Goal: Task Accomplishment & Management: Complete application form

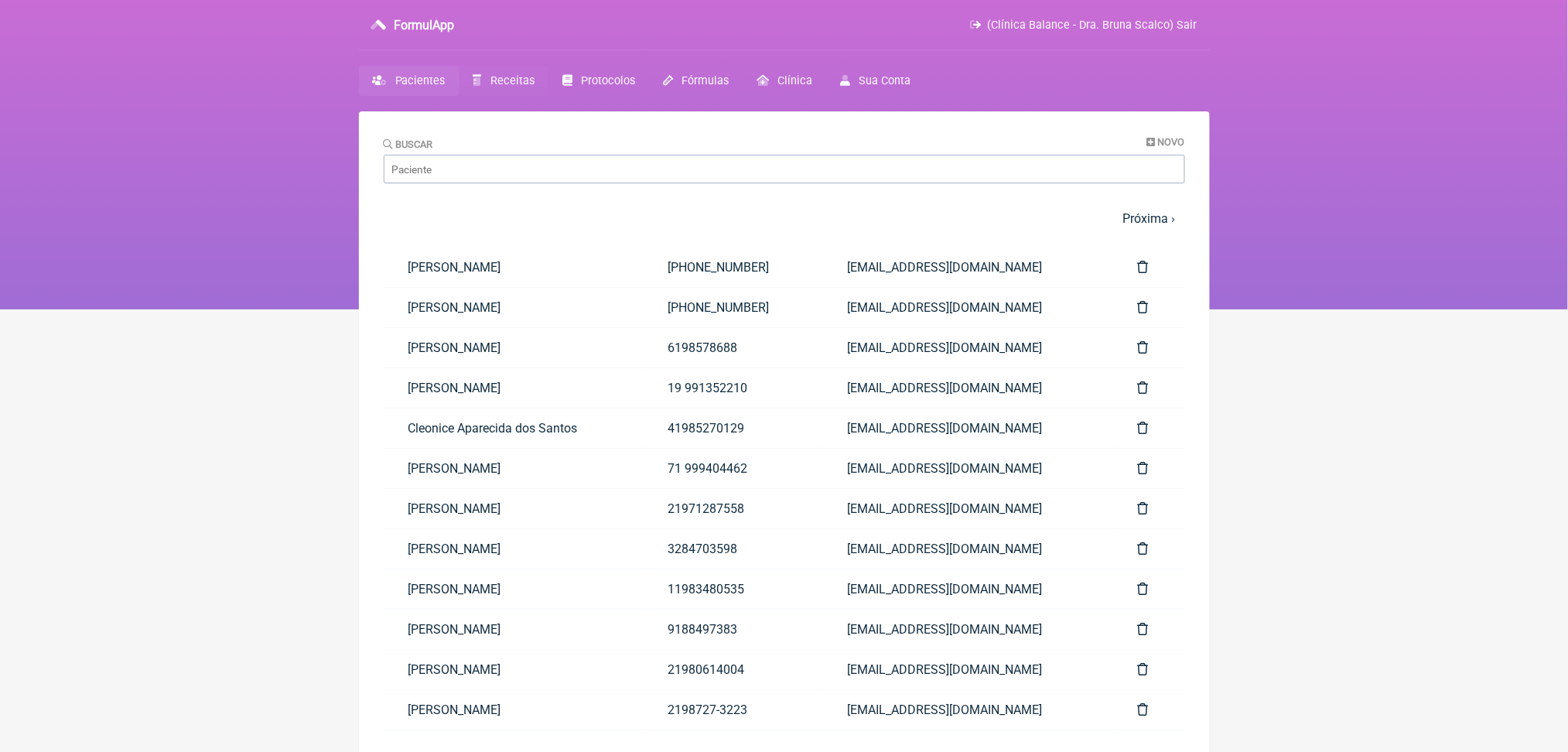
click at [548, 90] on link "Receitas" at bounding box center [503, 80] width 89 height 30
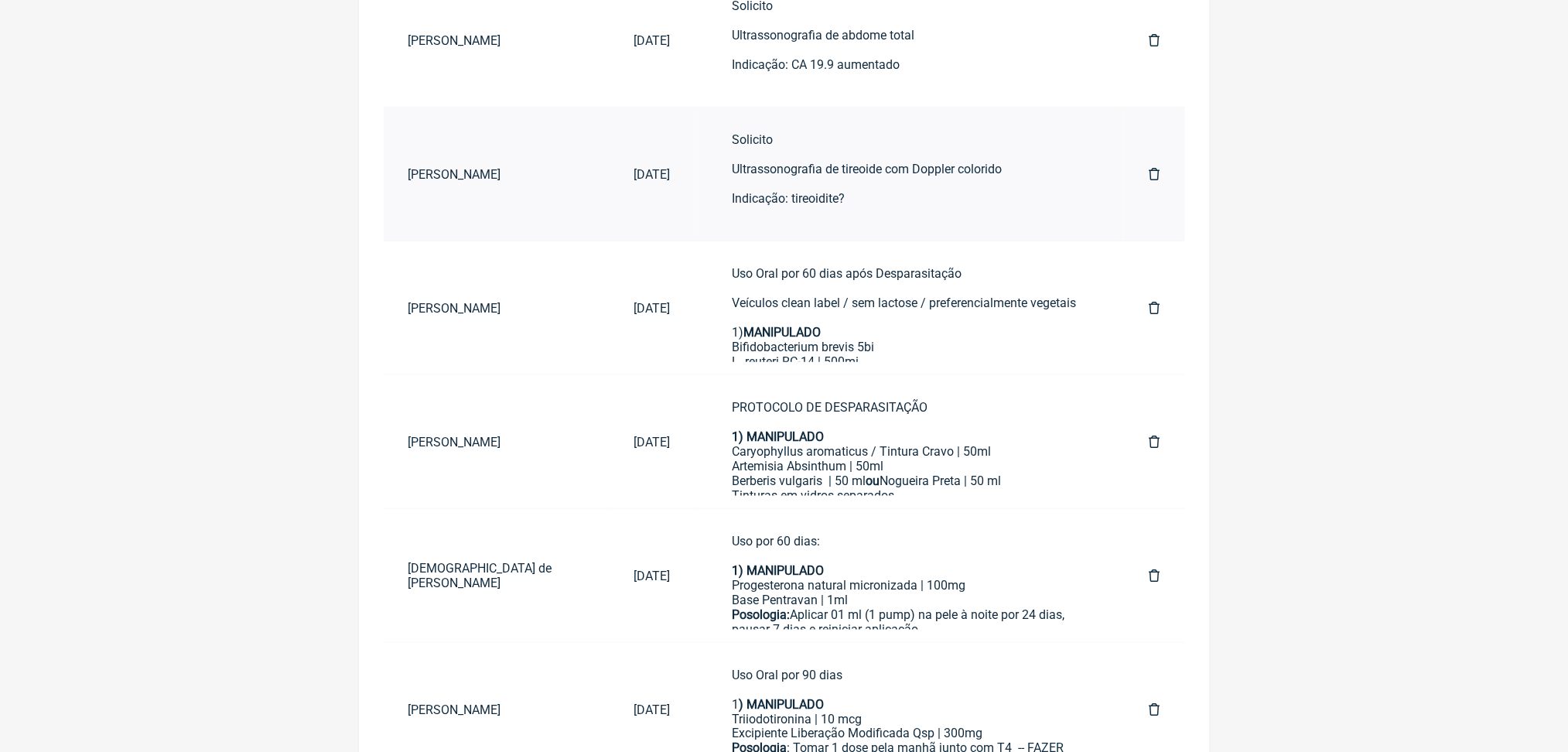
scroll to position [332, 0]
click at [859, 391] on div "Uso Oral por 60 dias após Desparasitação Veículos clean label / sem lactose / p…" at bounding box center [909, 487] width 355 height 441
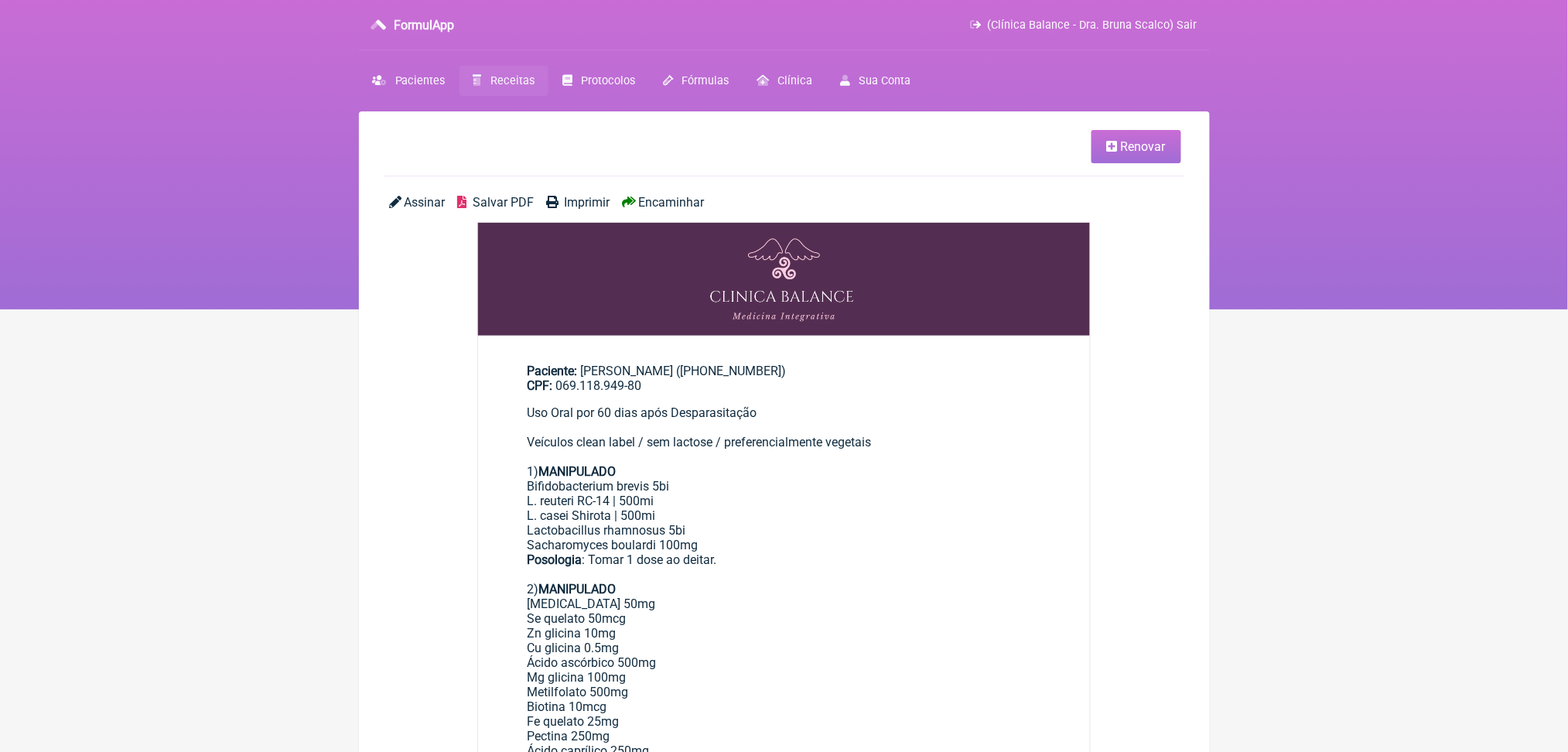
click at [648, 574] on div "Uso Oral por 60 dias após Desparasitação Veículos clean label / sem lactose / p…" at bounding box center [784, 625] width 513 height 441
copy div "|"
click at [535, 87] on span "Receitas" at bounding box center [513, 81] width 44 height 13
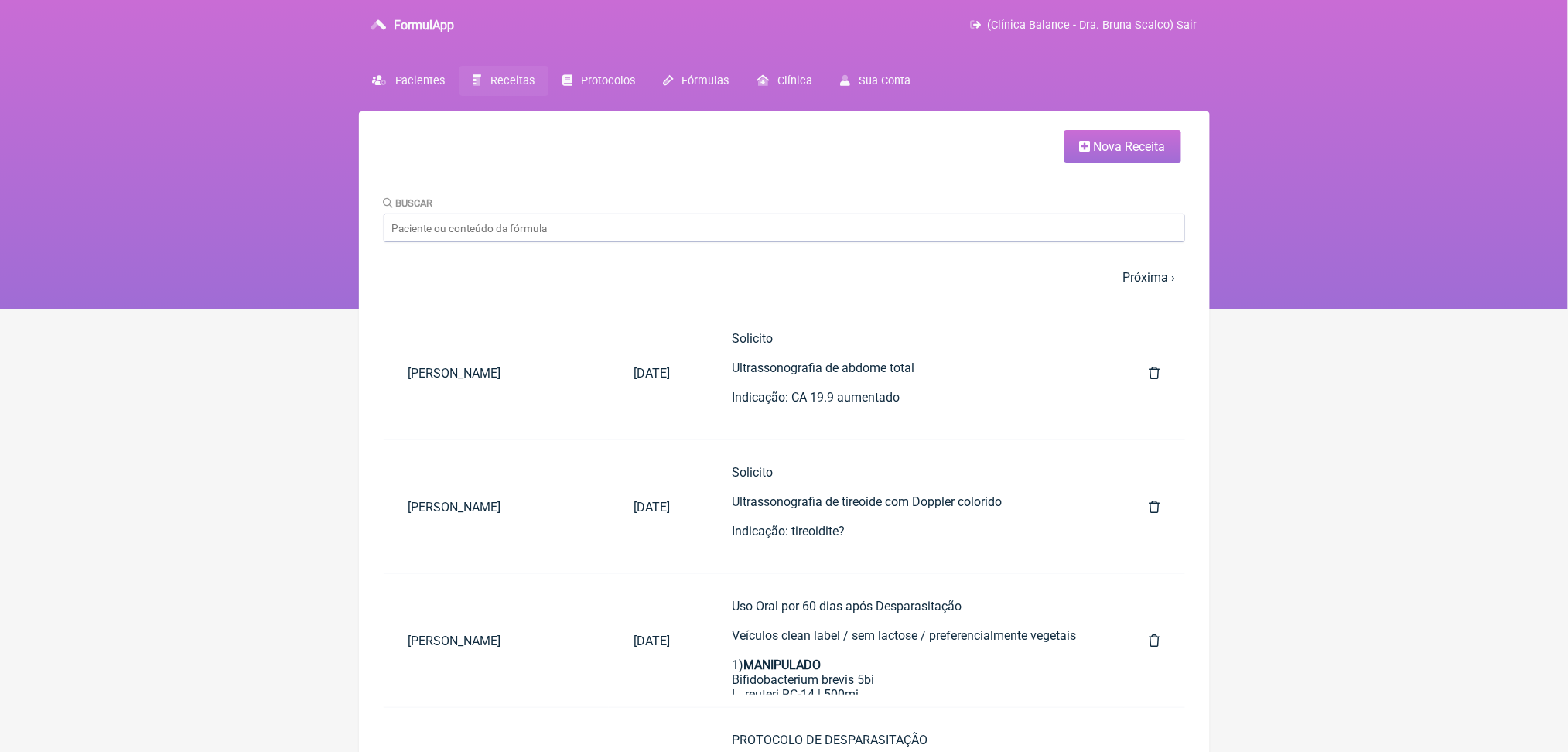
click at [1093, 154] on span "Nova Receita" at bounding box center [1129, 146] width 72 height 15
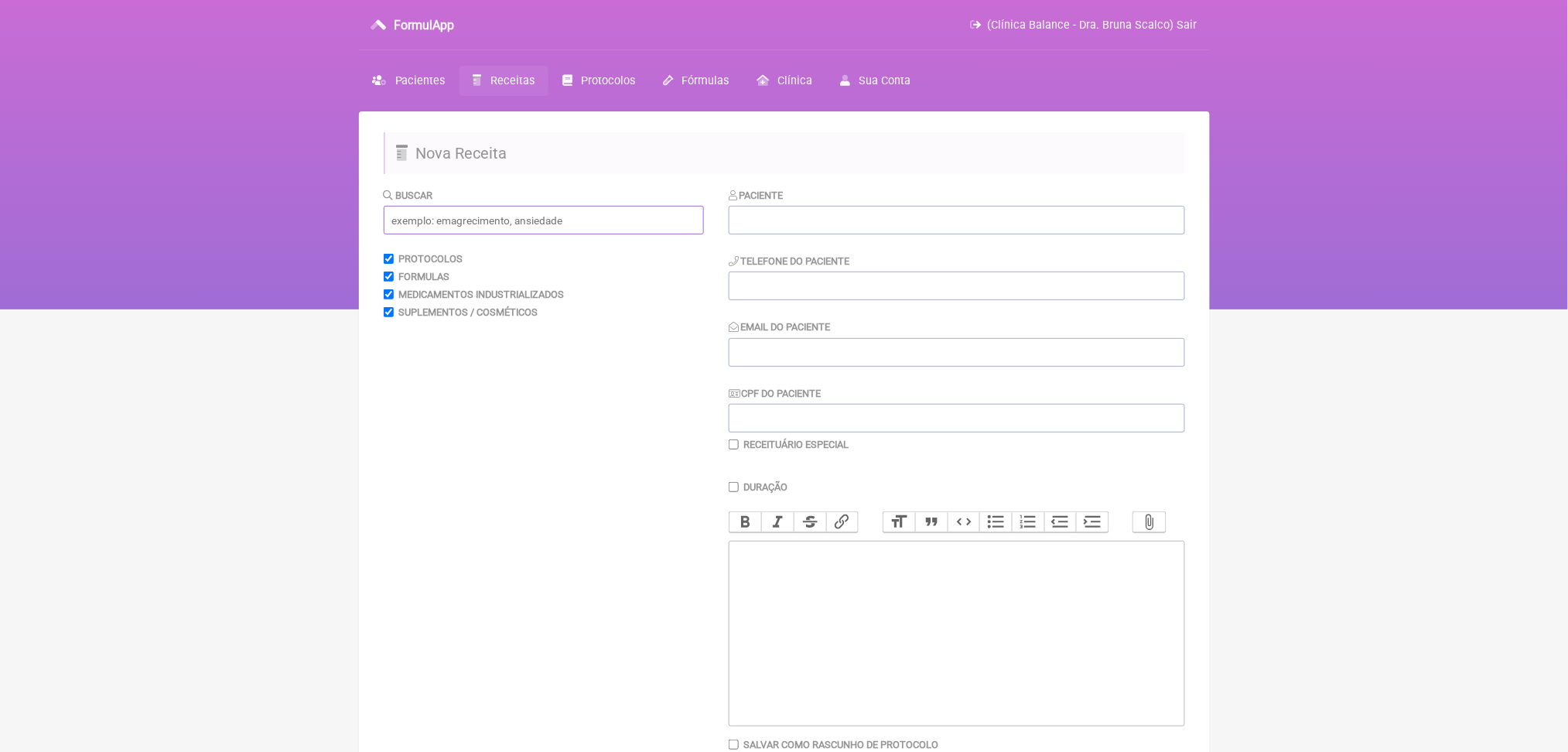
click at [656, 235] on input "text" at bounding box center [544, 220] width 320 height 29
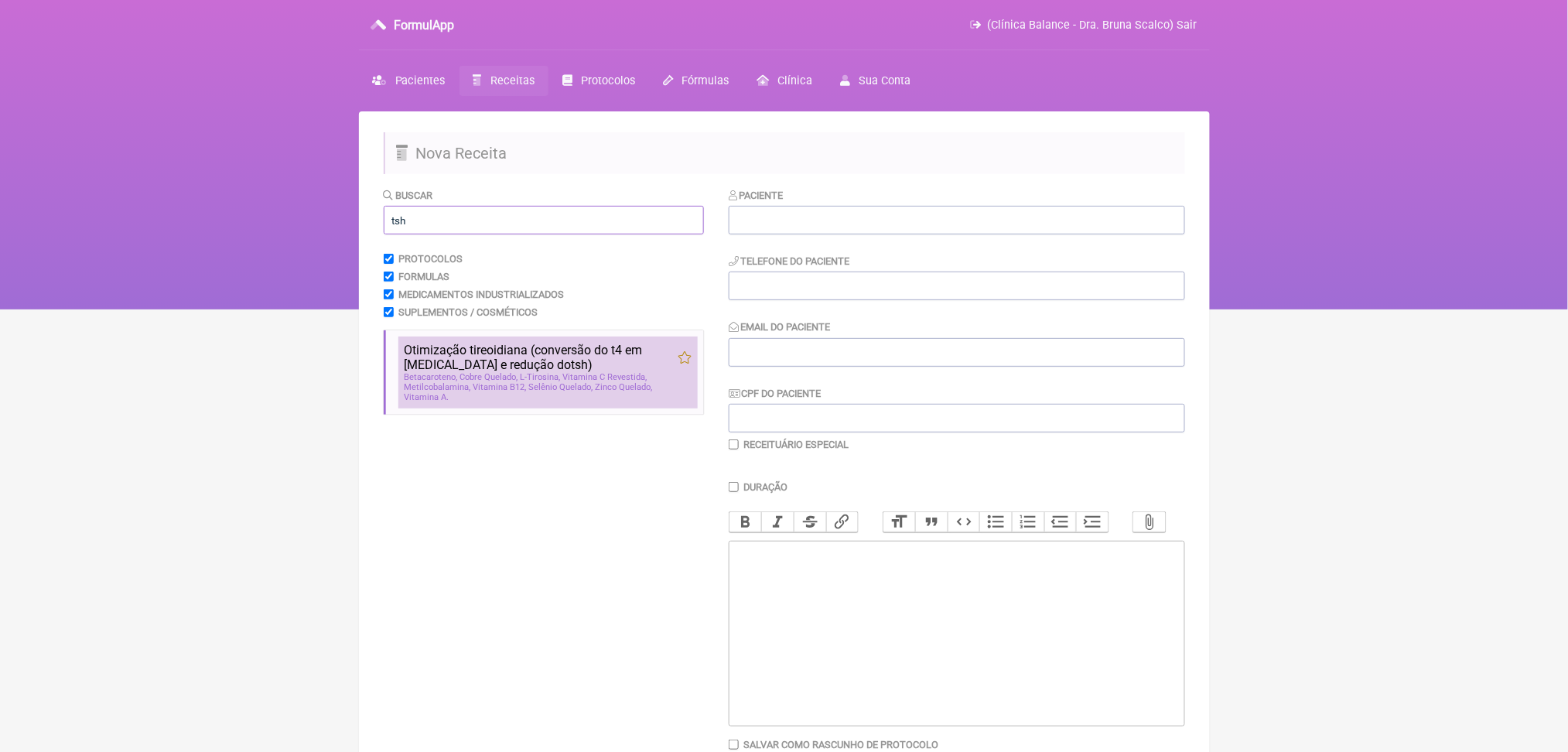
type input "tsh"
click at [560, 382] on span "L-Tirosina" at bounding box center [541, 376] width 40 height 10
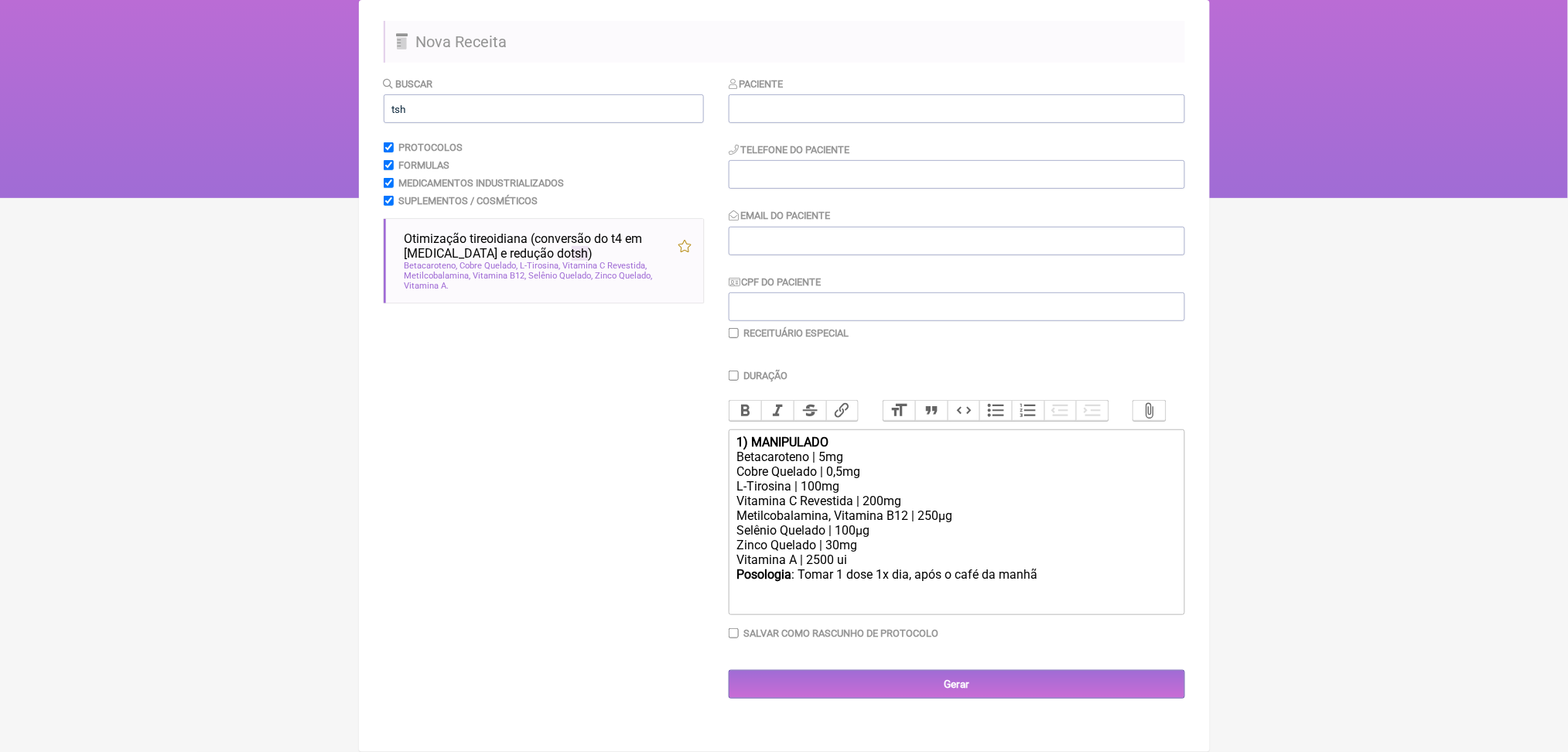
scroll to position [261, 0]
drag, startPoint x: 919, startPoint y: 593, endPoint x: 966, endPoint y: 591, distance: 47.0
click at [966, 591] on div "Posologia : Tomar 1 dose 1x dia, após o café da manhã ㅤ" at bounding box center [955, 583] width 439 height 31
drag, startPoint x: 870, startPoint y: 512, endPoint x: 960, endPoint y: 515, distance: 90.0
click at [960, 515] on div "Metilcobalamina, Vitamina B12 | 250µg" at bounding box center [955, 515] width 439 height 15
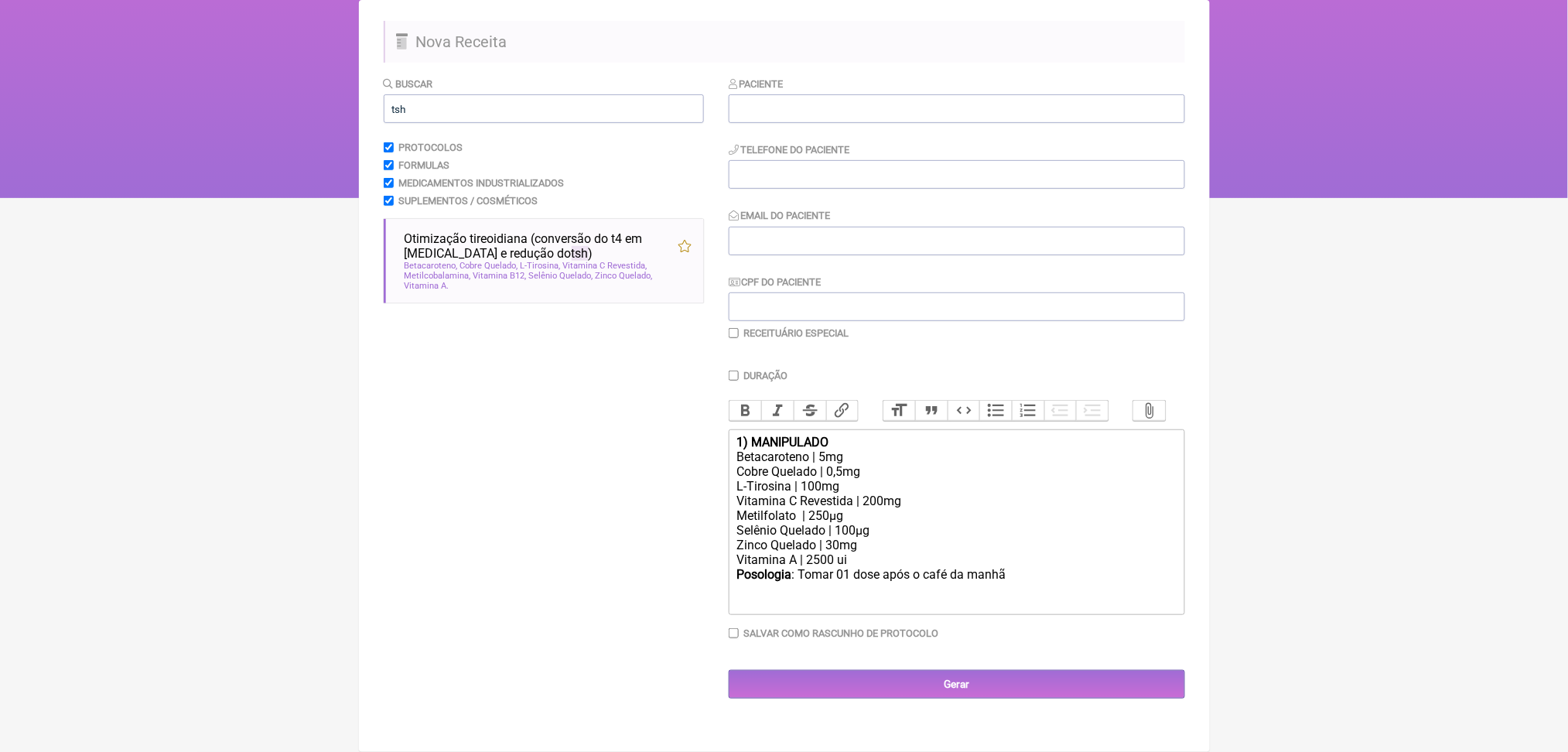
click at [882, 515] on div "Metilfolato | 250µg" at bounding box center [955, 515] width 439 height 15
click at [813, 567] on div "Vitamina A | 2500 ui" at bounding box center [955, 560] width 439 height 15
click at [821, 516] on div "Metilfolato | 1mg" at bounding box center [955, 515] width 439 height 15
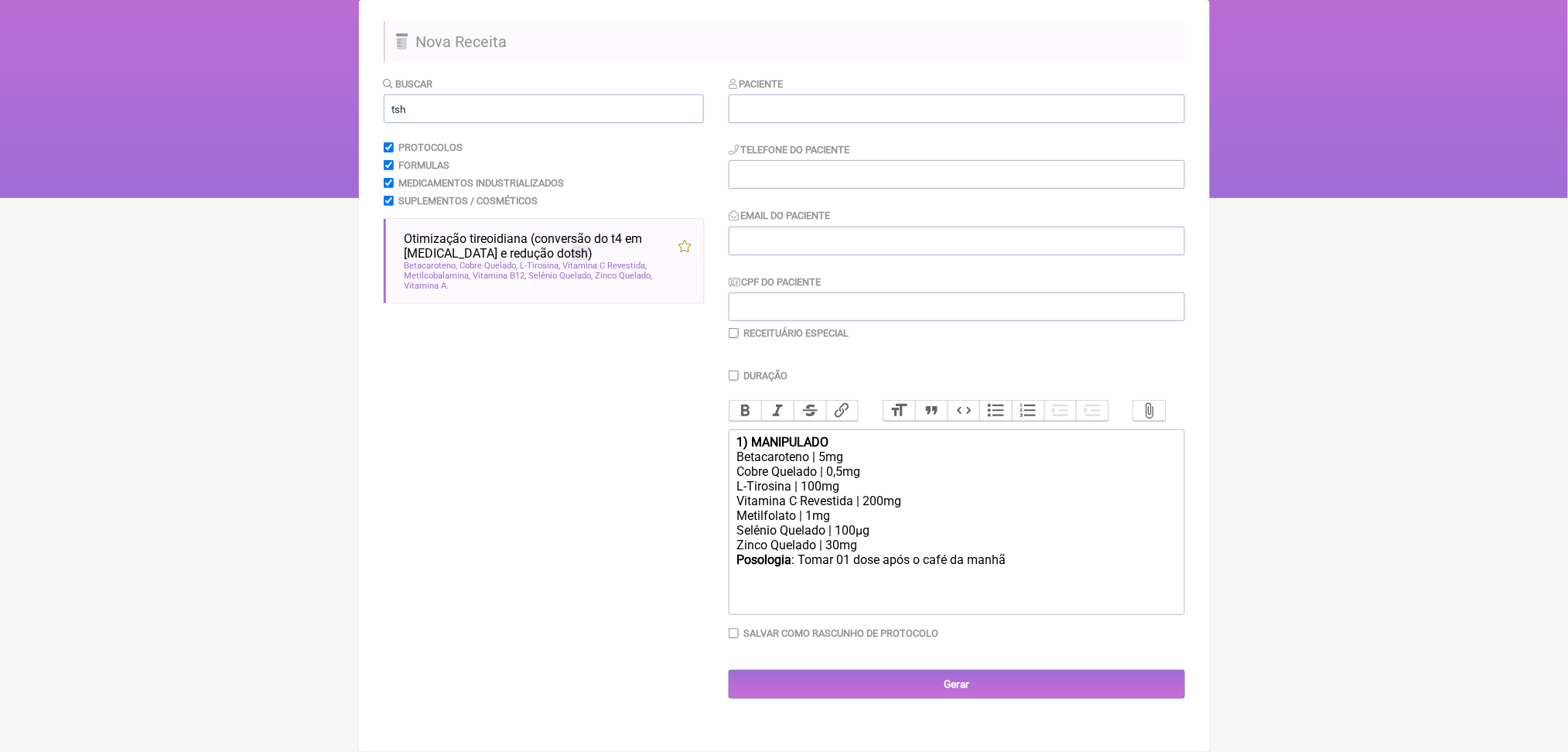
click at [875, 536] on div "Selênio Quelado | 100µg" at bounding box center [955, 530] width 439 height 15
click at [1123, 569] on div "Posologia : Tomar 01 dose após o café da manhã ㅤ" at bounding box center [955, 568] width 439 height 31
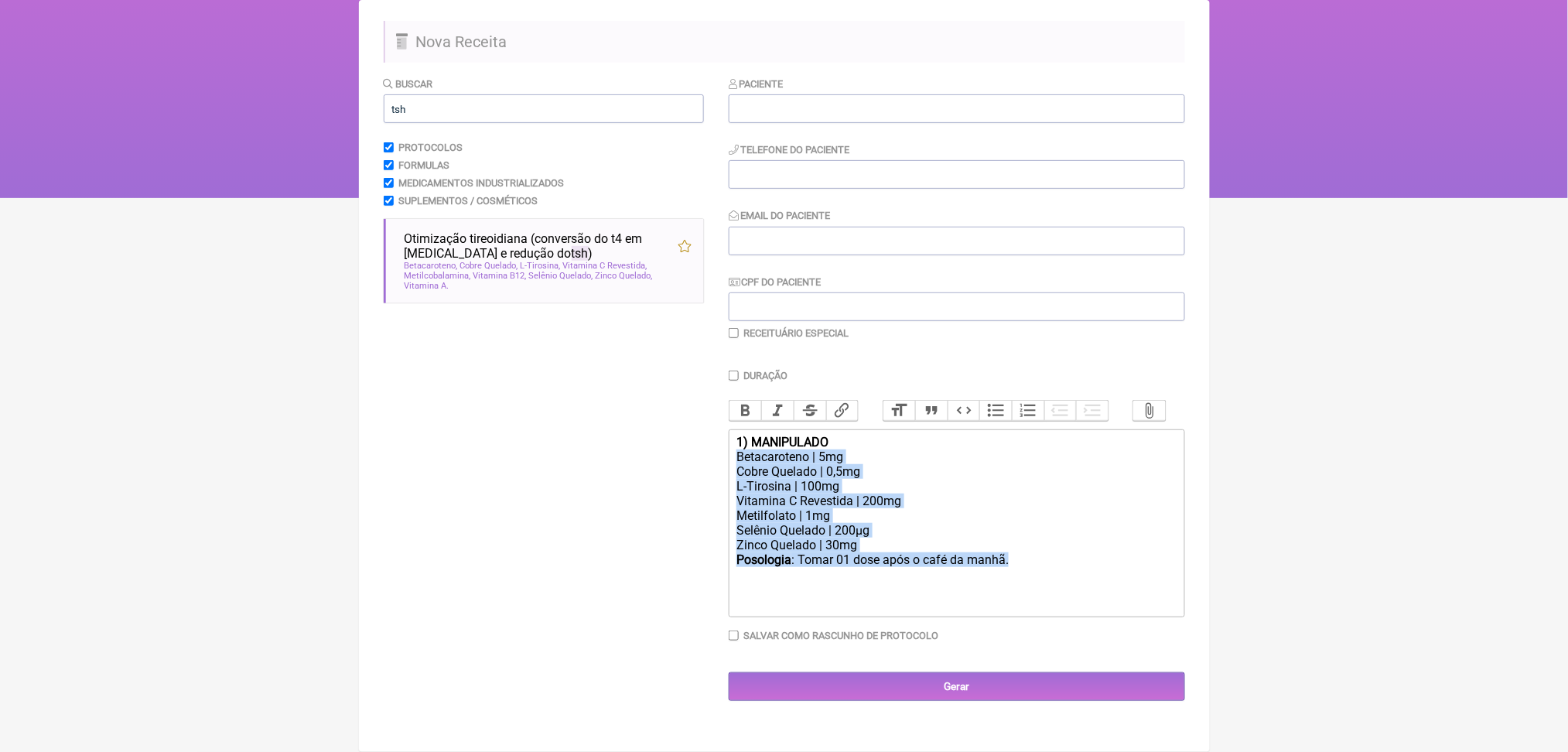
drag, startPoint x: 1084, startPoint y: 573, endPoint x: 723, endPoint y: 445, distance: 383.0
click at [723, 445] on form "Buscar tsh Protocolos Formulas Medicamentos Industrializados Suplementos / Cosm…" at bounding box center [784, 388] width 801 height 625
copy trix-editor "Betacaroteno | 5mg Cobre Quelado | 0,5mg L-Tirosina | 100mg Vitamina C Revestid…"
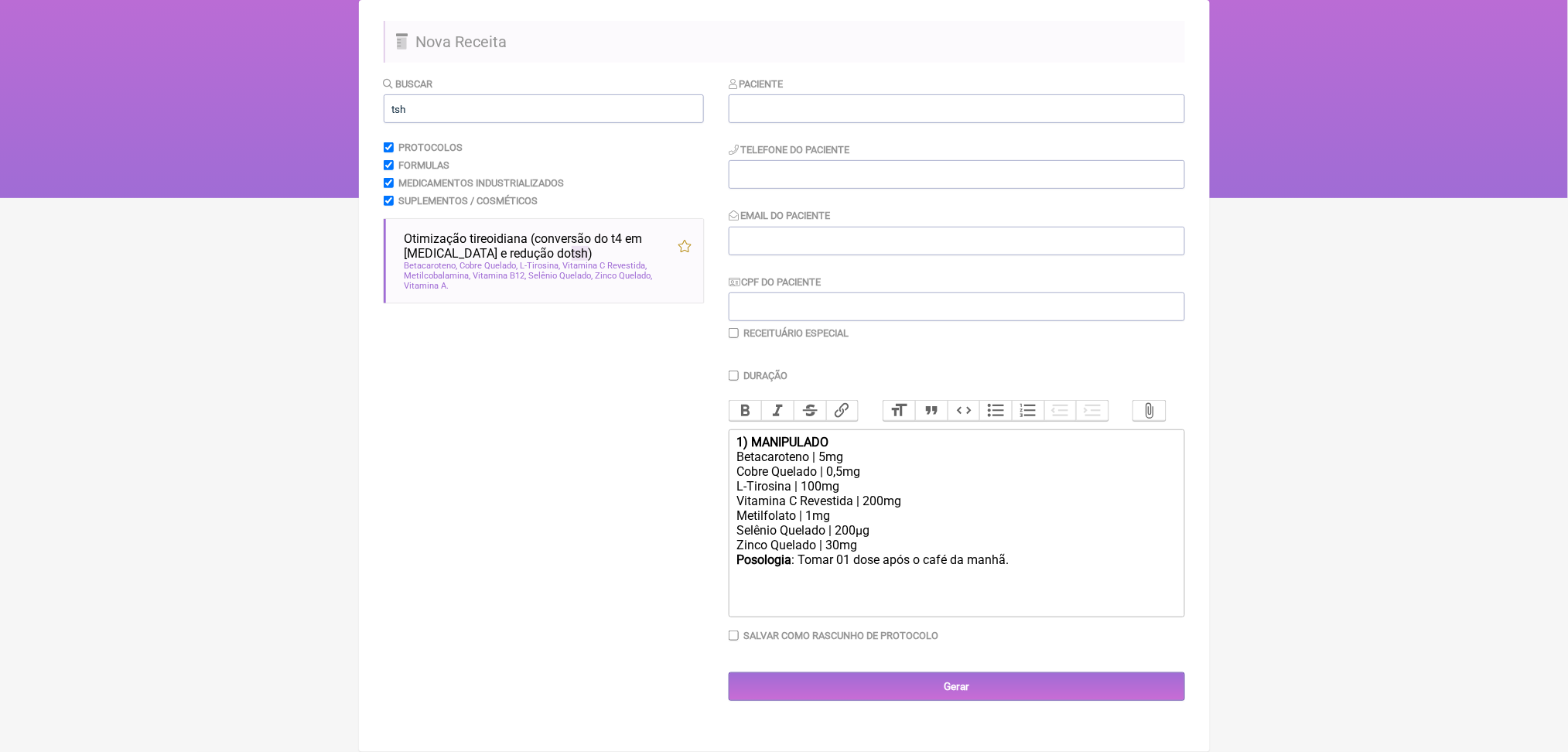
type trix-editor "<div><strong>1) MANIPULADO</strong></div><div><br><br><br><br></div>"
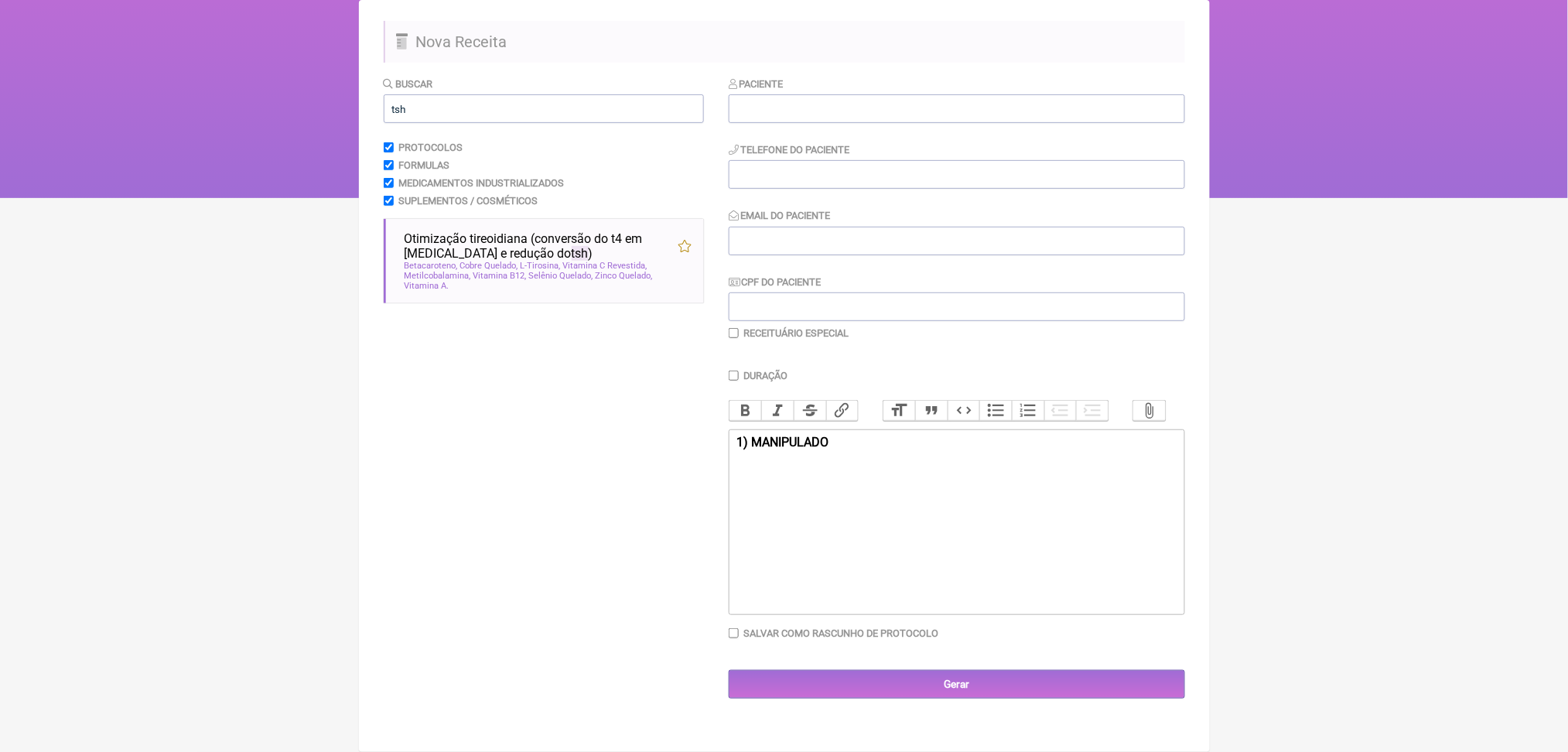
click at [673, 310] on div "Buscar tsh Protocolos Formulas Medicamentos Industrializados Suplementos / Cosm…" at bounding box center [544, 387] width 320 height 623
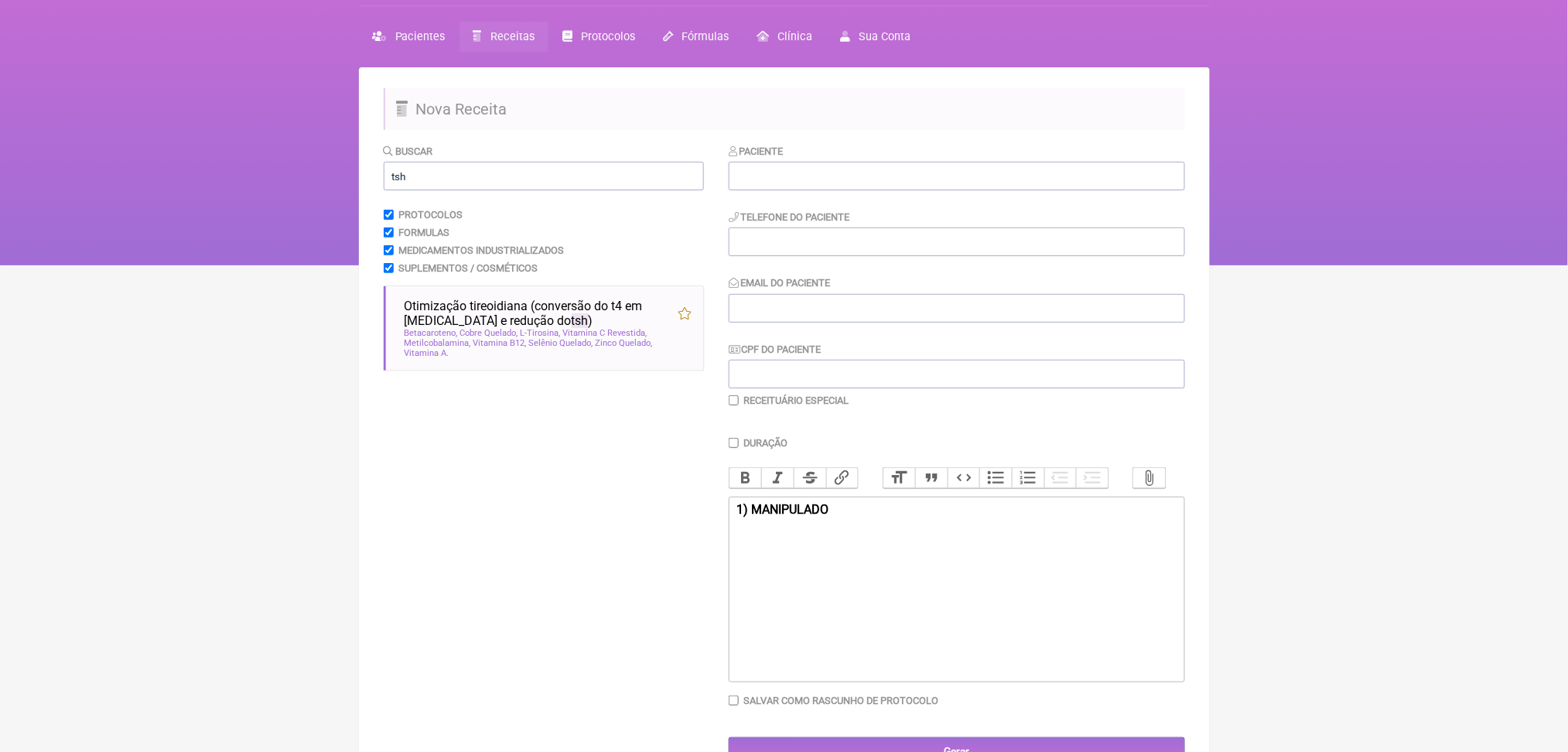
scroll to position [43, 0]
click at [472, 191] on input "tsh" at bounding box center [544, 177] width 320 height 29
type input "t"
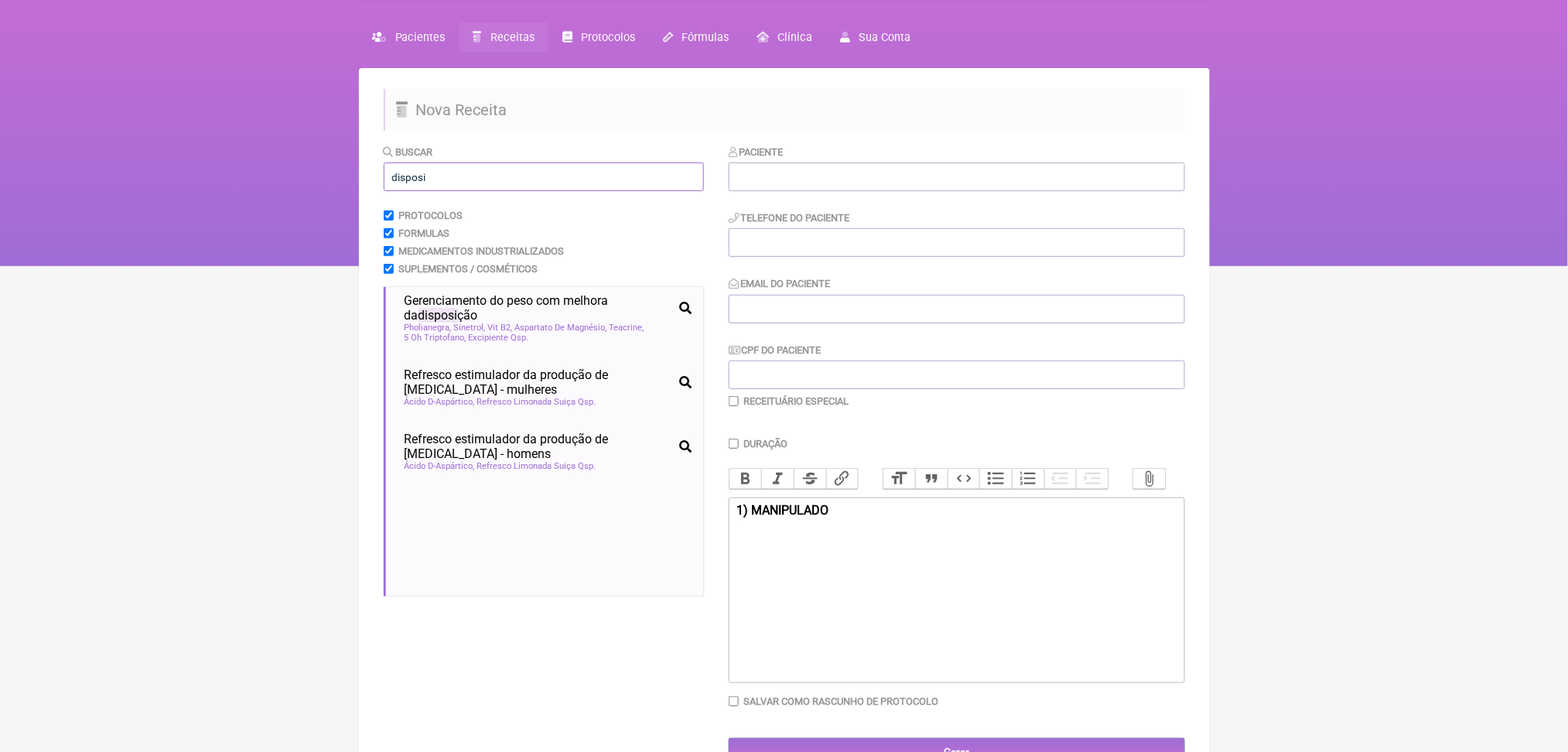
scroll to position [118, 0]
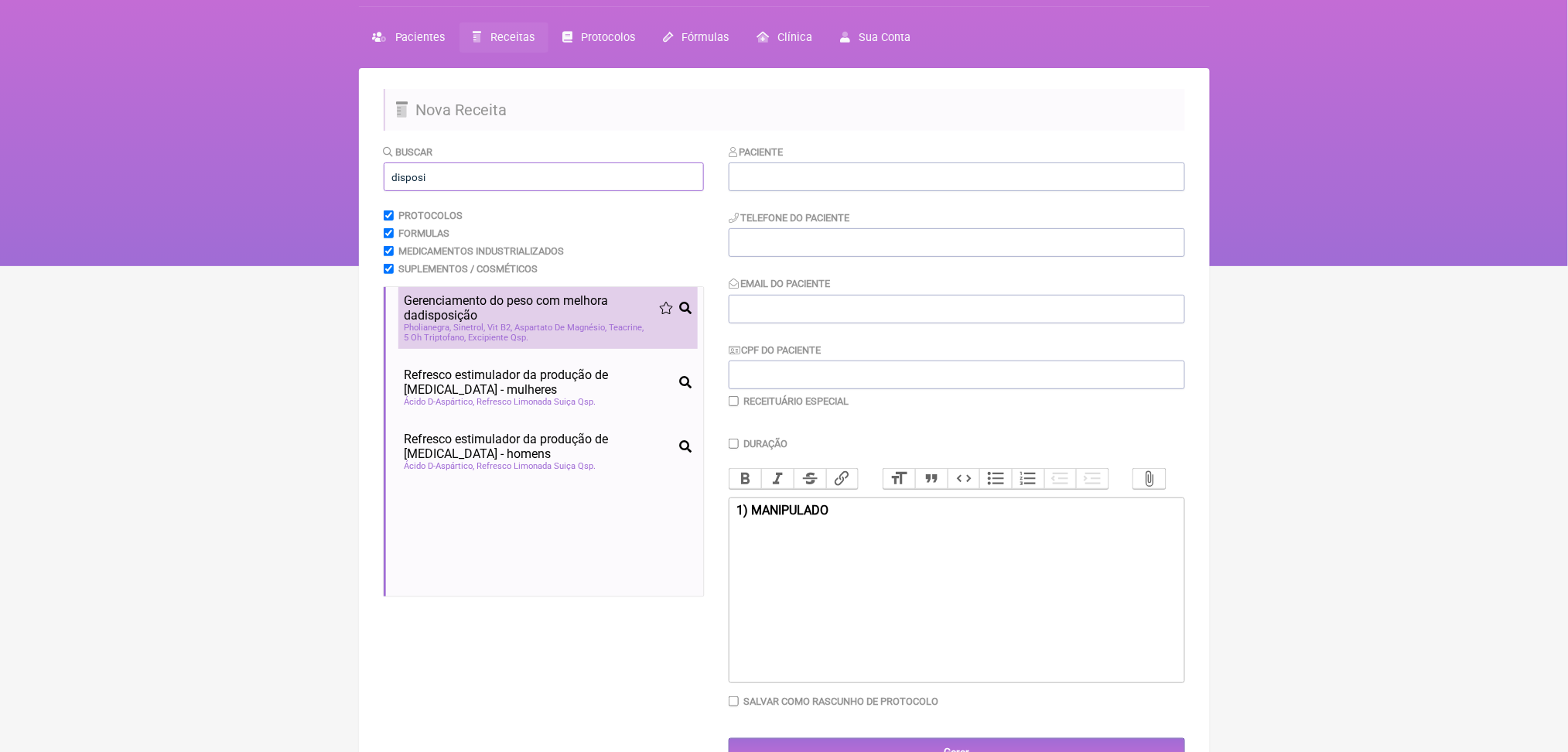
type input "disposi"
click at [613, 322] on span "Gerenciamento do peso com melhora da disposi ção" at bounding box center [532, 308] width 255 height 29
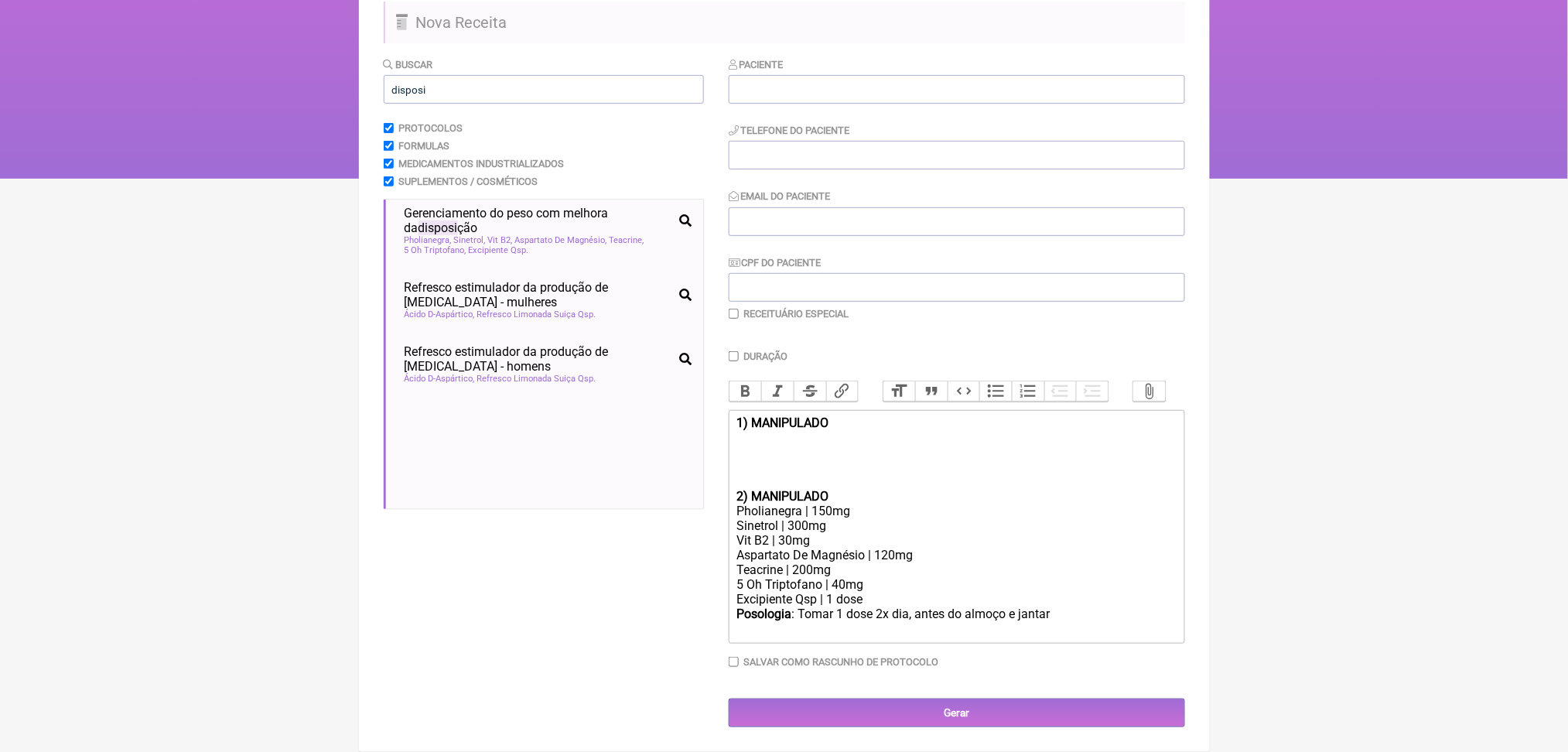
scroll to position [226, 0]
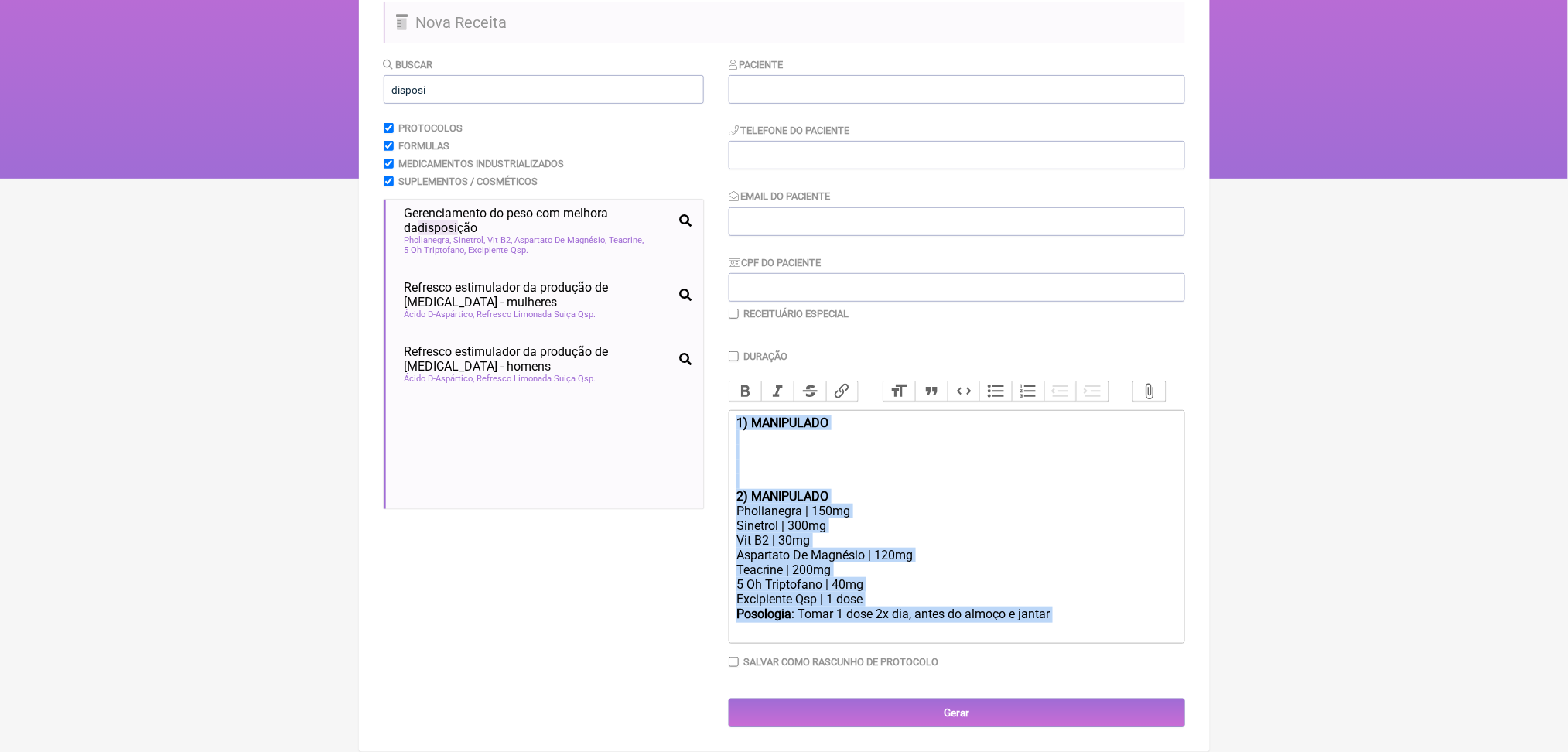
drag, startPoint x: 1156, startPoint y: 709, endPoint x: 722, endPoint y: 449, distance: 505.9
click at [722, 449] on form "Buscar disposi Protocolos Formulas Medicamentos Industrializados Suplementos / …" at bounding box center [784, 391] width 801 height 671
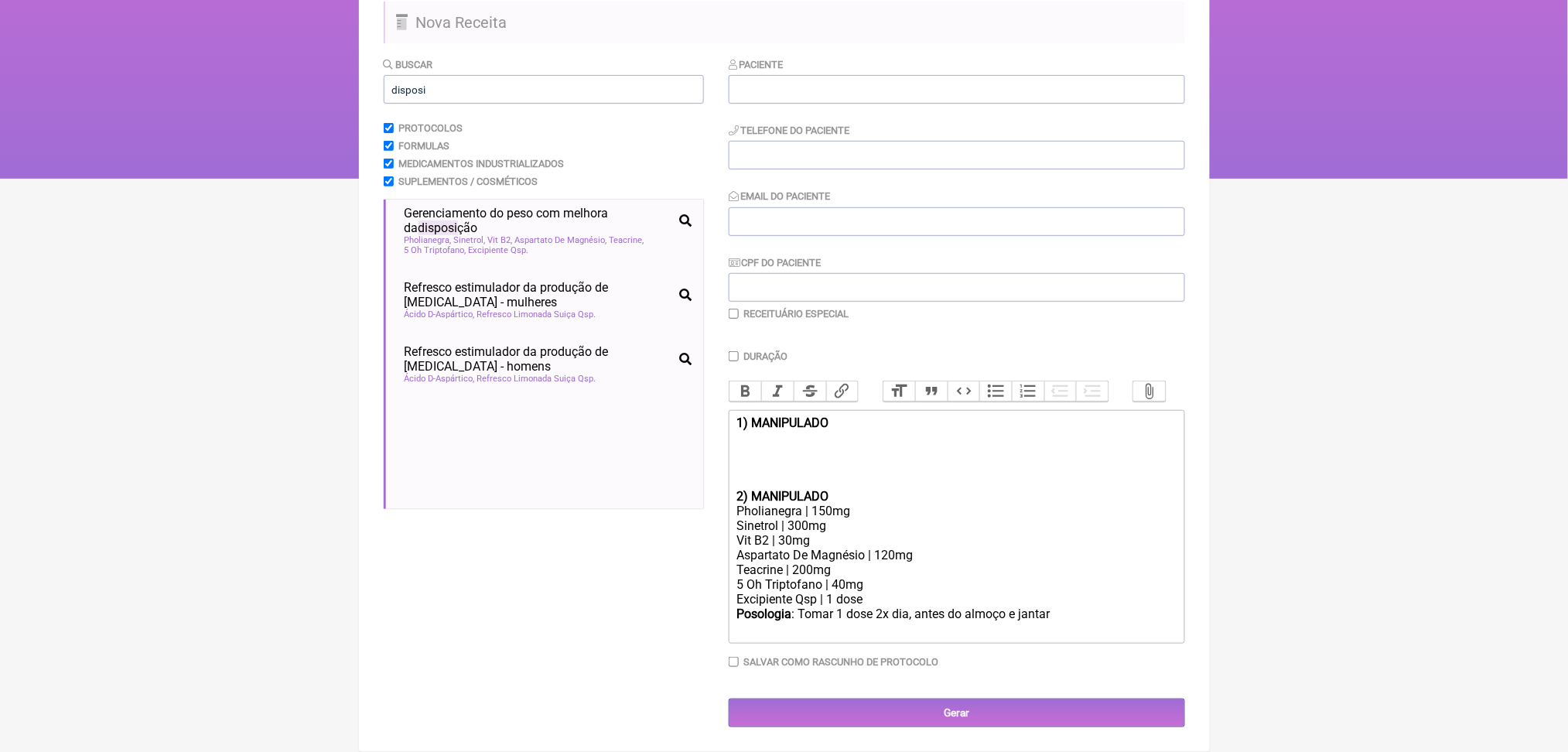
type trix-editor "<div><br><br></div>"
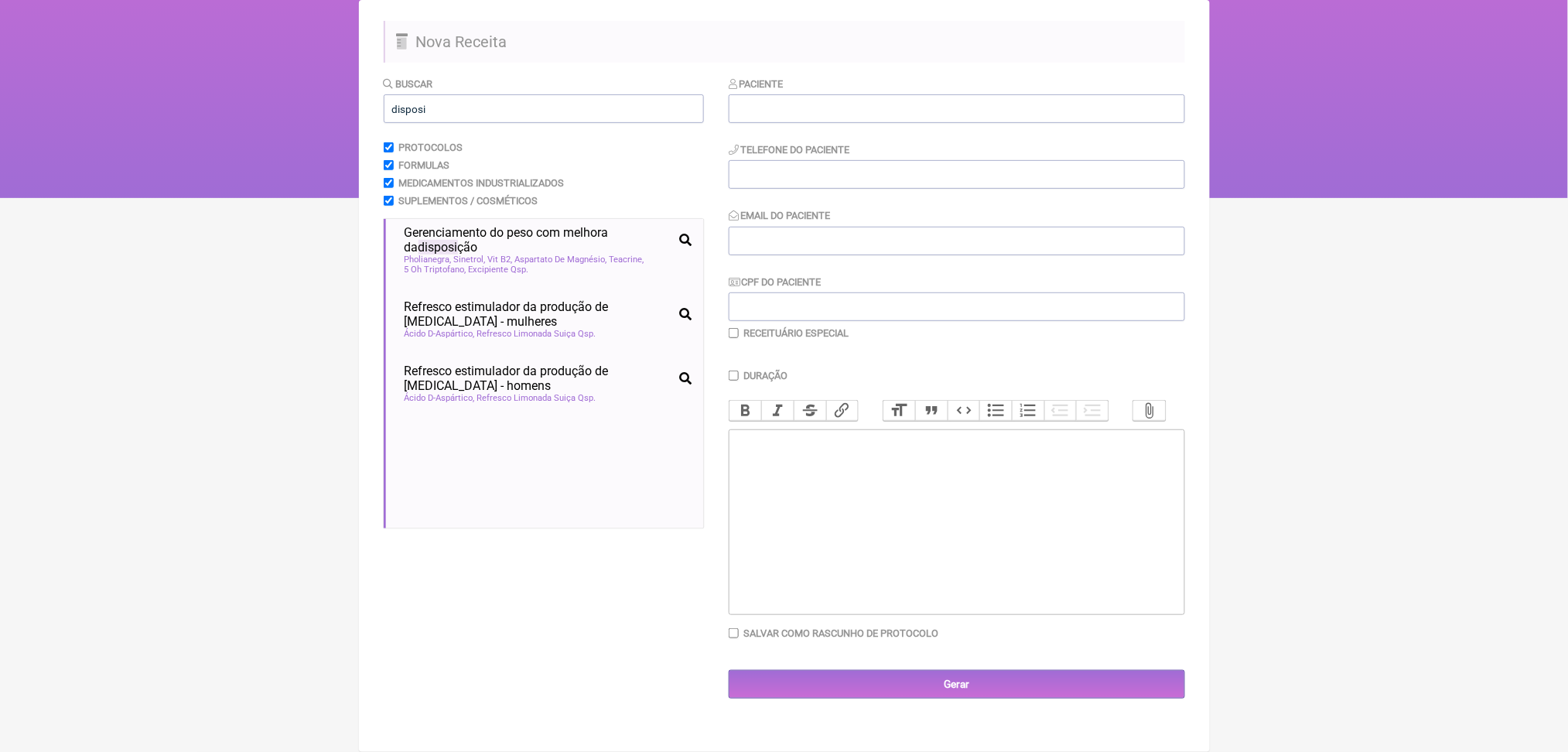
click at [16, 198] on html "FormulApp (Clínica Balance - Dra. Bruna Scalco) Sair [GEOGRAPHIC_DATA] Receitas…" at bounding box center [784, 43] width 1568 height 309
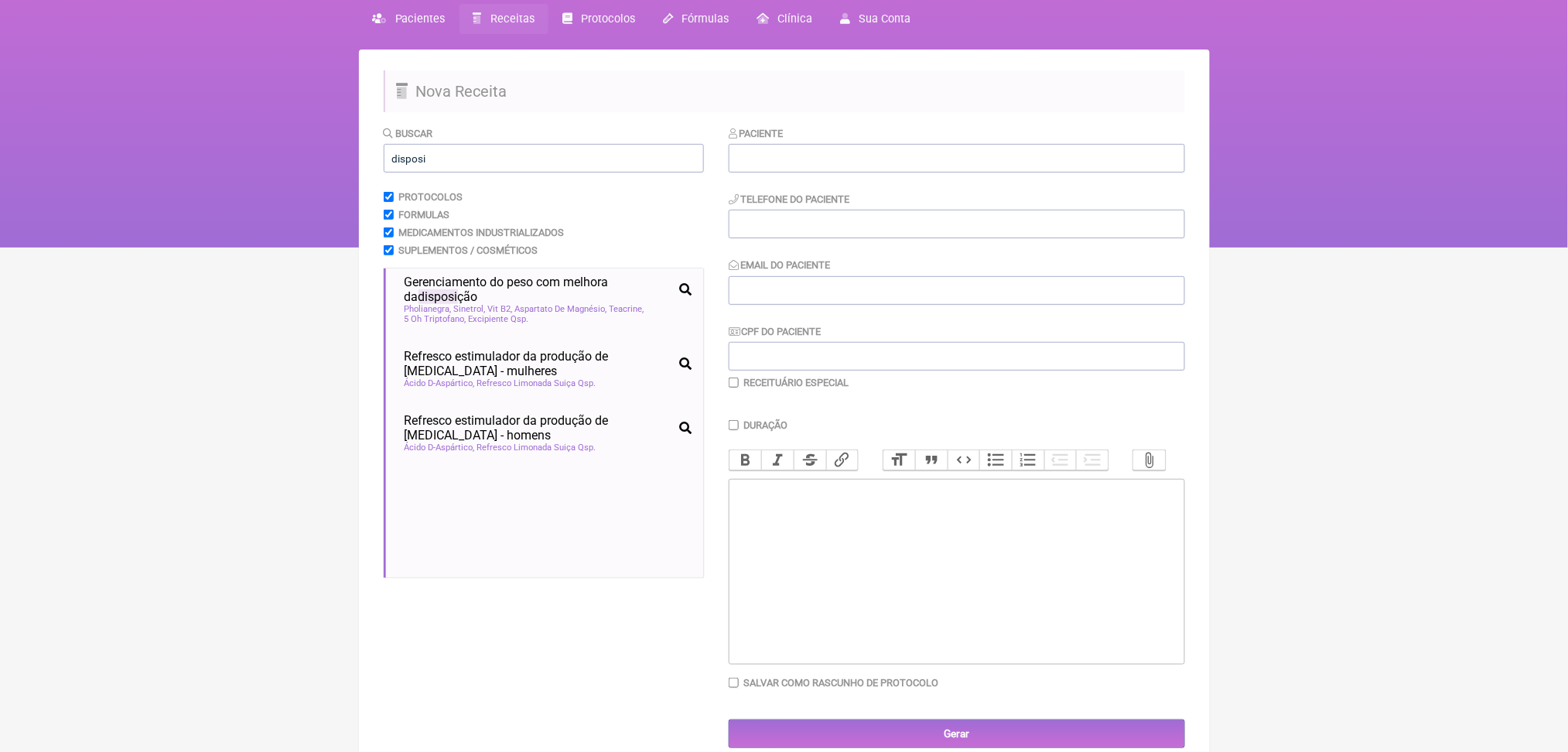
scroll to position [0, 0]
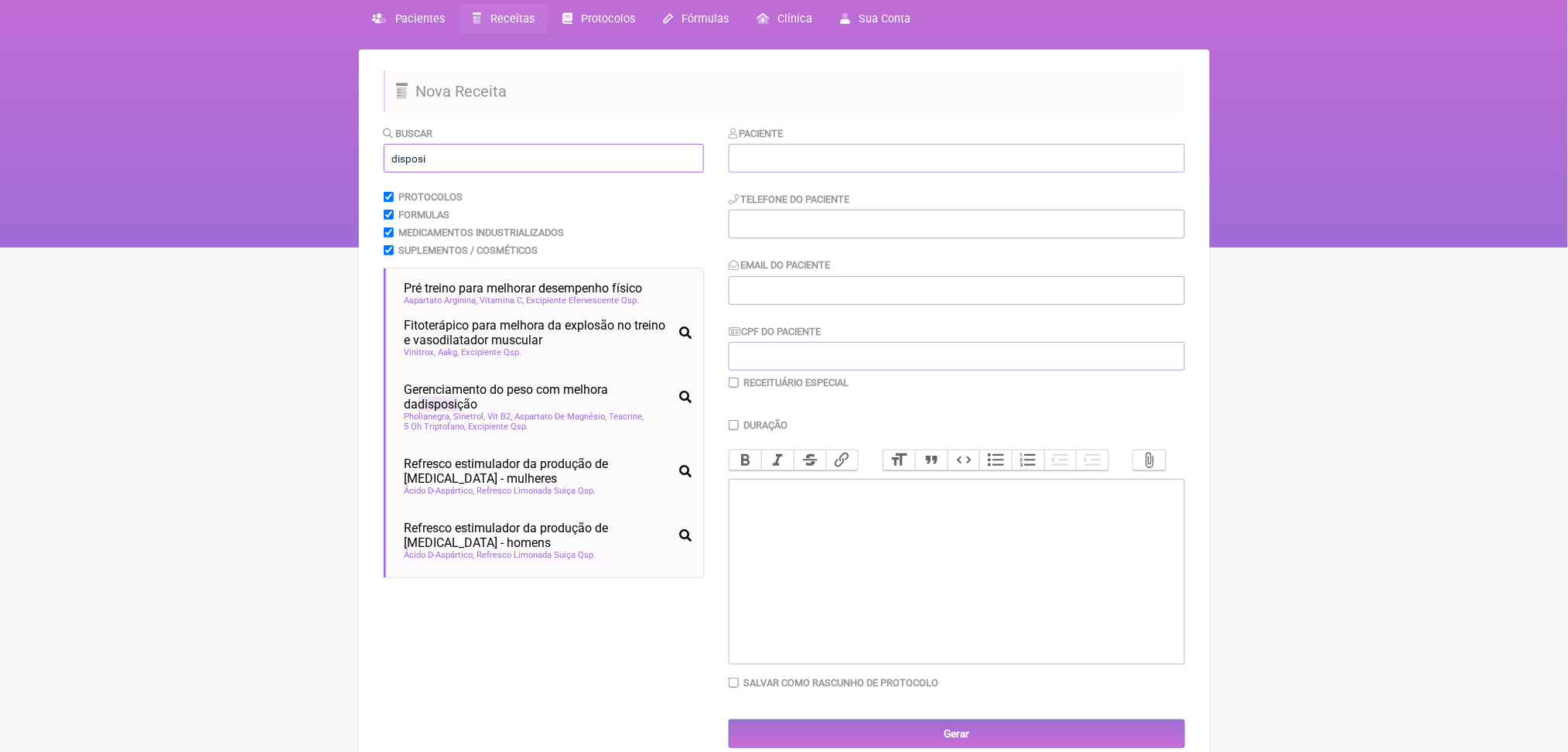
click at [516, 172] on input "disposi" at bounding box center [544, 157] width 320 height 29
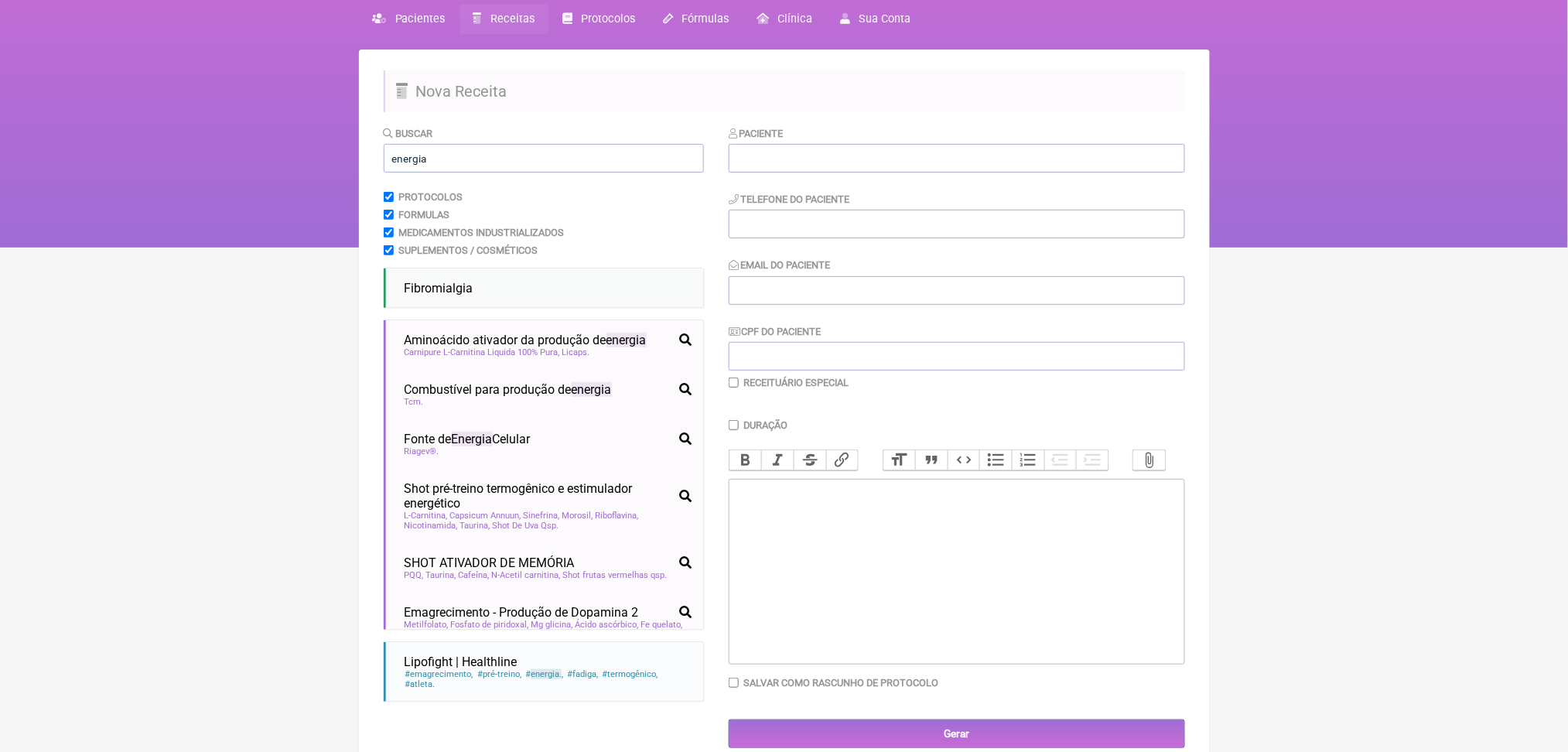
click at [23, 248] on html "FormulApp (Clínica Balance - Dra. Bruna Scalco) Sair [GEOGRAPHIC_DATA] Receitas…" at bounding box center [784, 93] width 1568 height 309
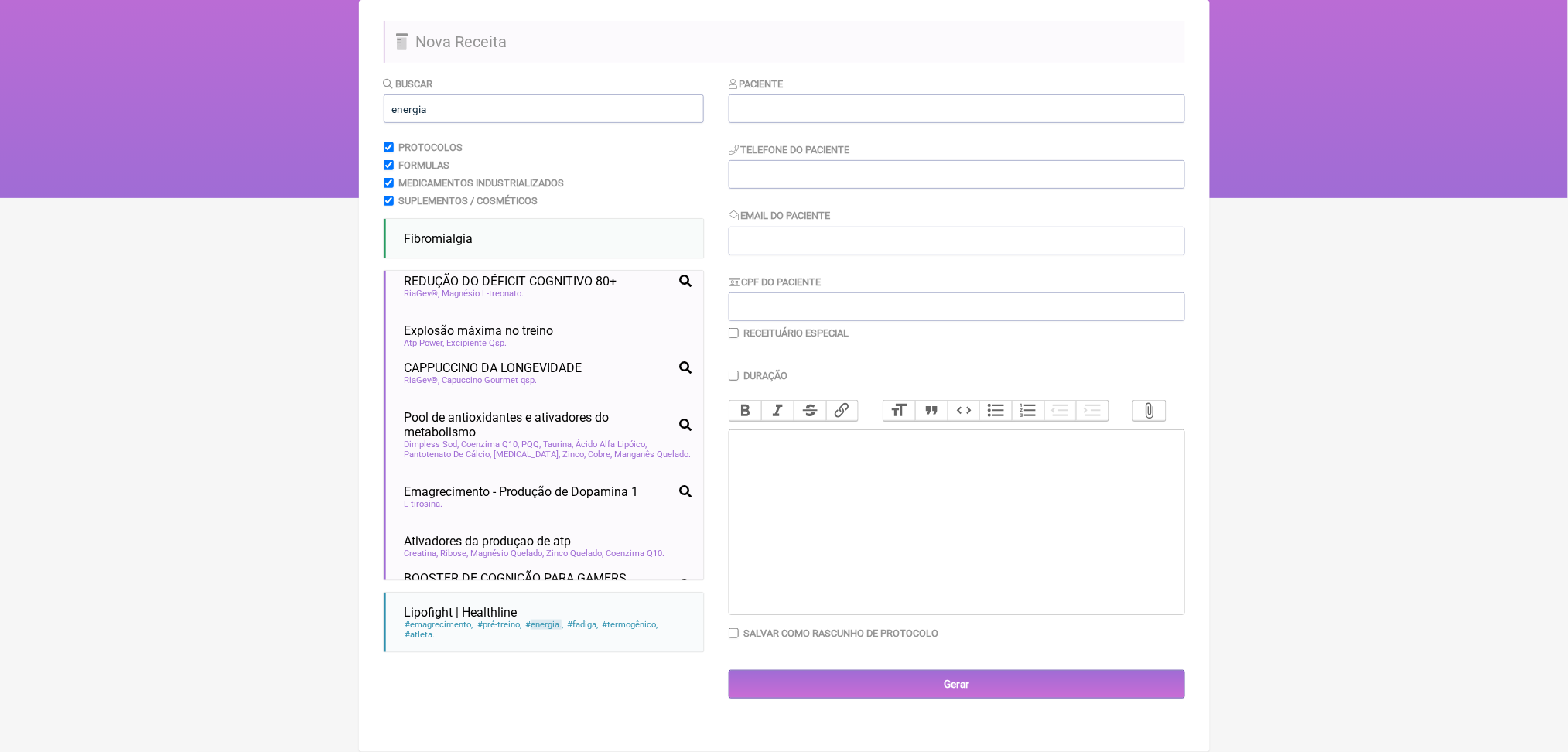
scroll to position [611, 0]
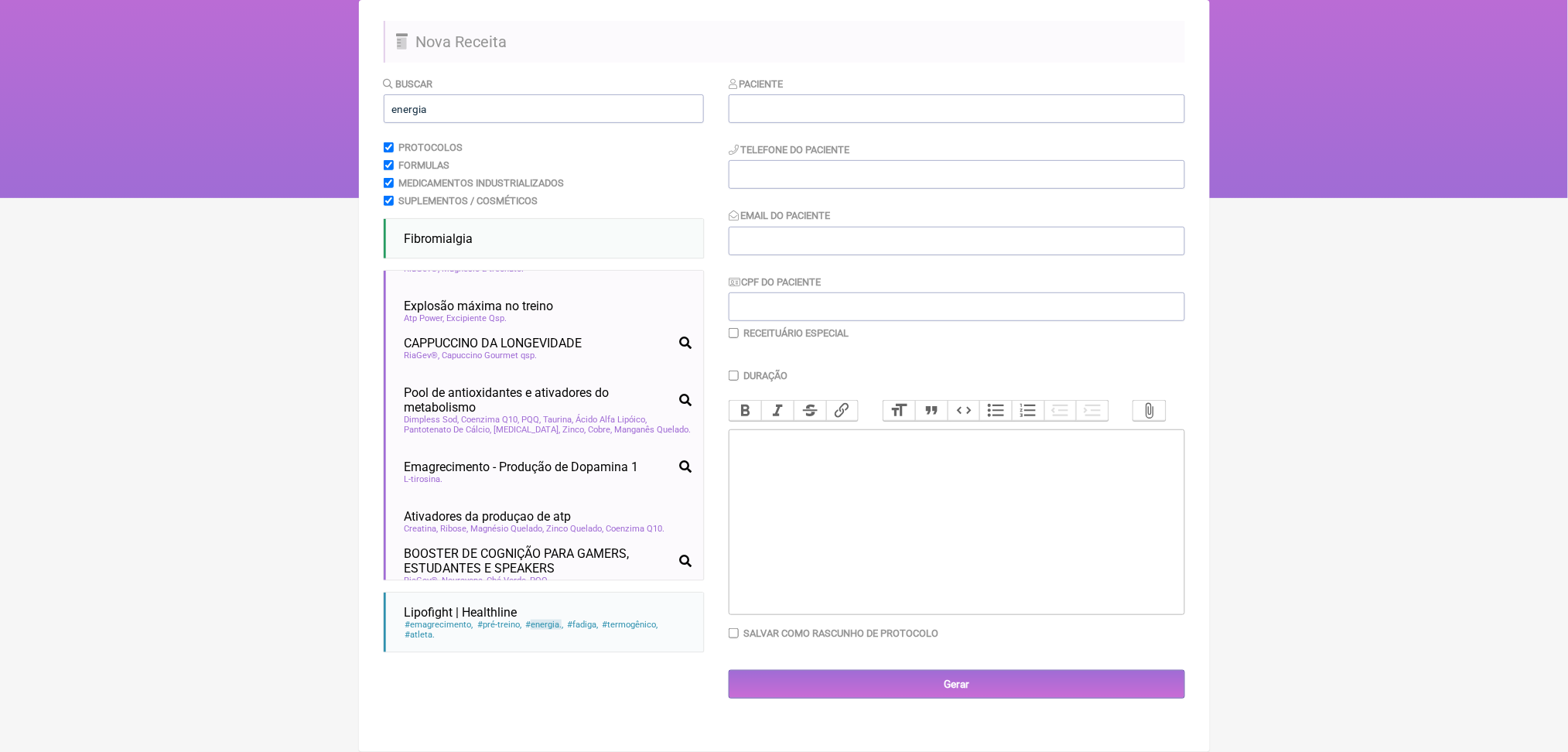
click at [721, 270] on form "Buscar energia Protocolos Formulas Medicamentos Industrializados Suplementos / …" at bounding box center [784, 387] width 801 height 623
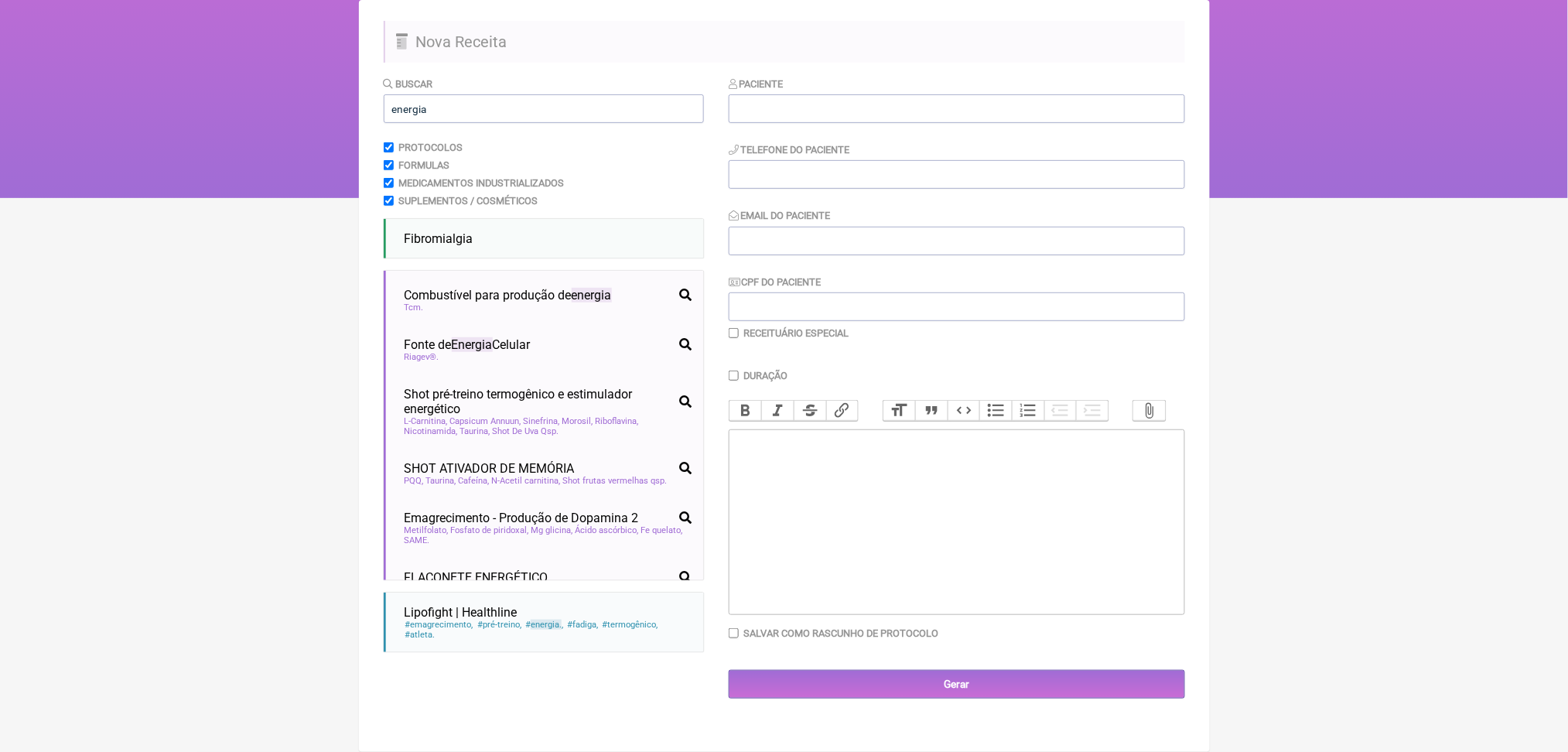
scroll to position [0, 0]
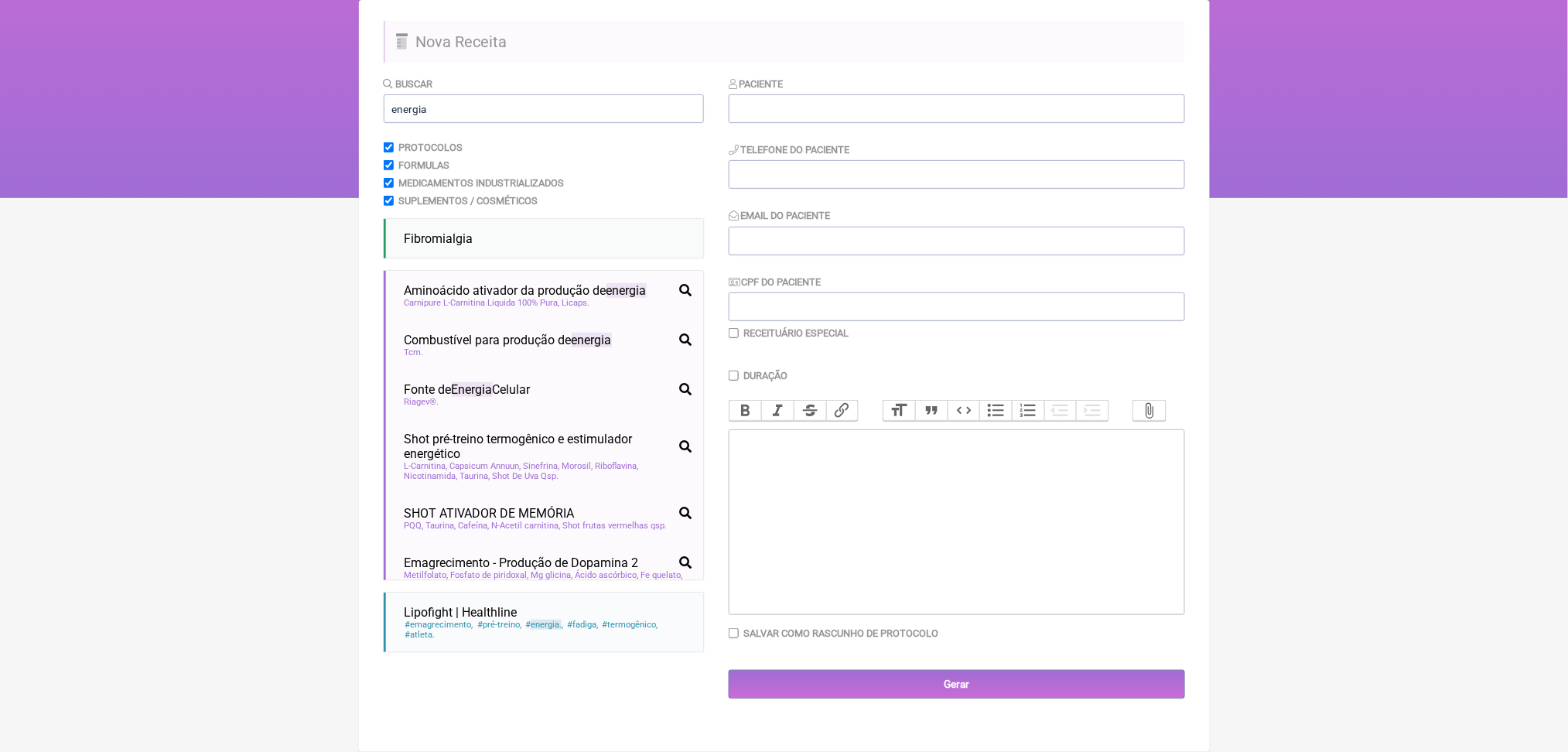
click at [282, 119] on html "FormulApp (Clínica Balance - Dra. Bruna Scalco) Sair [GEOGRAPHIC_DATA] Receitas…" at bounding box center [784, 43] width 1568 height 309
click at [445, 95] on input "energia" at bounding box center [544, 109] width 320 height 29
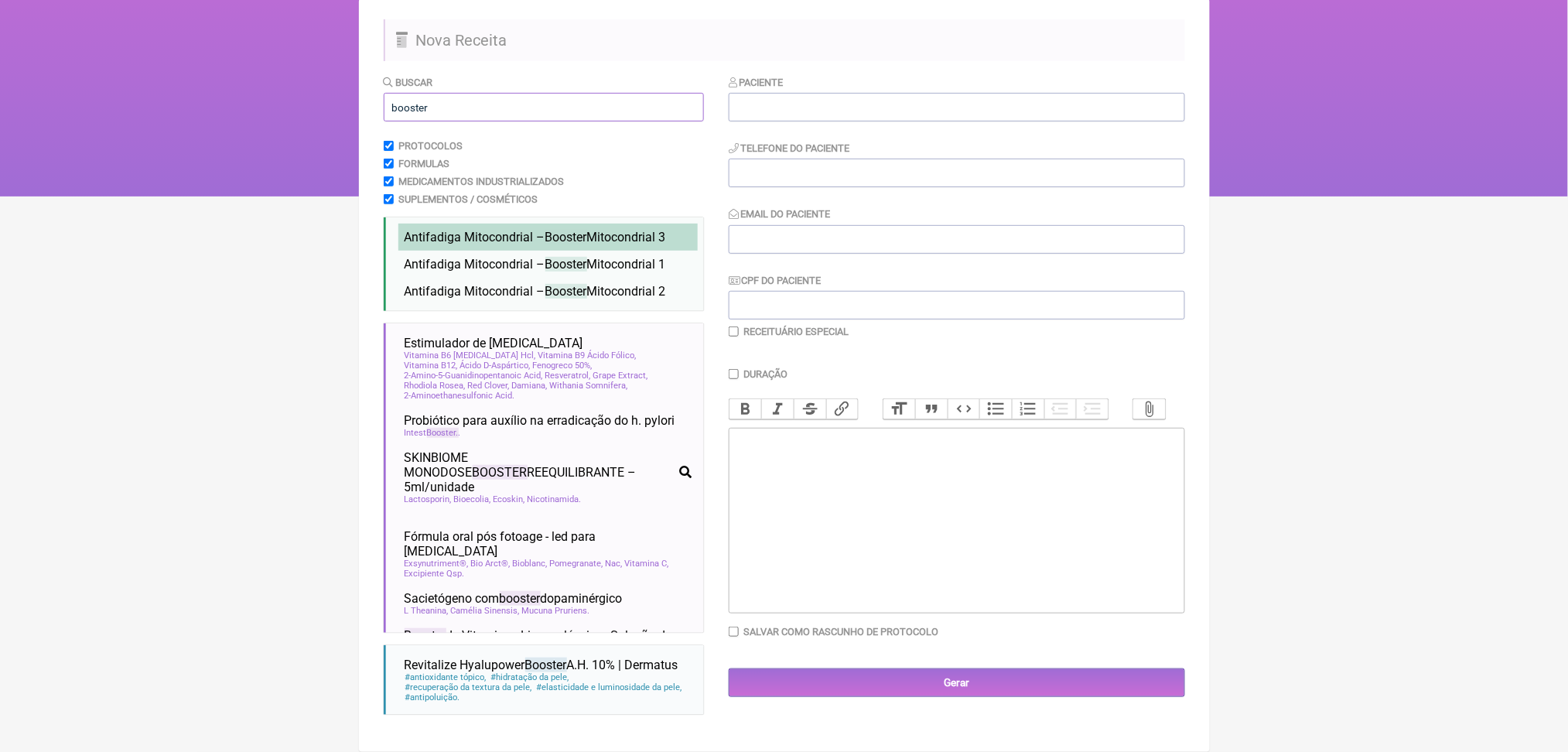
type input "booster"
click at [475, 245] on span "Antifadiga Mitocondrial – Booster Mitocondrial 3" at bounding box center [536, 237] width 261 height 15
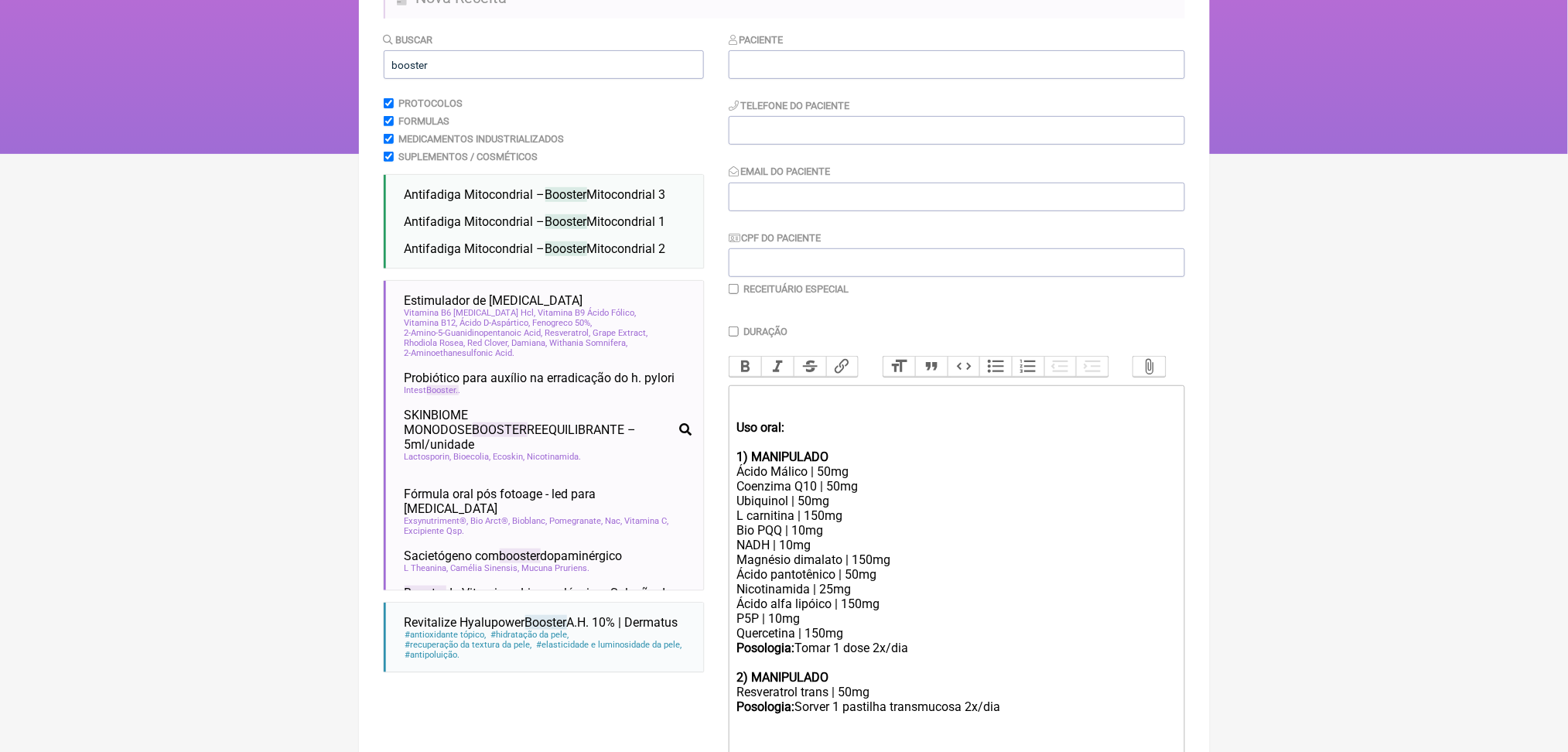
click at [375, 311] on main "Nova Receita Buscar booster Protocolos Formulas Medicamentos Industrializados S…" at bounding box center [784, 414] width 851 height 917
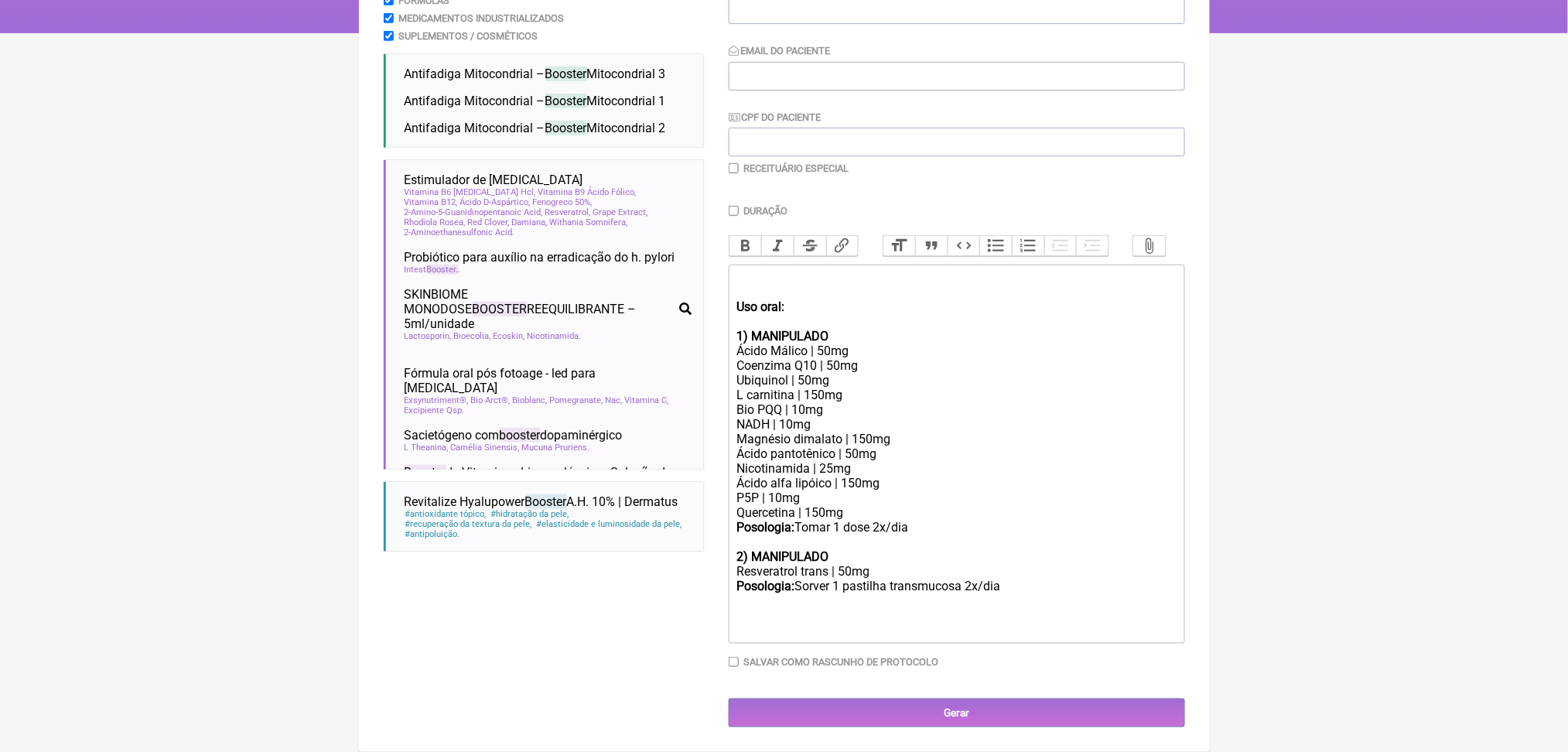
scroll to position [444, 0]
click at [521, 90] on li "Antifadiga Mitocondrial – Booster Mitocondrial 1 fadiga apatia cansaço crônico …" at bounding box center [548, 100] width 299 height 27
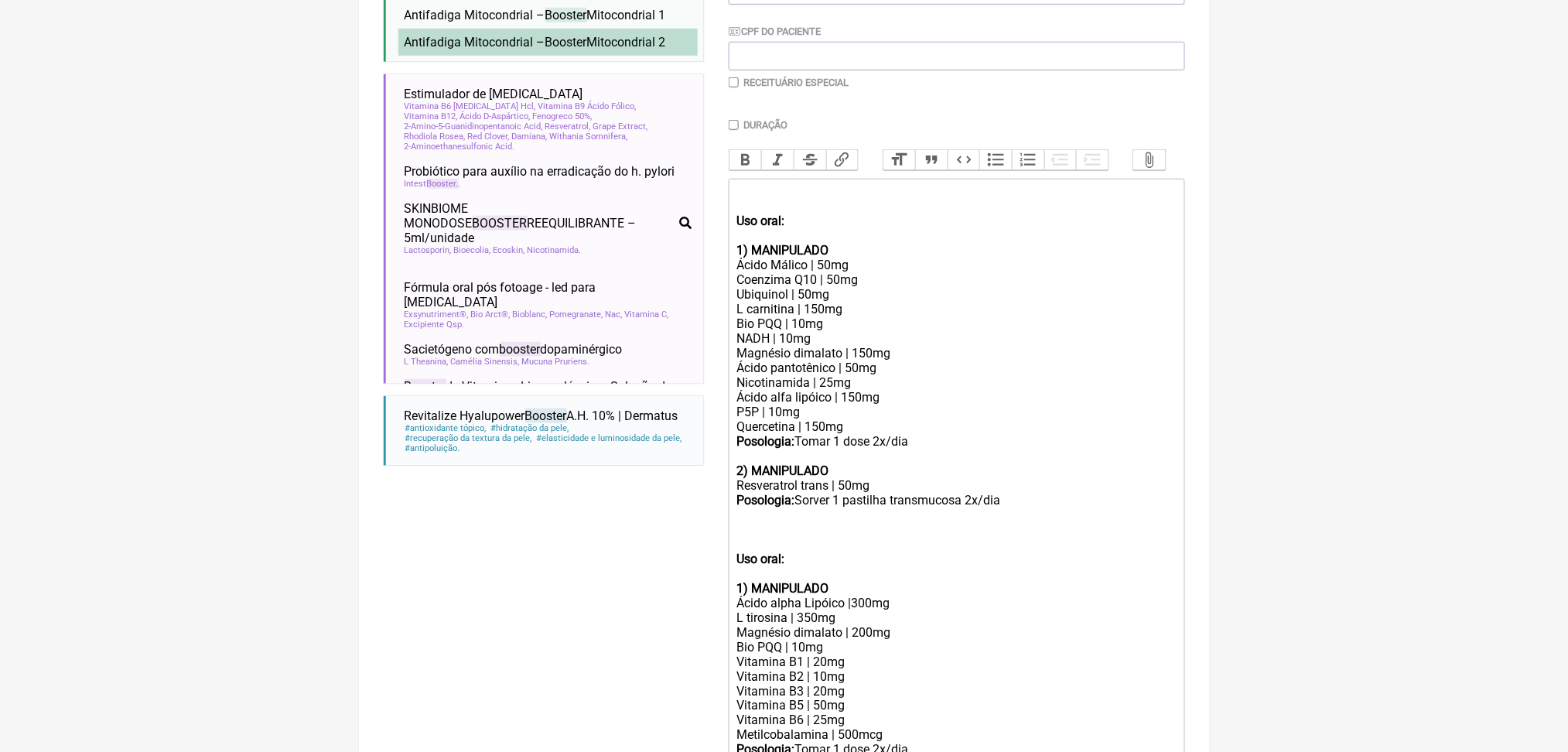
click at [507, 50] on span "Antifadiga Mitocondrial – Booster Mitocondrial 2" at bounding box center [536, 42] width 261 height 15
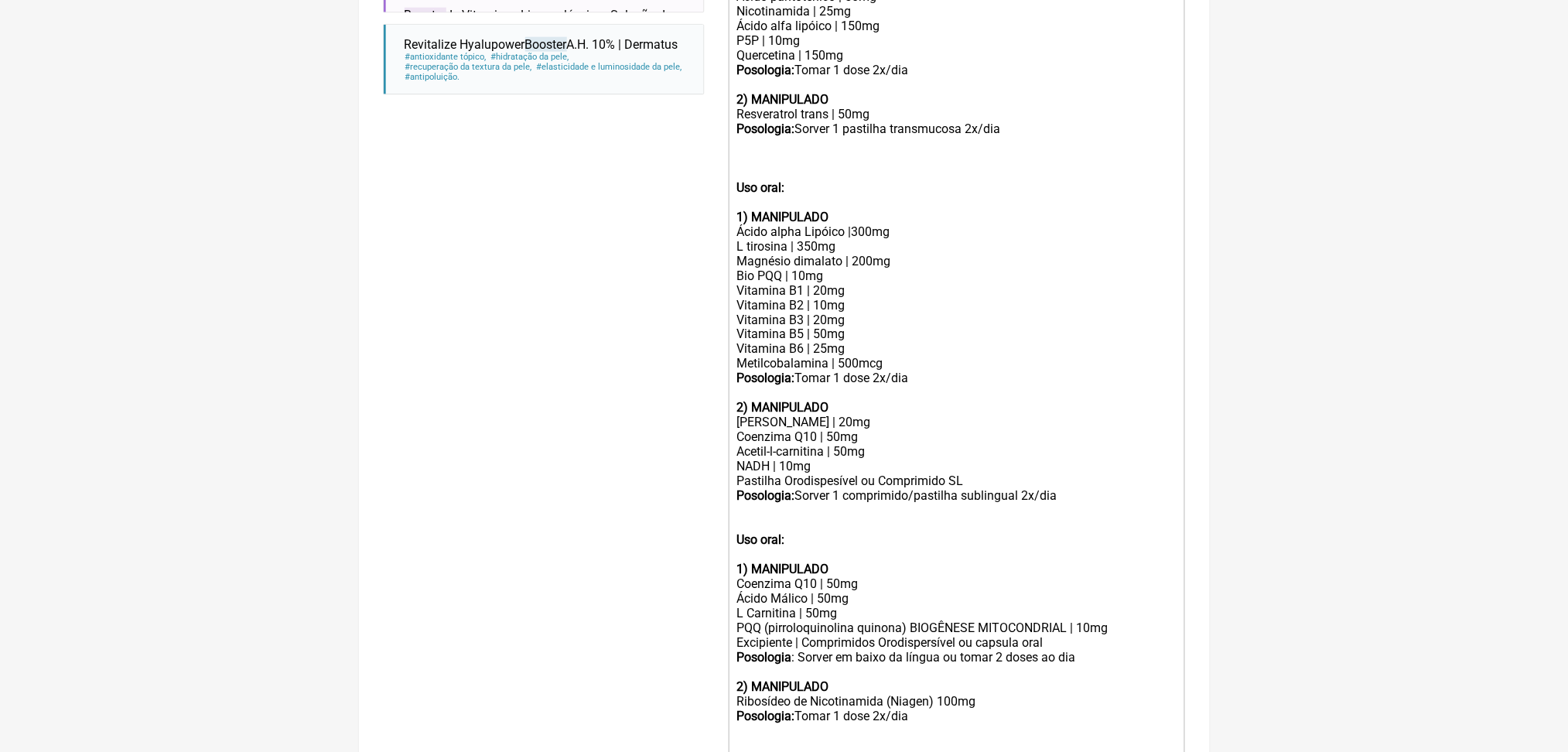
scroll to position [774, 0]
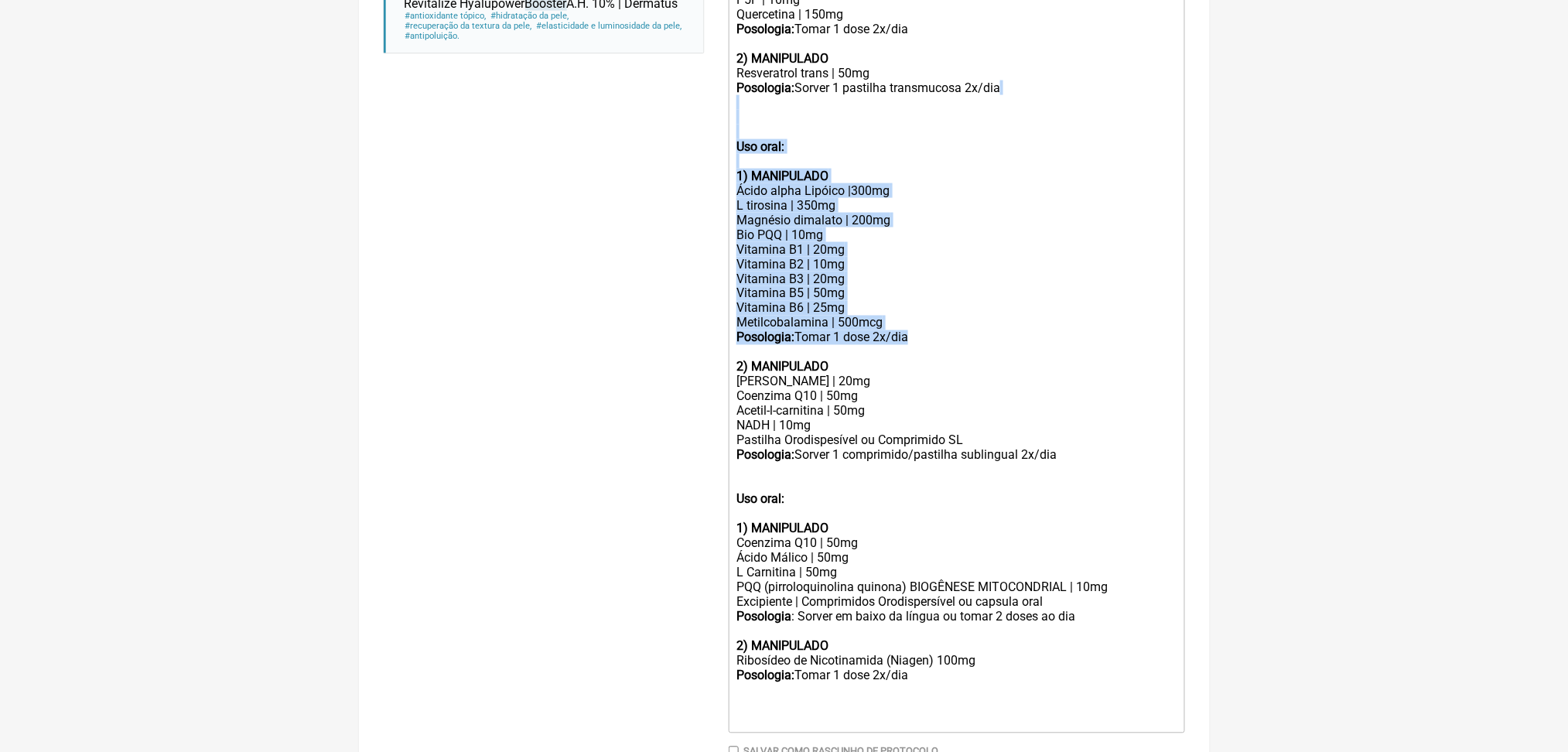
drag, startPoint x: 985, startPoint y: 626, endPoint x: 778, endPoint y: 327, distance: 363.7
click at [778, 327] on trix-editor "Uso oral: 1) MANIPULADO Ácido Málico | 50mg Coenzima Q10 | 50mg Ubiquinol | 50m…" at bounding box center [957, 249] width 456 height 967
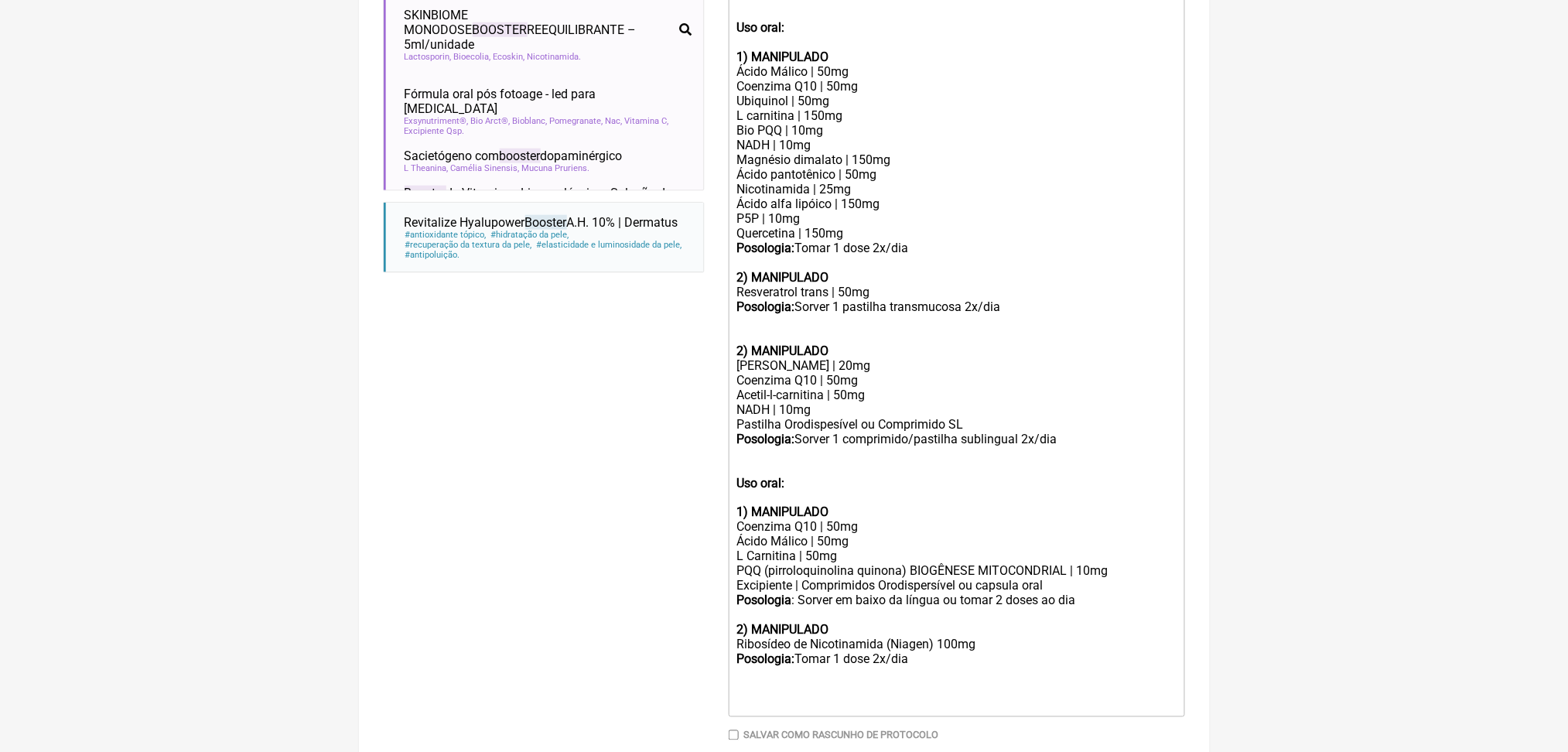
scroll to position [553, 0]
click at [785, 258] on strong "Posologia:" at bounding box center [765, 250] width 58 height 15
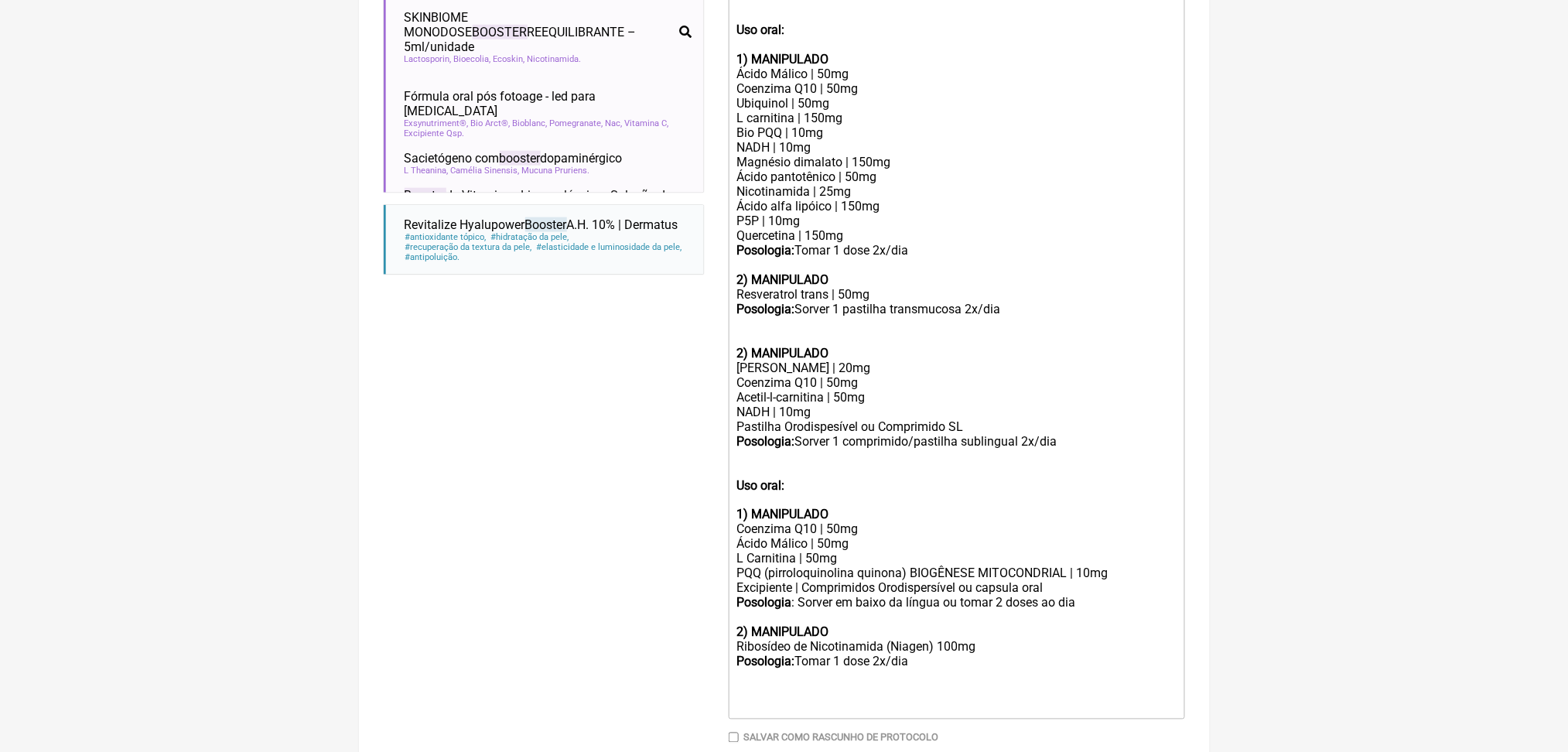
click at [812, 66] on strong "Uso oral: 1) MANIPULADO" at bounding box center [782, 44] width 92 height 44
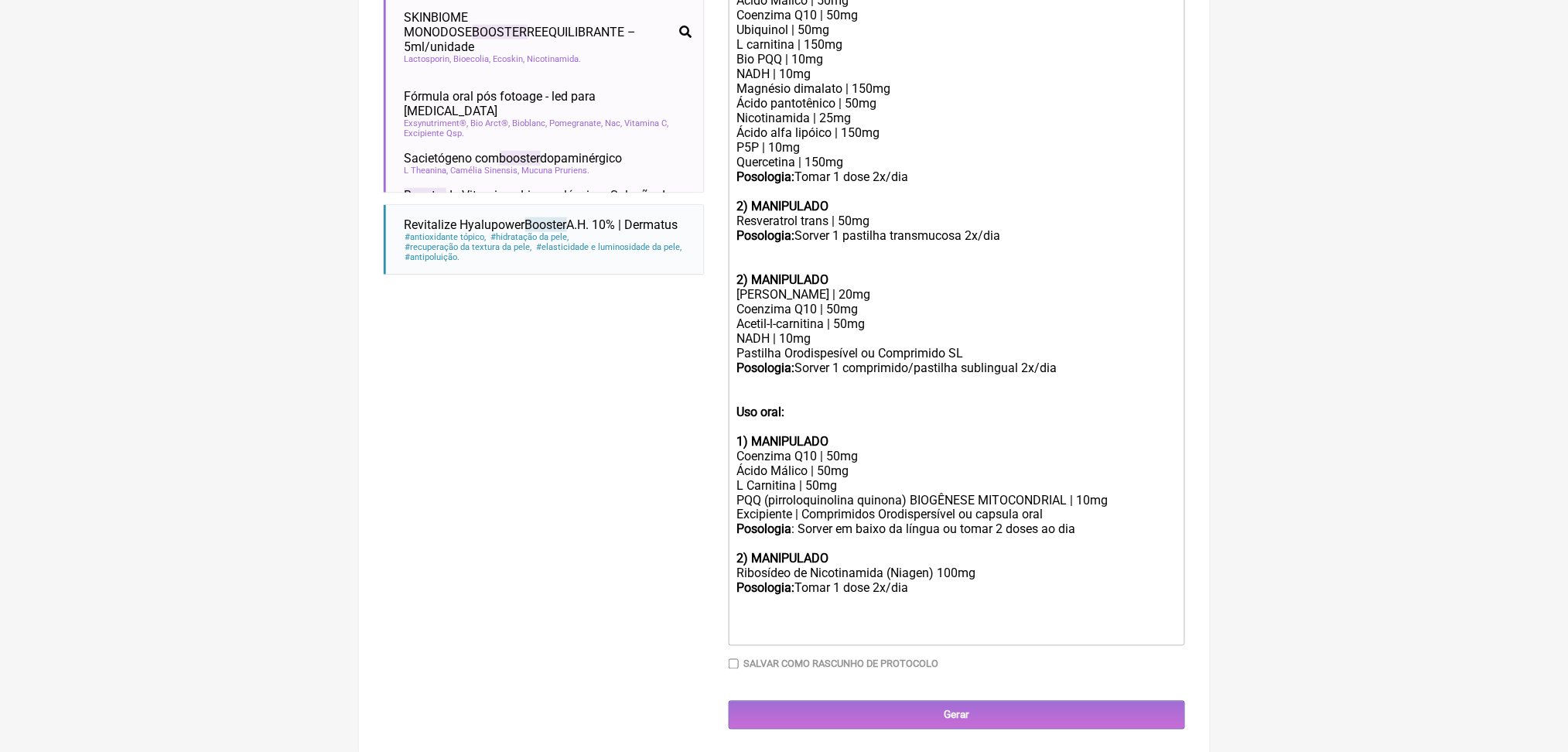
click at [830, 405] on div "Posologia: Sorver 1 pastilha transmucosa 2x/dia 2) MANIPULADO Ácido Málico | 20…" at bounding box center [955, 317] width 439 height 177
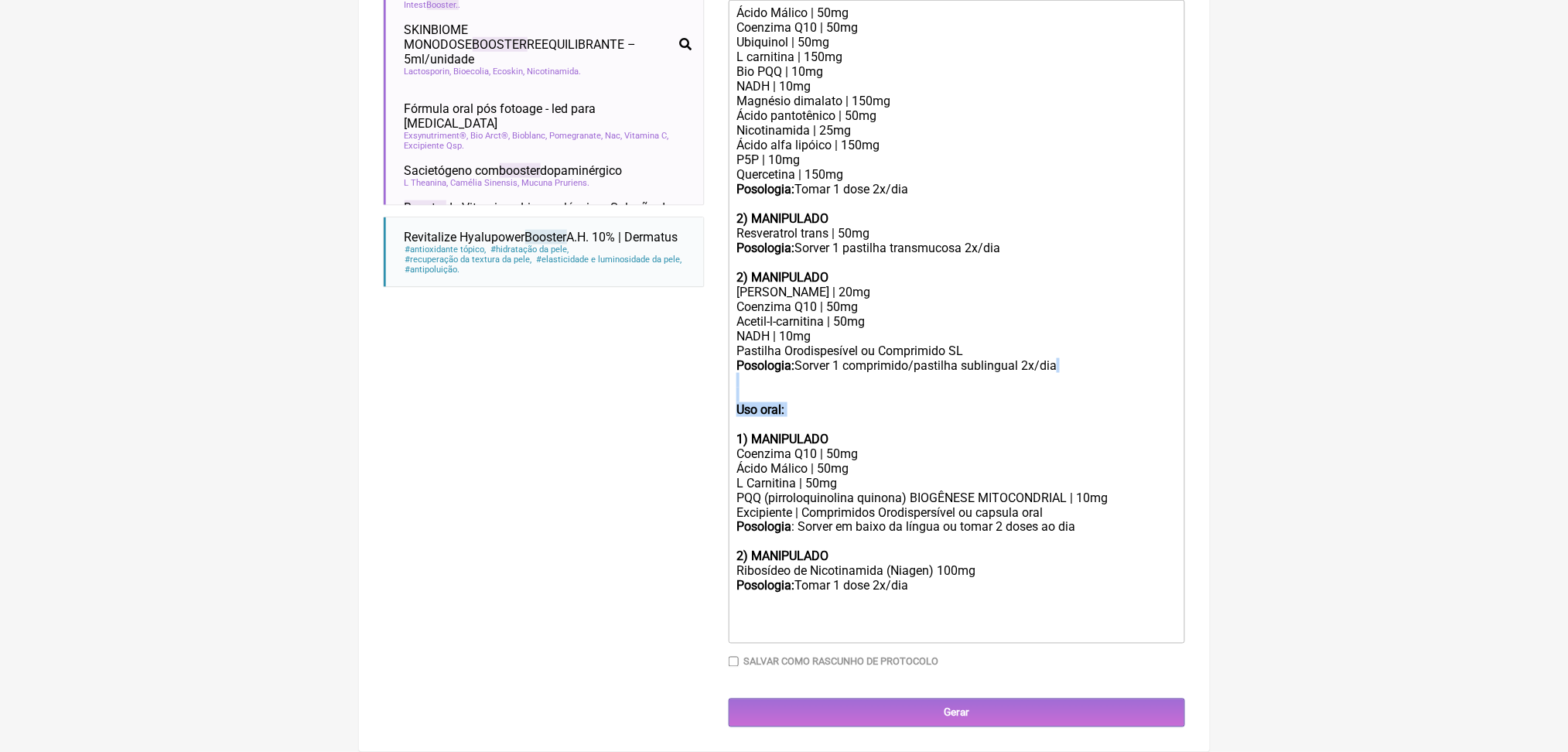
drag, startPoint x: 802, startPoint y: 657, endPoint x: 744, endPoint y: 610, distance: 74.7
click at [744, 610] on trix-editor "Ácido Málico | 50mg Coenzima Q10 | 50mg Ubiquinol | 50mg L carnitina | 150mg Bi…" at bounding box center [957, 321] width 456 height 643
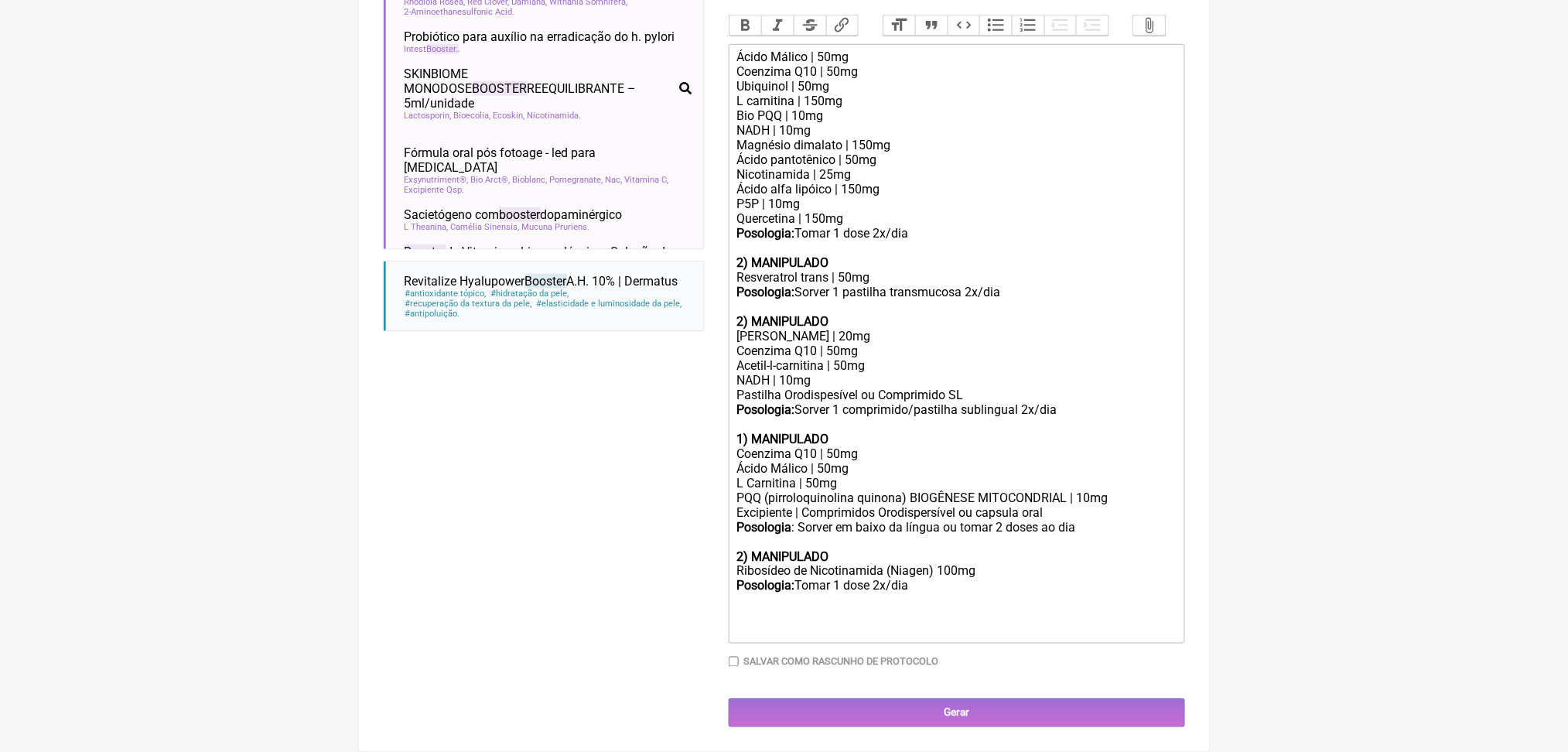
scroll to position [633, 0]
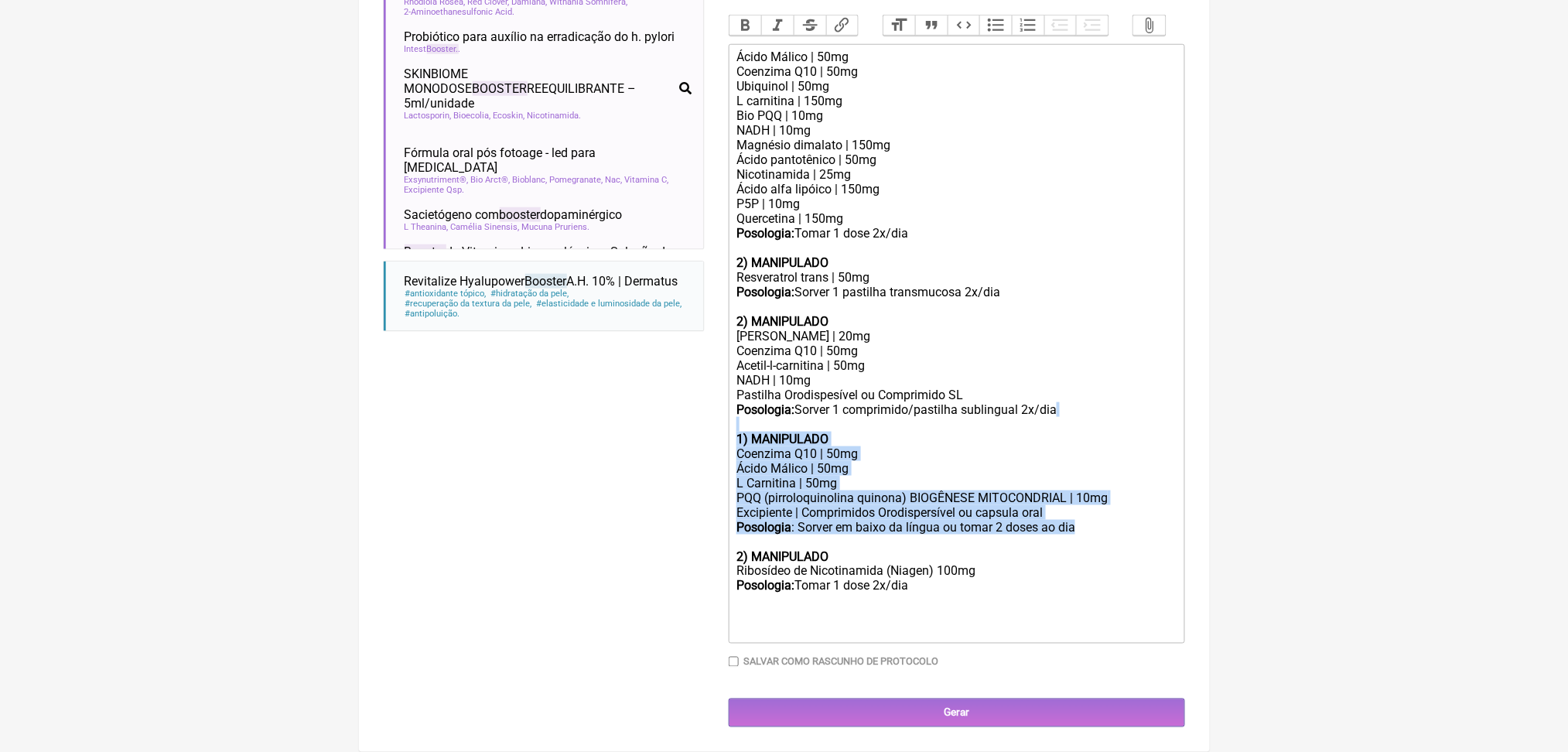
drag, startPoint x: 789, startPoint y: 687, endPoint x: 734, endPoint y: 527, distance: 169.2
click at [734, 527] on form "Buscar booster Protocolos Formulas Medicamentos Industrializados Suplementos / …" at bounding box center [784, 209] width 801 height 1036
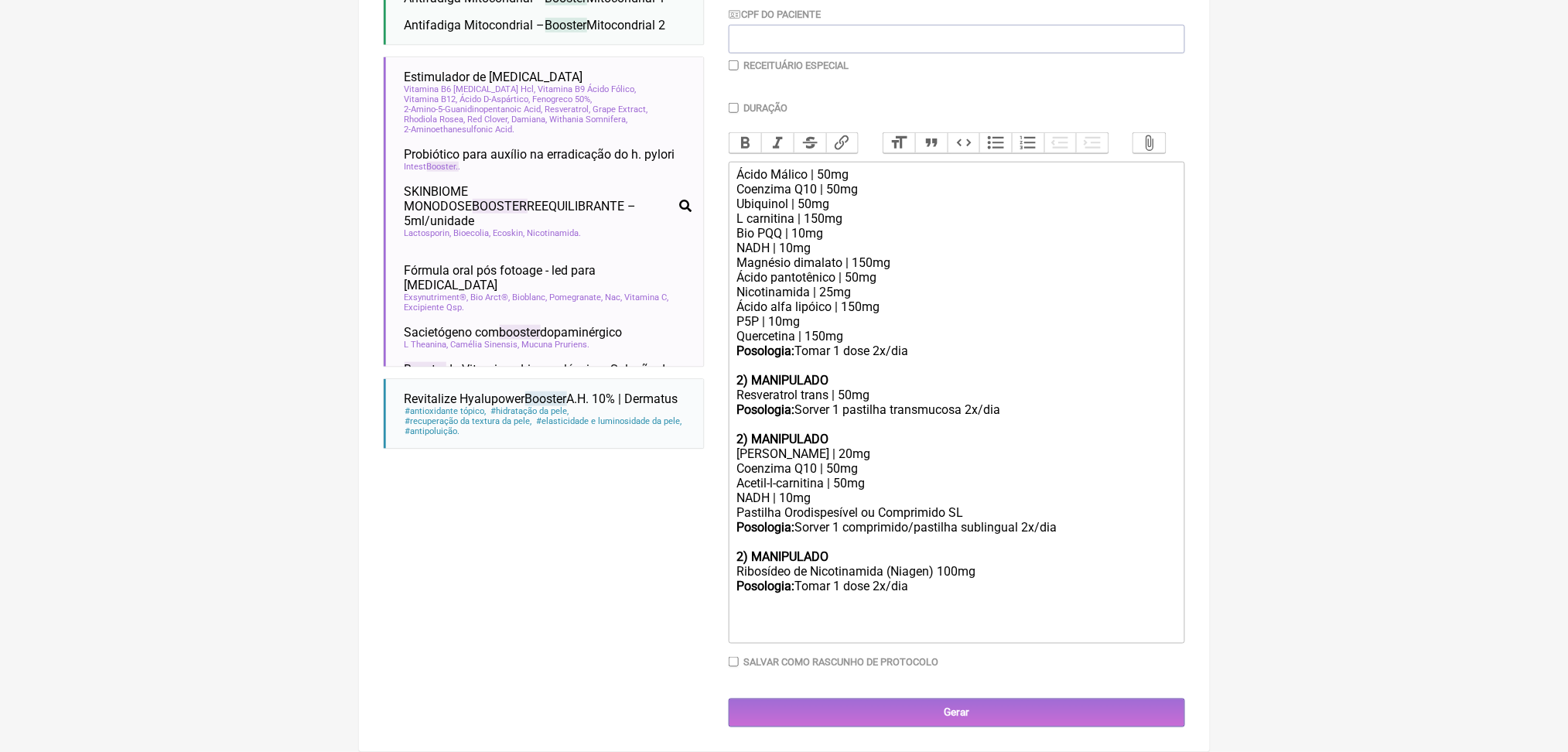
scroll to position [485, 0]
click at [857, 345] on div "Ácido Málico | 50mg Coenzima Q10 | 50mg Ubiquinol | 50mg L carnitina | 150mg Bi…" at bounding box center [955, 285] width 439 height 236
click at [813, 210] on div "Ácido Málico | 50mg Coenzima Q10 | 50mg Ubiquinol | 50mg L carnitina | 150mg Bi…" at bounding box center [955, 285] width 439 height 236
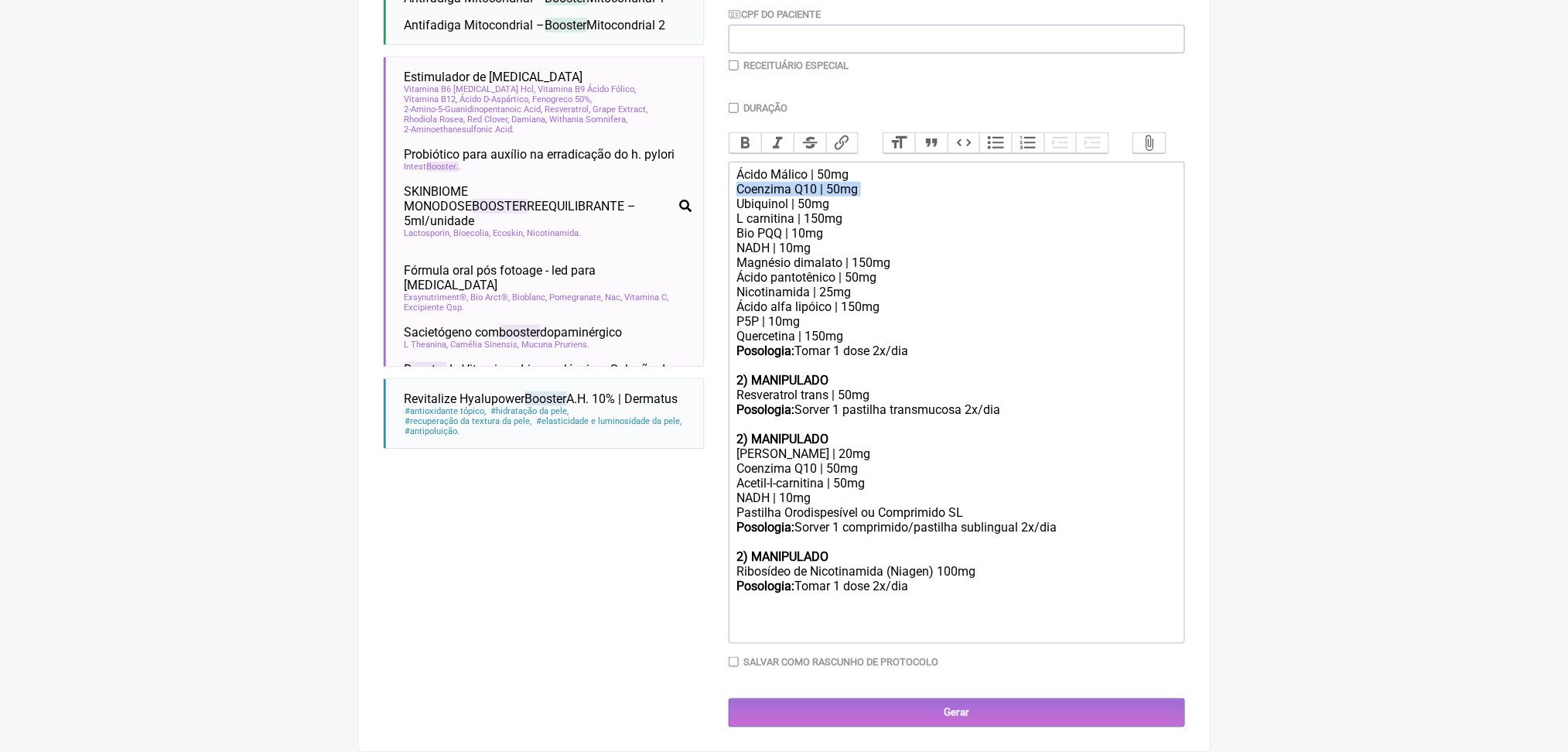
click at [813, 210] on div "Ácido Málico | 50mg Coenzima Q10 | 50mg Ubiquinol | 50mg L carnitina | 150mg Bi…" at bounding box center [955, 285] width 439 height 236
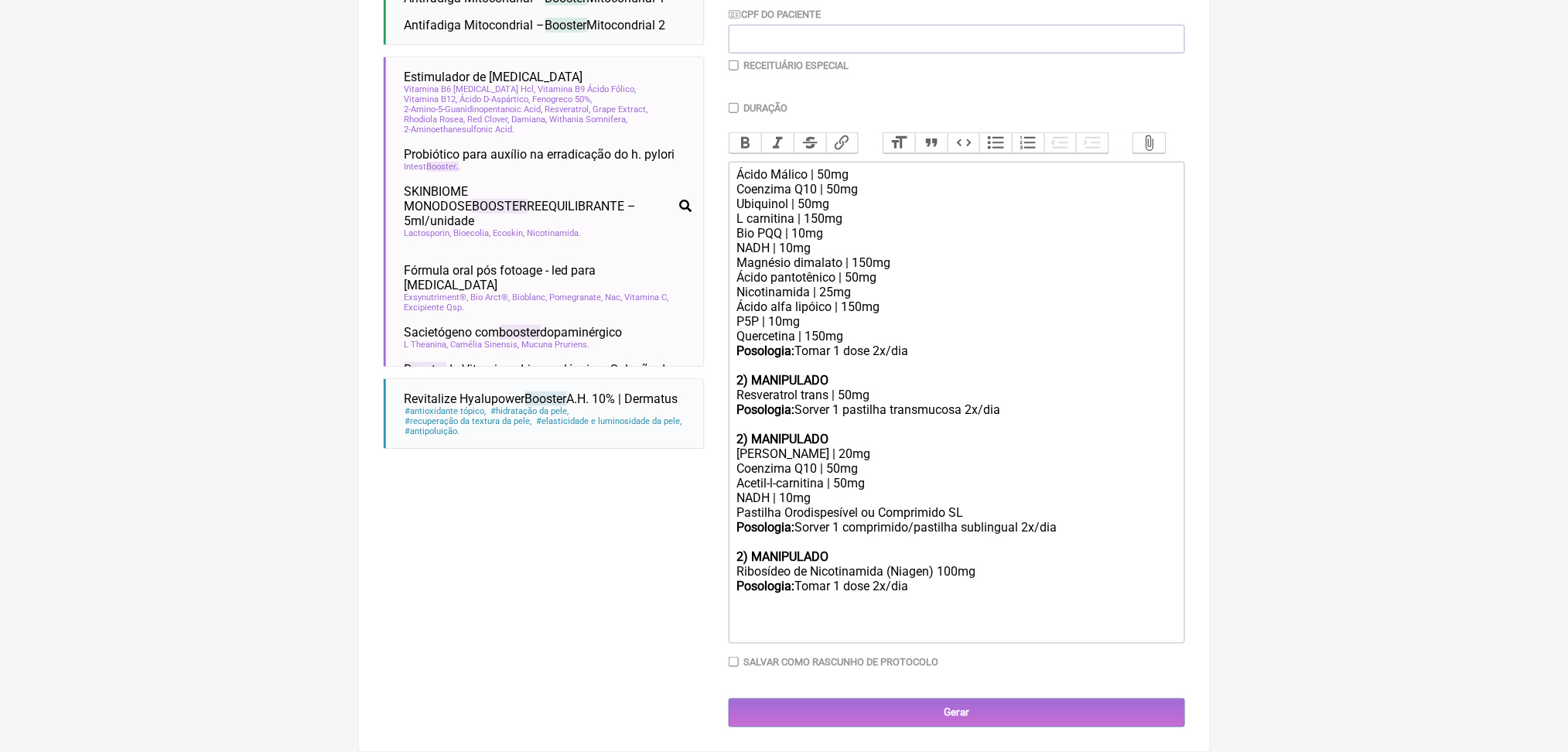
click at [854, 237] on div "Ácido Málico | 50mg Coenzima Q10 | 50mg Ubiquinol | 50mg L carnitina | 150mg Bi…" at bounding box center [955, 285] width 439 height 236
click at [768, 254] on div "Ácido Málico | 50mg Coenzima Q10 | 50mg Ubiquinol | 50mg L carnitina | 150mg Bi…" at bounding box center [955, 285] width 439 height 236
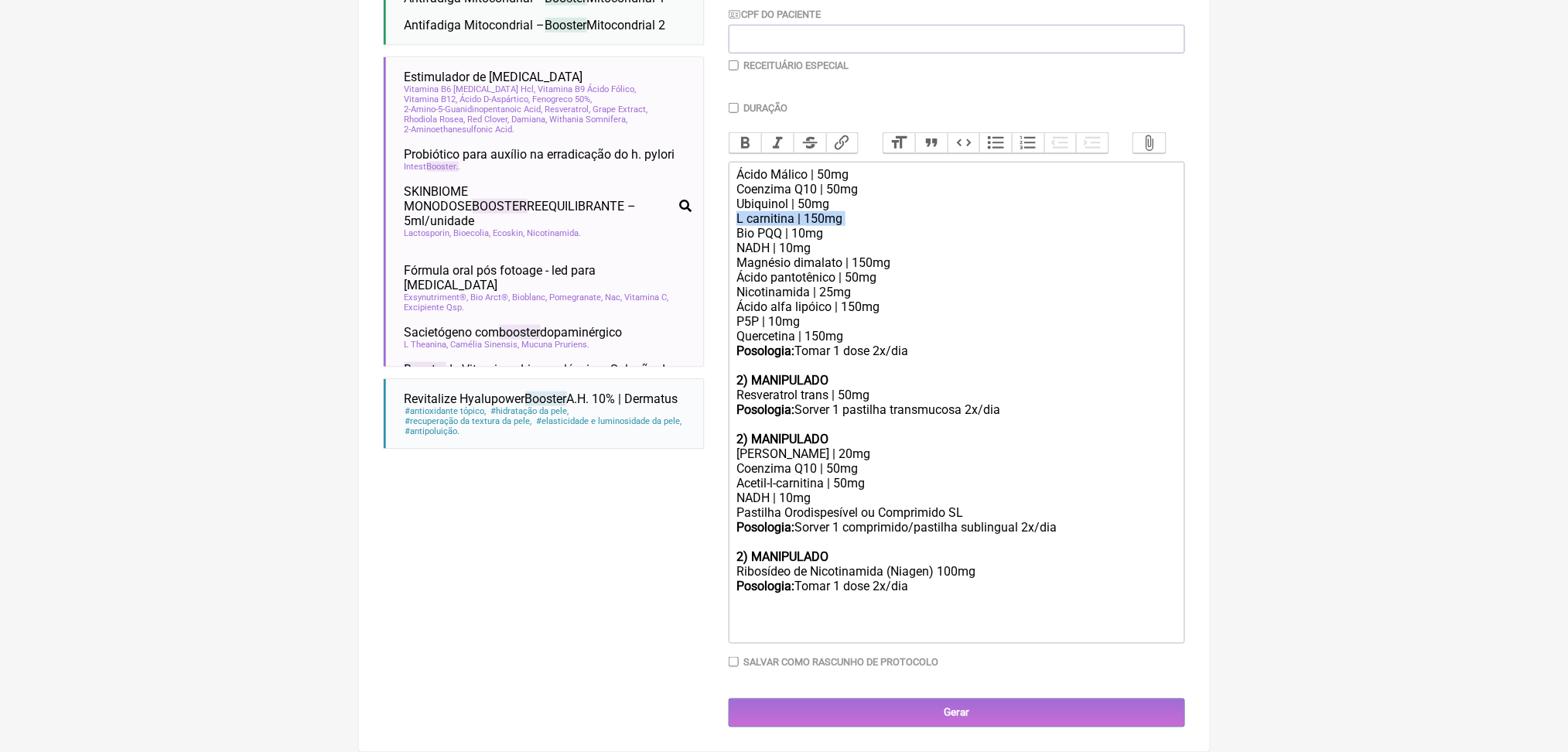
click at [768, 254] on div "Ácido Málico | 50mg Coenzima Q10 | 50mg Ubiquinol | 50mg L carnitina | 150mg Bi…" at bounding box center [955, 285] width 439 height 236
click at [851, 247] on div "Ácido Málico | 50mg Coenzima Q10 | 50mg Ubiquinol | 50mg L carnitina | 150mg Bi…" at bounding box center [955, 285] width 439 height 236
drag, startPoint x: 747, startPoint y: 228, endPoint x: 893, endPoint y: 253, distance: 148.1
click at [893, 253] on div "Ácido Málico | 50mg Coenzima Q10 | 50mg Ubiquinol | 50mg L carnitina | 150mg Bi…" at bounding box center [955, 285] width 439 height 236
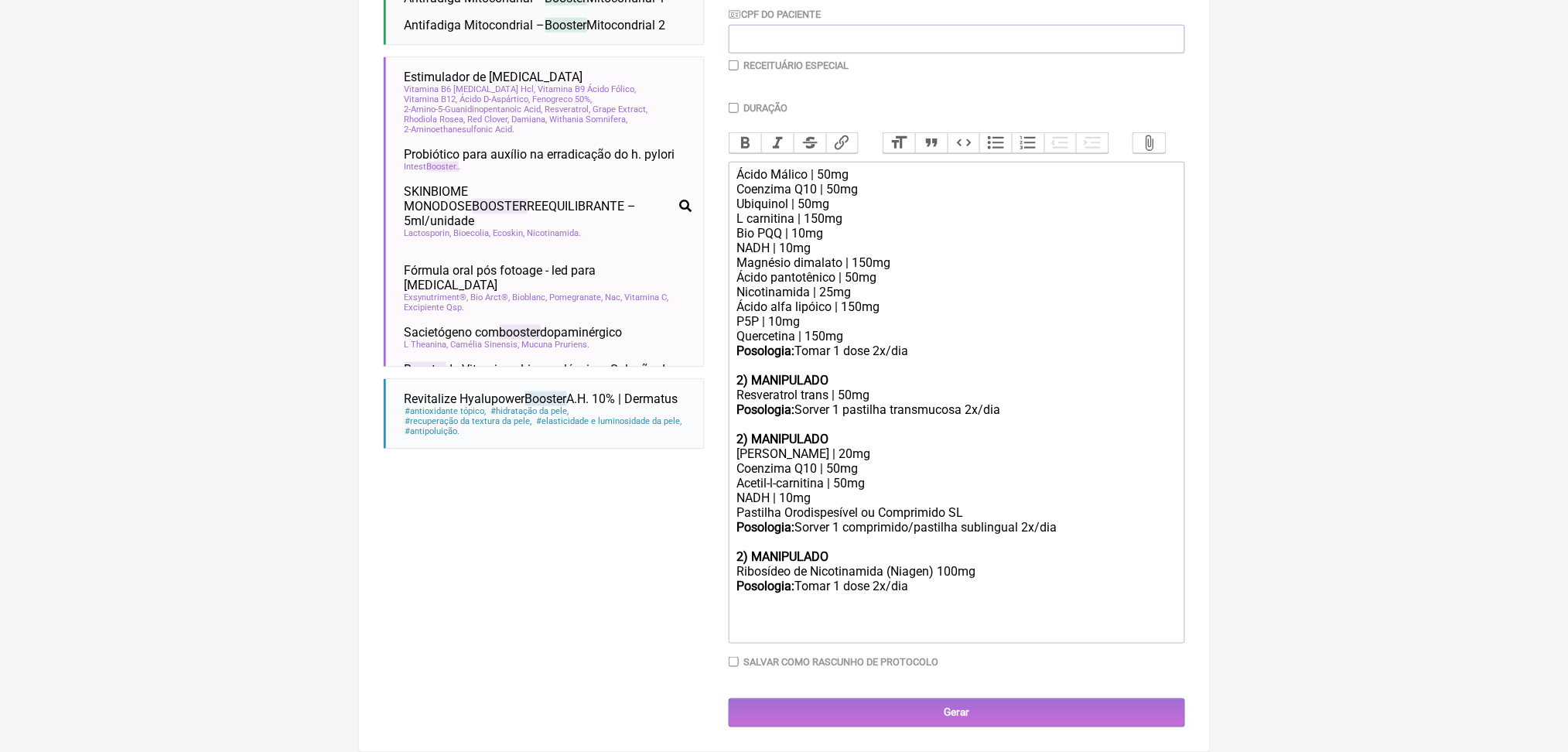
click at [749, 197] on div "Ácido Málico | 50mg Coenzima Q10 | 50mg Ubiquinol | 50mg L carnitina | 150mg Bi…" at bounding box center [955, 285] width 439 height 236
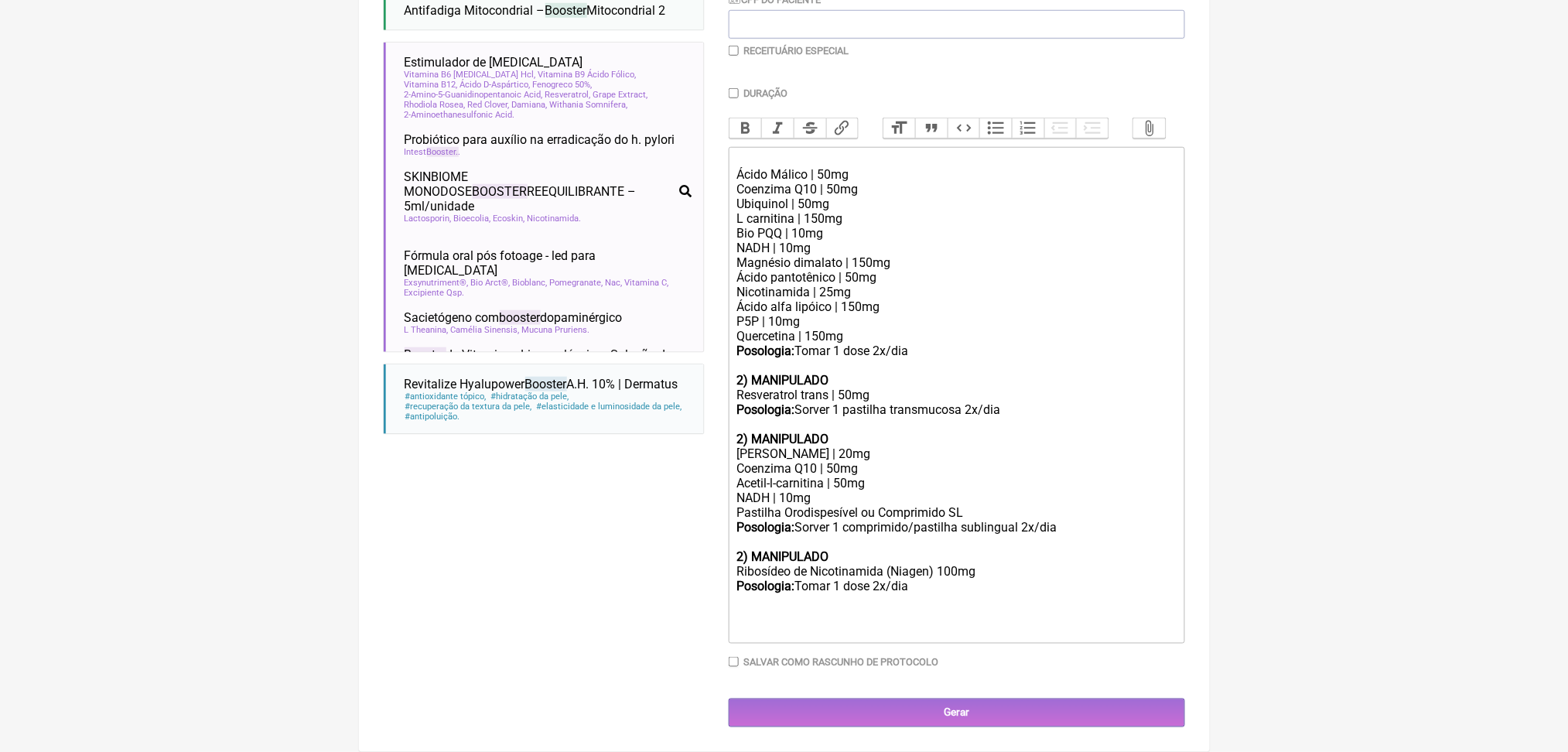
scroll to position [509, 0]
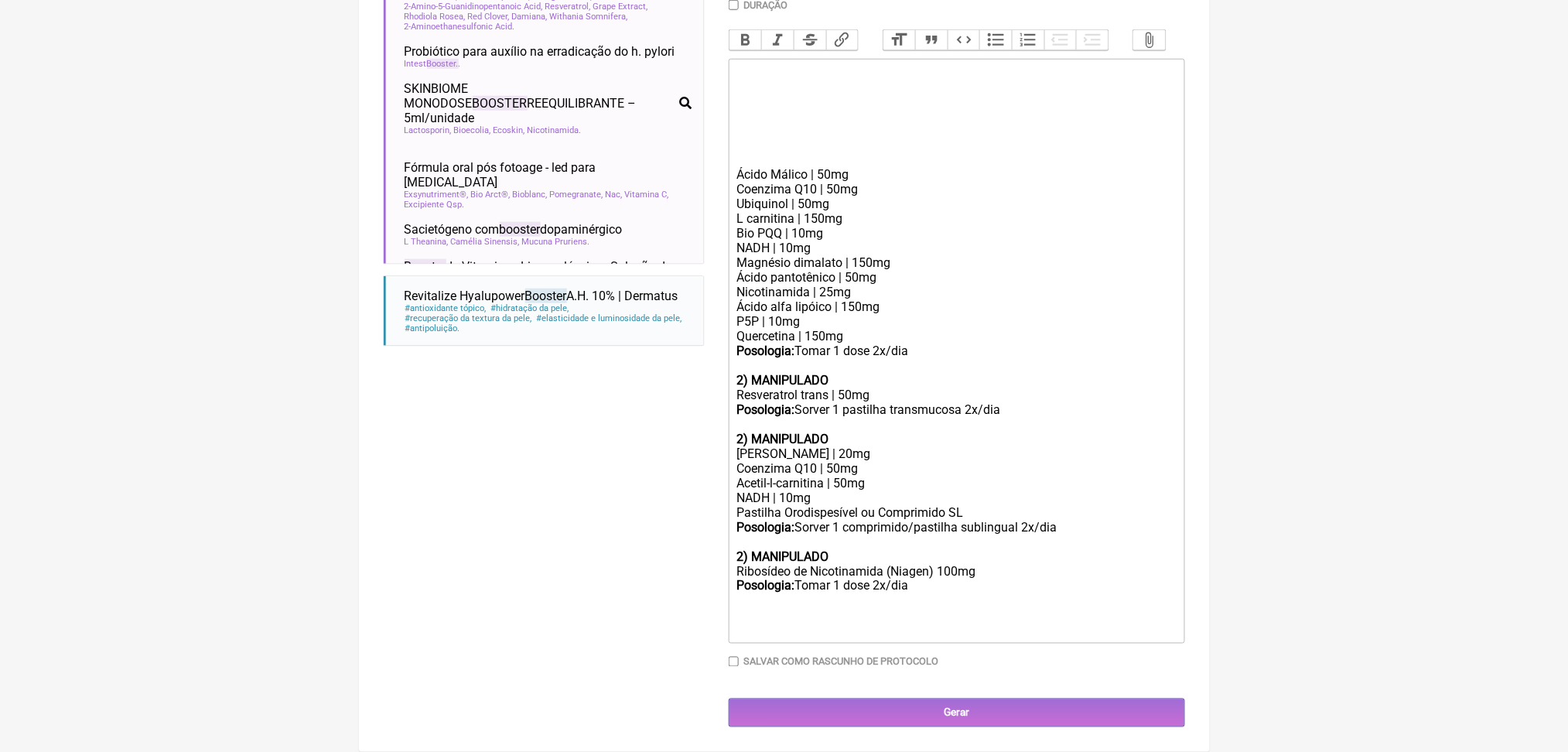
paste trix-editor "<div><br>Acetil-L-carnitina | 500 mg<br><br></div><div><br>Coenzima Q10 | 100 m…"
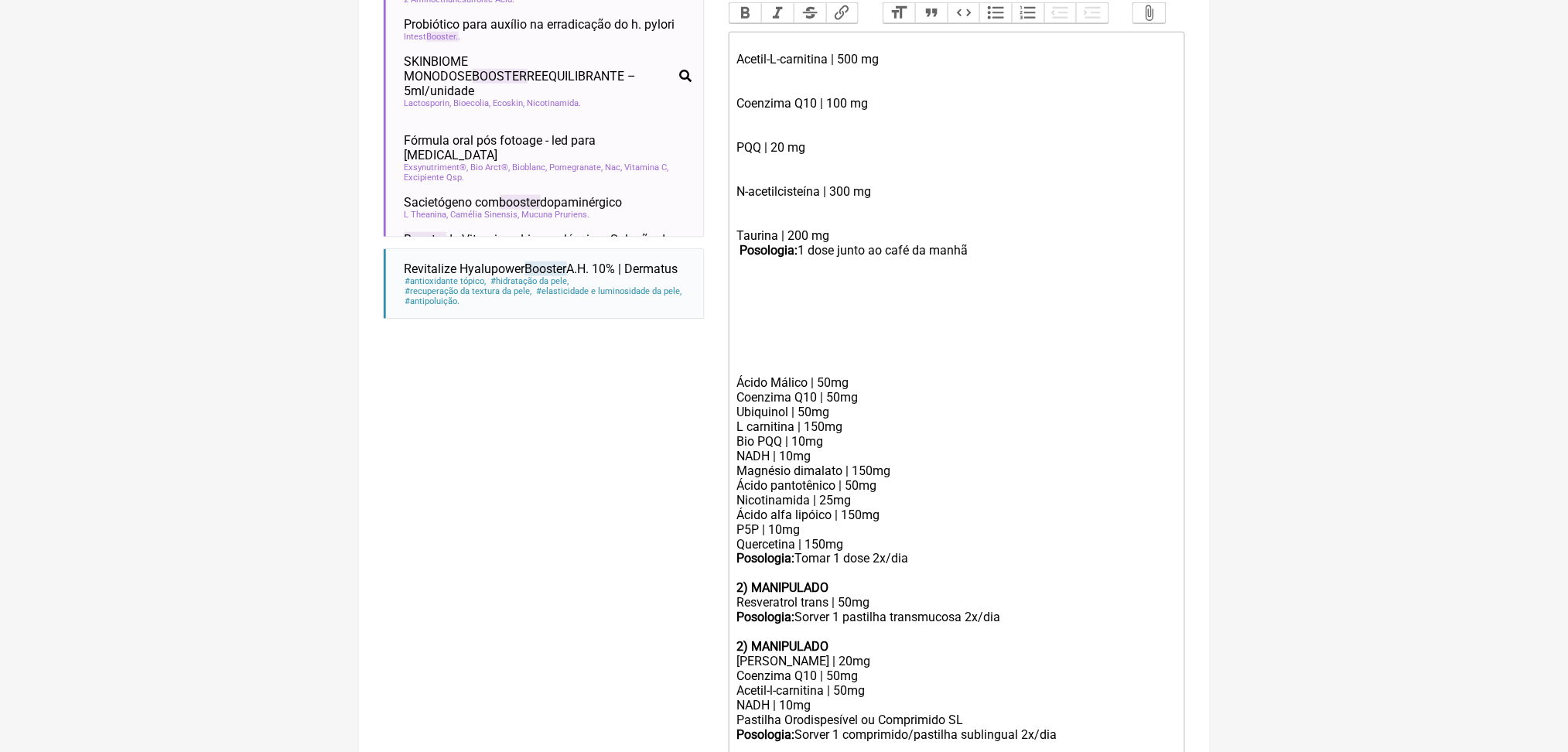
click at [793, 125] on div "Coenzima Q10 | 100 mg" at bounding box center [955, 103] width 439 height 44
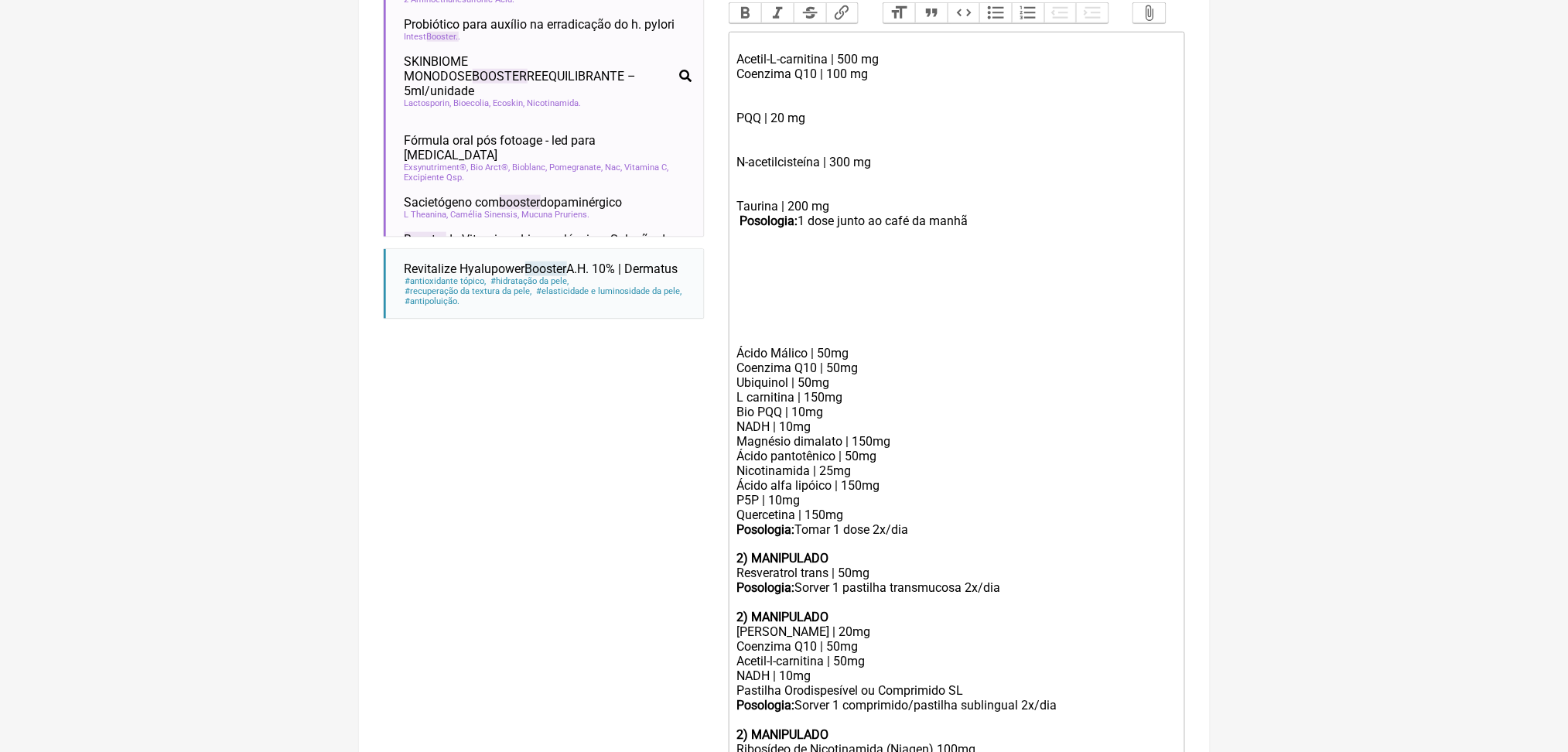
click at [759, 140] on div "PQQ | 20 mg" at bounding box center [955, 118] width 439 height 44
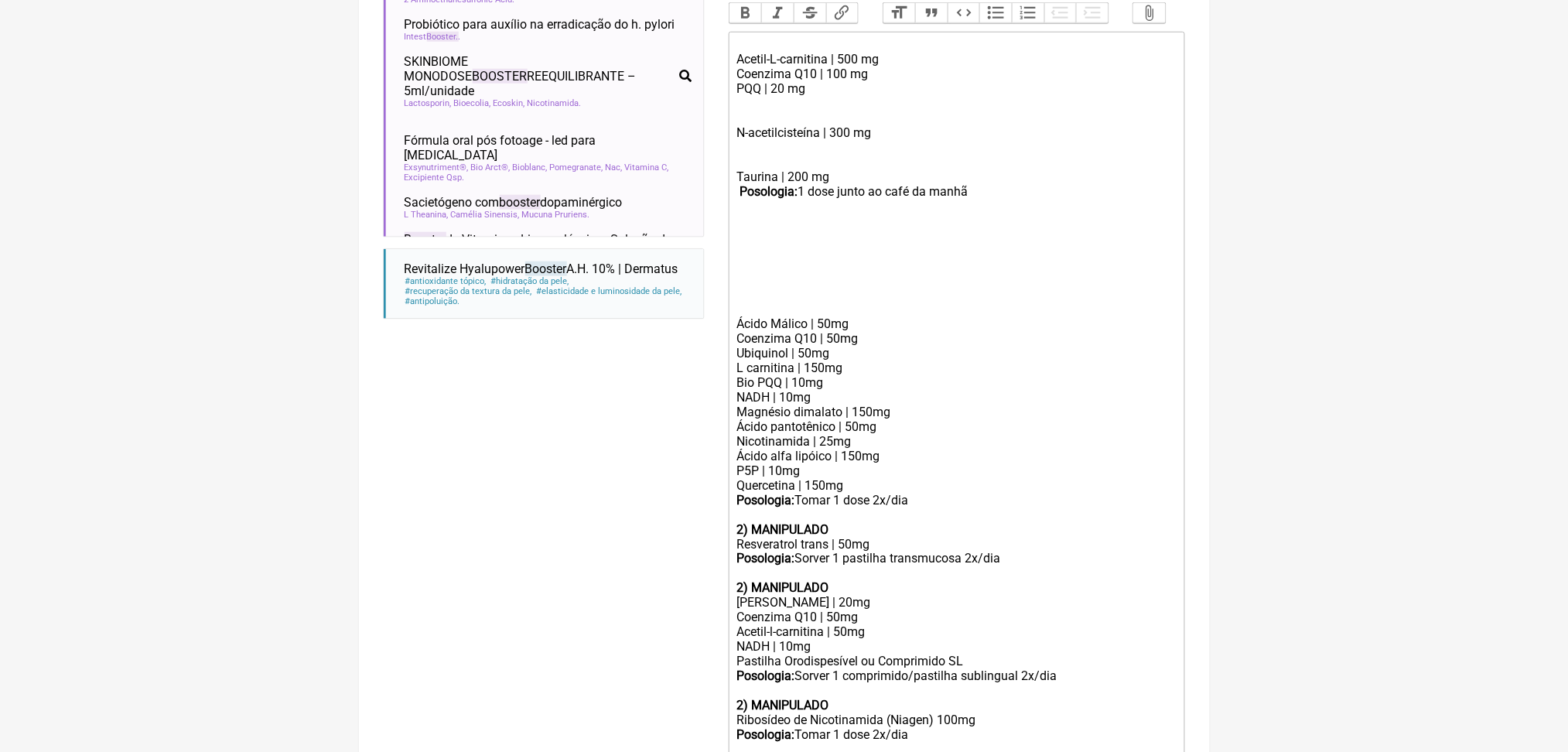
click at [793, 155] on div "N-acetilcisteína | 300 mg" at bounding box center [955, 133] width 439 height 44
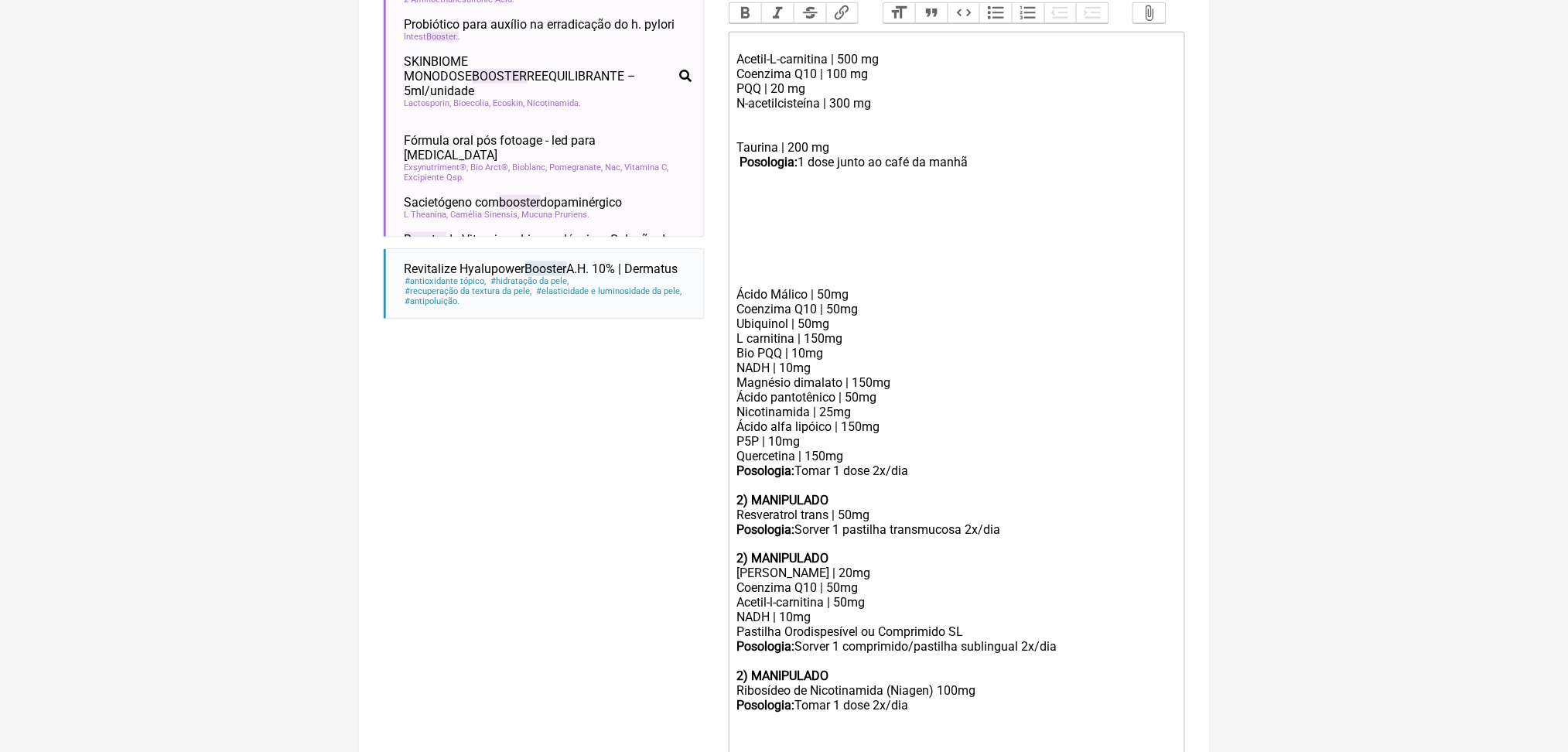
click at [775, 184] on div "Taurina | 200 mg Posologia: 1 dose junto ao café da manhã" at bounding box center [955, 155] width 439 height 59
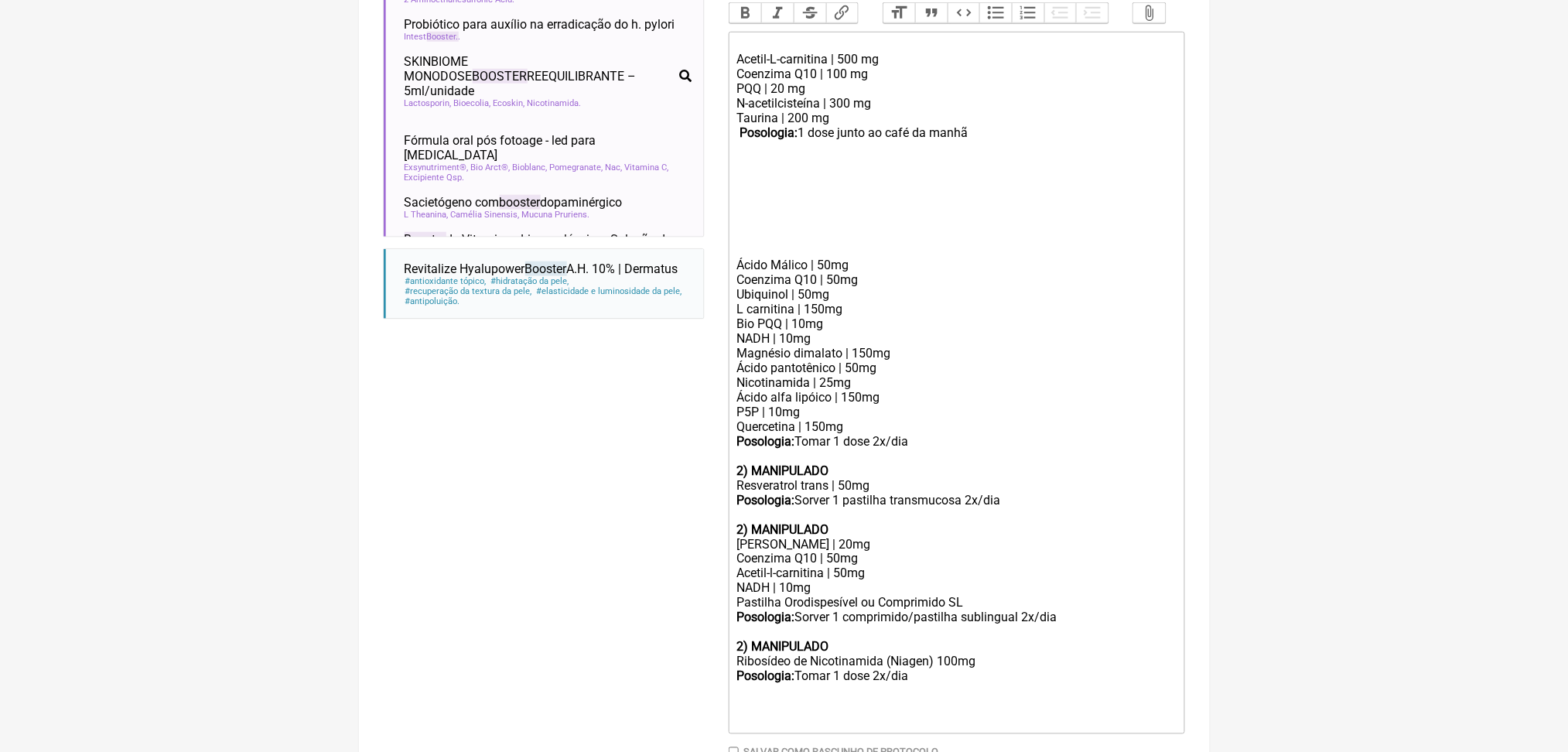
click at [846, 81] on div "Coenzima Q10 | 100 mg" at bounding box center [955, 74] width 439 height 15
paste trix-editor "Ubiquinol&nbsp;"
click at [850, 81] on div "Coenzima Q10 Ubiquinol | 100 mg" at bounding box center [955, 74] width 439 height 15
click at [955, 155] on div "Taurina | 200 mg Posologia: 1 dose junto ao café da manhã" at bounding box center [955, 133] width 439 height 44
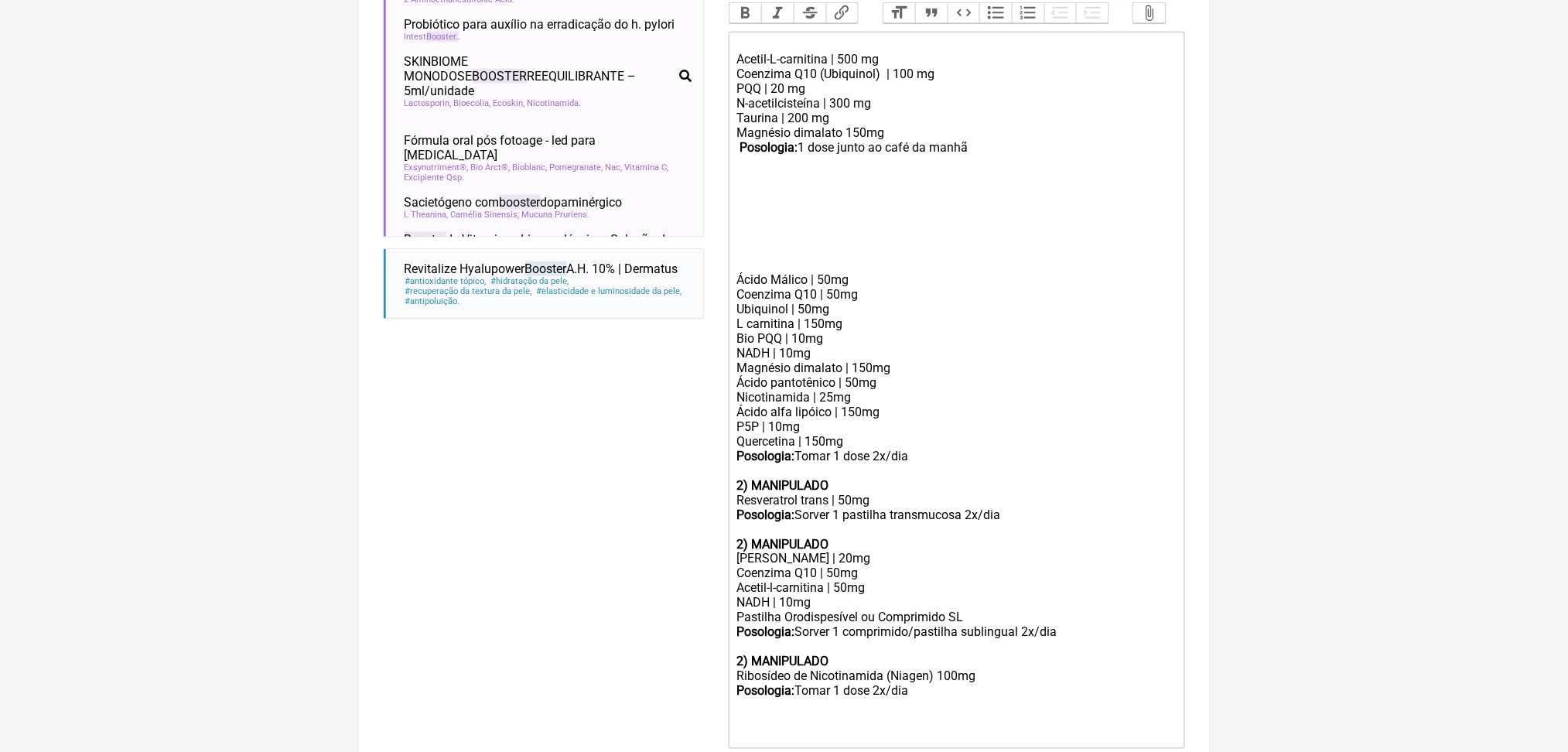
click at [1046, 169] on div "Taurina | 200 mg Magnésio dimalato 150mg Posologia: 1 dose junto ao café da man…" at bounding box center [955, 140] width 439 height 59
click at [880, 66] on div "Acetil-L-carnitina | 500 mg" at bounding box center [955, 52] width 439 height 29
click at [881, 110] on div "N-acetilcisteína | 300 mg" at bounding box center [955, 103] width 439 height 15
drag, startPoint x: 1045, startPoint y: 301, endPoint x: 745, endPoint y: 193, distance: 318.8
click at [745, 193] on trix-editor "Acetil-L-carnitina | 300 mg Coenzima Q10 (Ubiquinol) | 100 mg PQQ | 20 mg N-ace…" at bounding box center [957, 389] width 456 height 717
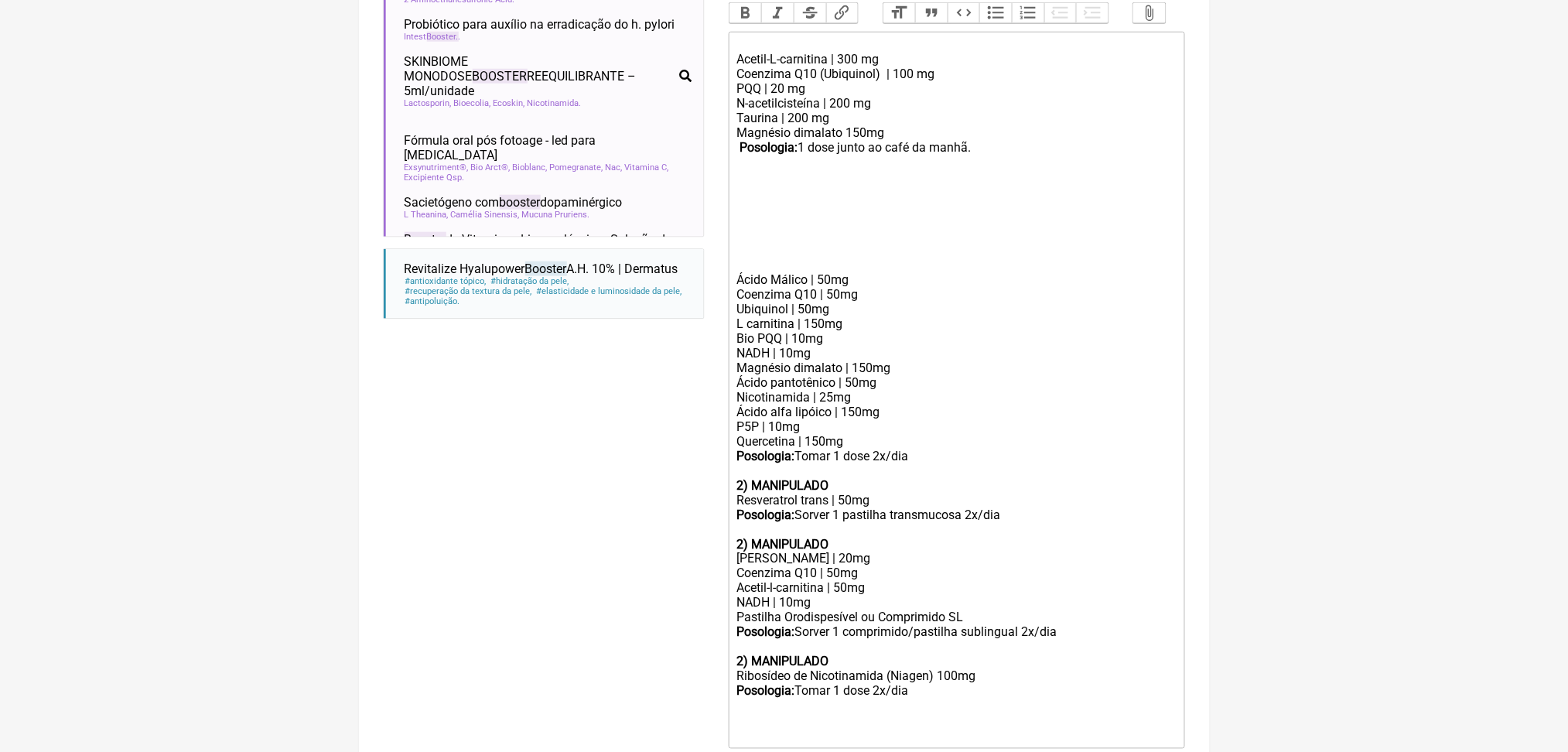
copy trix-editor "Acetil-L-carnitina | 300 mg Coenzima Q10 (Ubiquinol) | 100 mg PQQ | 20 mg N-ace…"
paste trix-editor "<lor><ip><do>Sitametco | 341 ad<el><se></doe><tem><in>Utlabo | 352 et<do><ma></…"
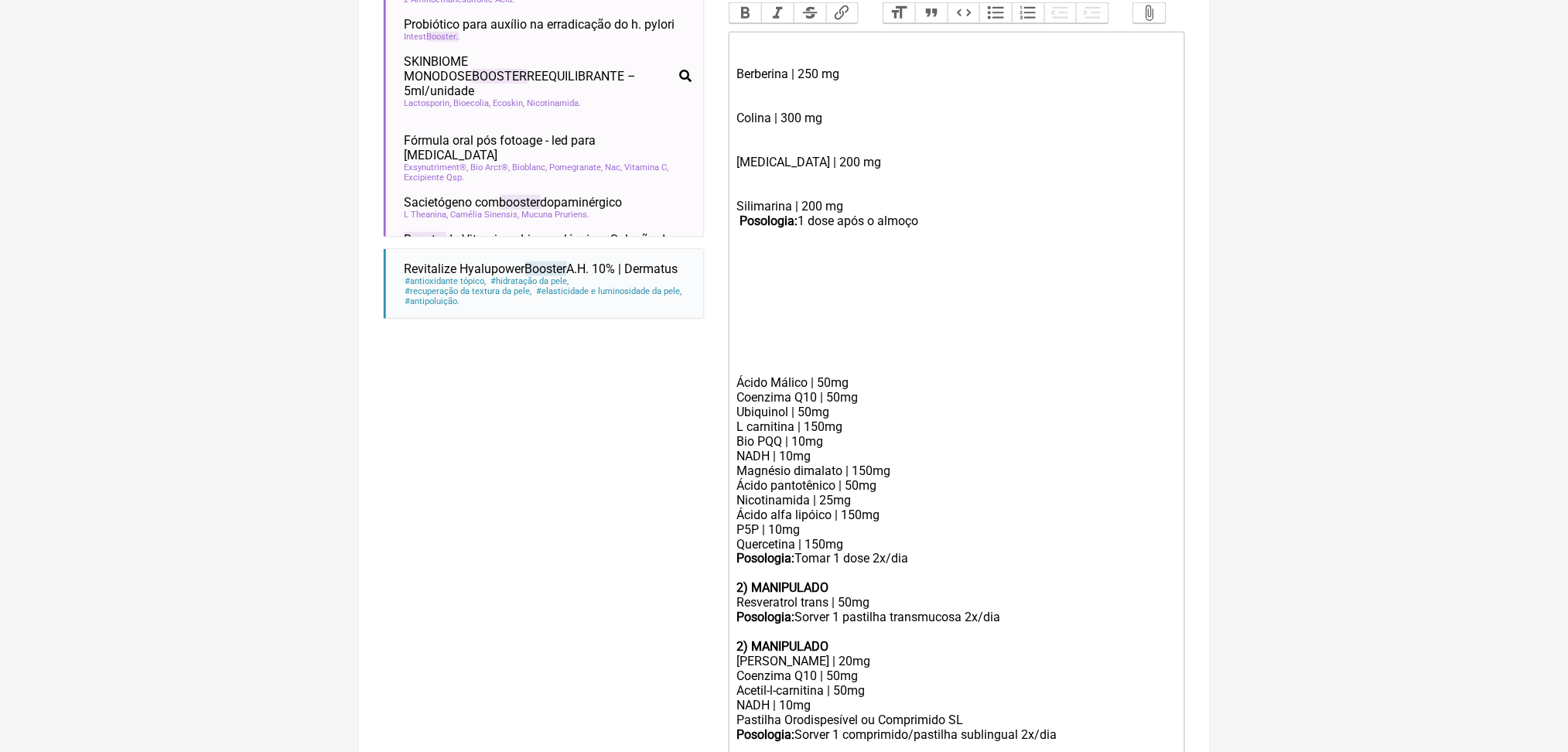
click at [766, 96] on div "Berberina | 250 mg" at bounding box center [955, 66] width 439 height 59
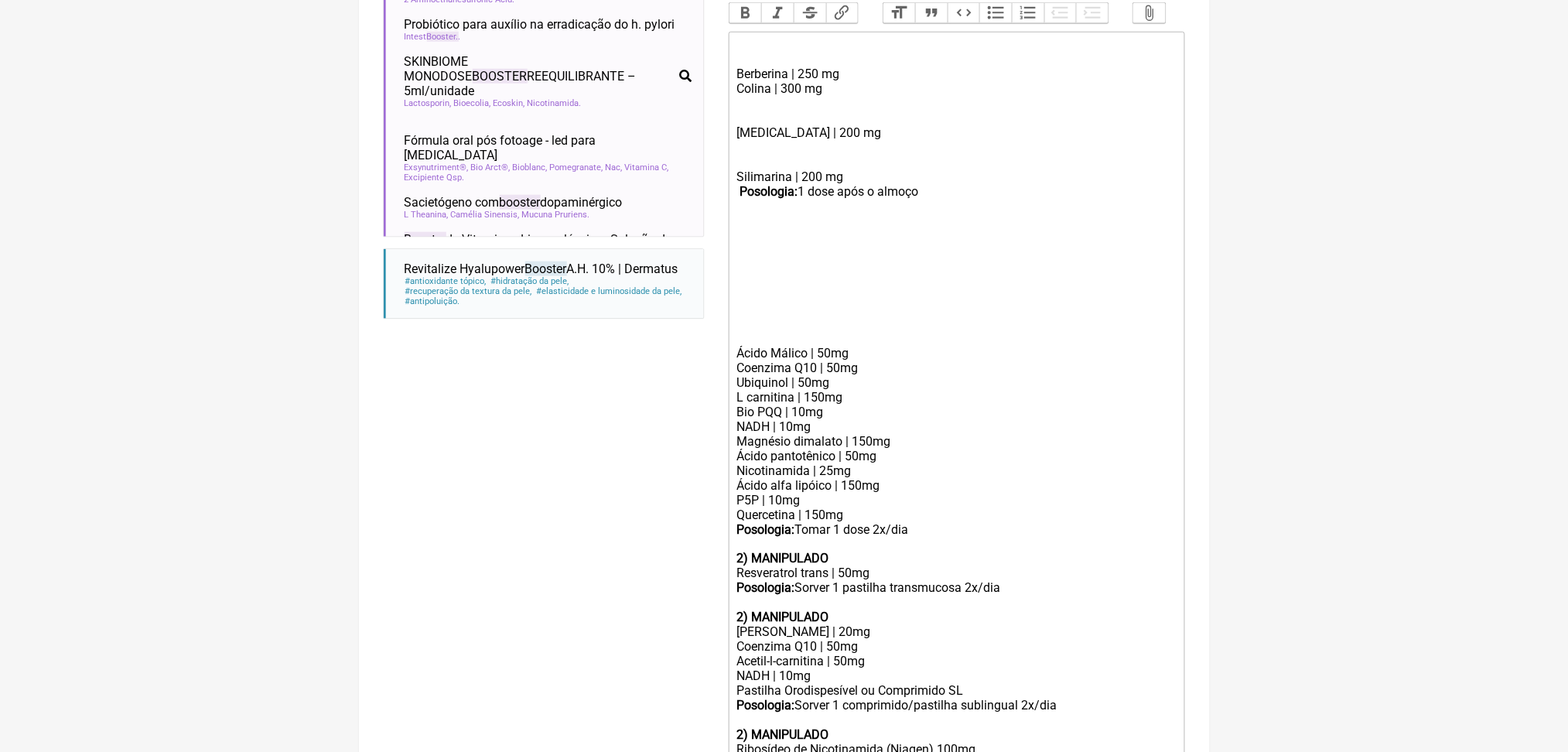
click at [784, 155] on div "[MEDICAL_DATA] | 200 mg" at bounding box center [955, 133] width 439 height 44
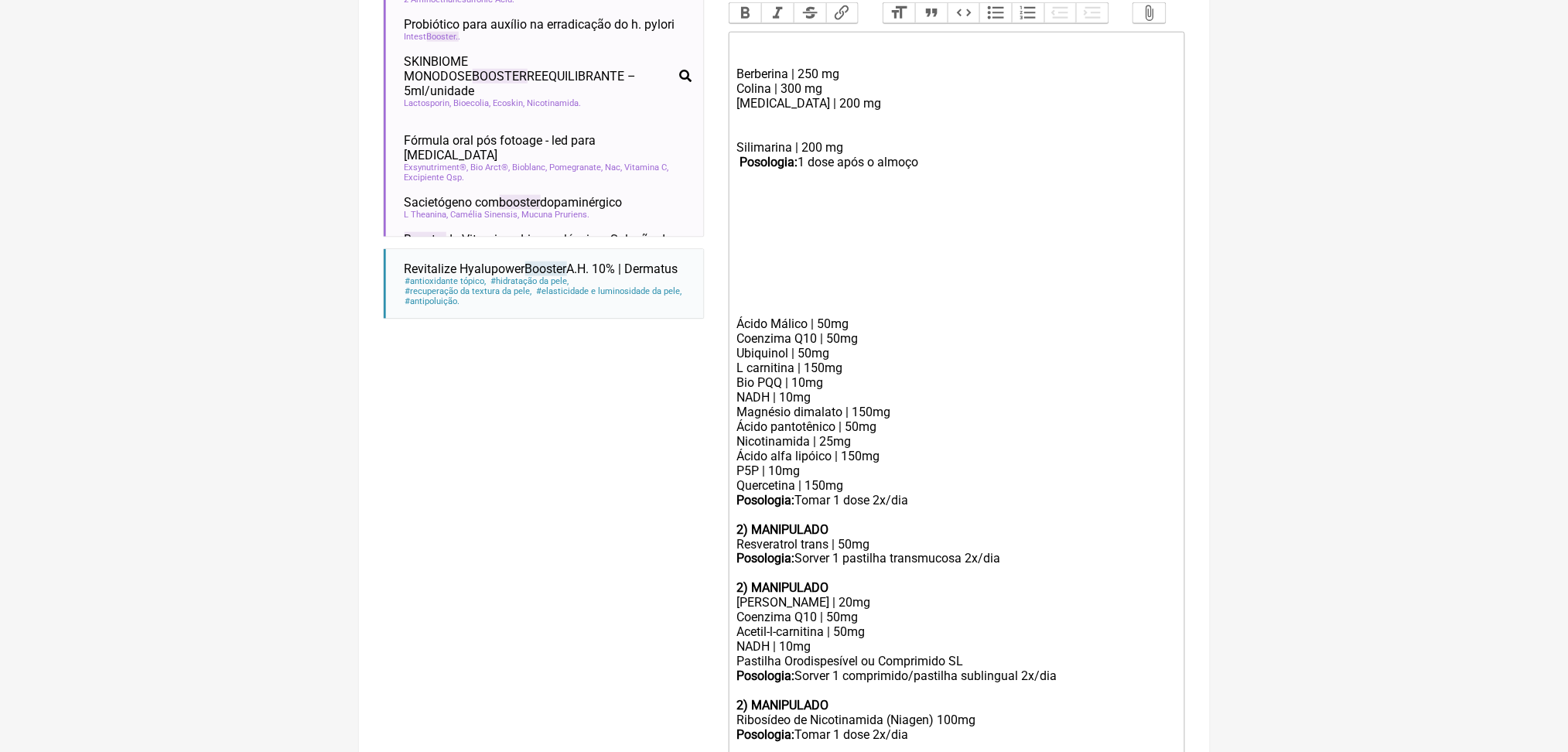
click at [776, 125] on div "Berberina | 250 mg Colina | 300 mg [MEDICAL_DATA] | 200 mg" at bounding box center [955, 81] width 439 height 88
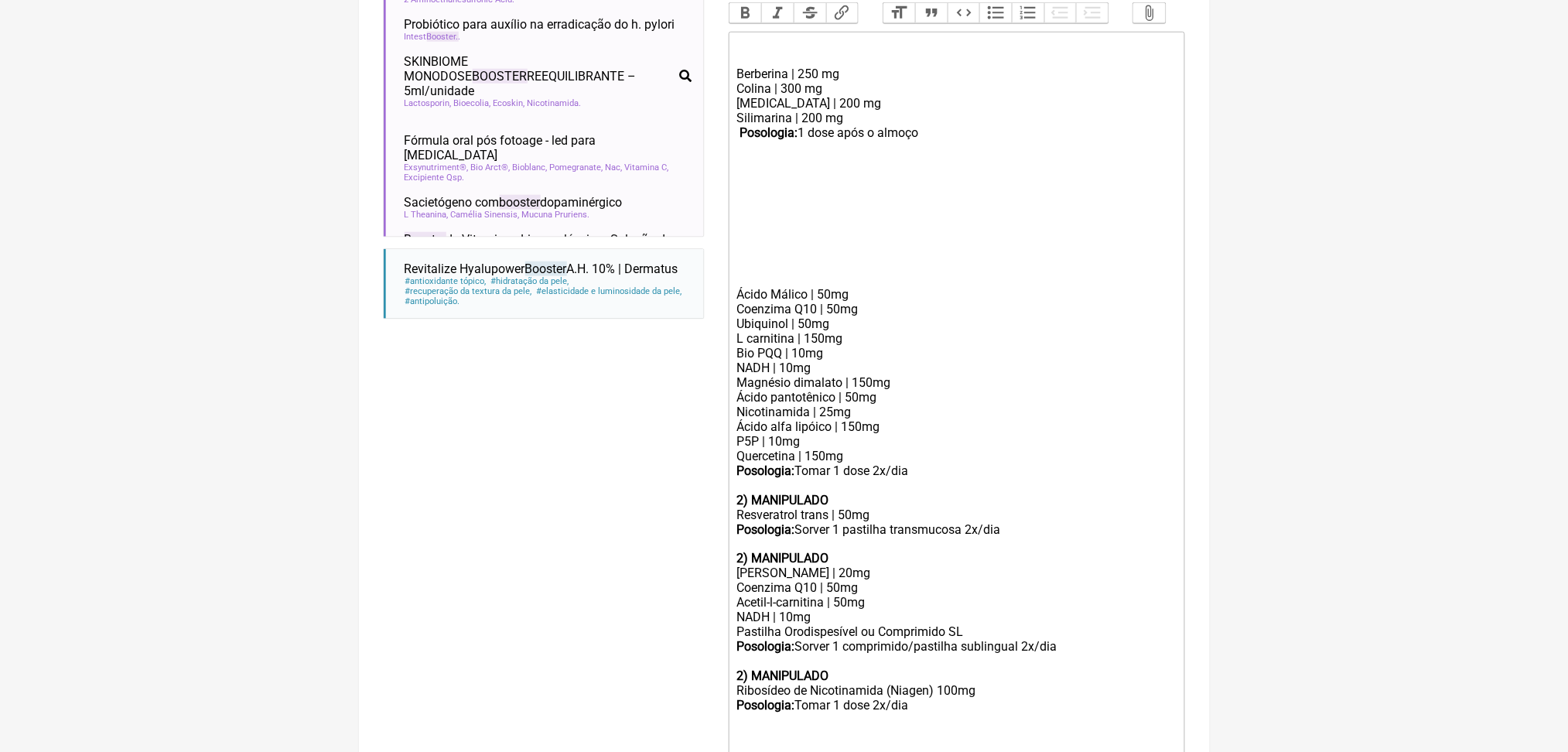
drag, startPoint x: 987, startPoint y: 289, endPoint x: 720, endPoint y: 203, distance: 280.5
click at [720, 203] on form "Buscar booster Protocolos Formulas Medicamentos Industrializados Suplementos / …" at bounding box center [784, 262] width 801 height 1169
copy div "Berberina | 250 mg Colina | 300 mg [MEDICAL_DATA] | 200 mg Silimarina | 200 mg …"
paste trix-editor "<lor><ip><do><sitame><co>2 adipisc 5 elit sedd e tempor<in></utlabo><et></dol><…"
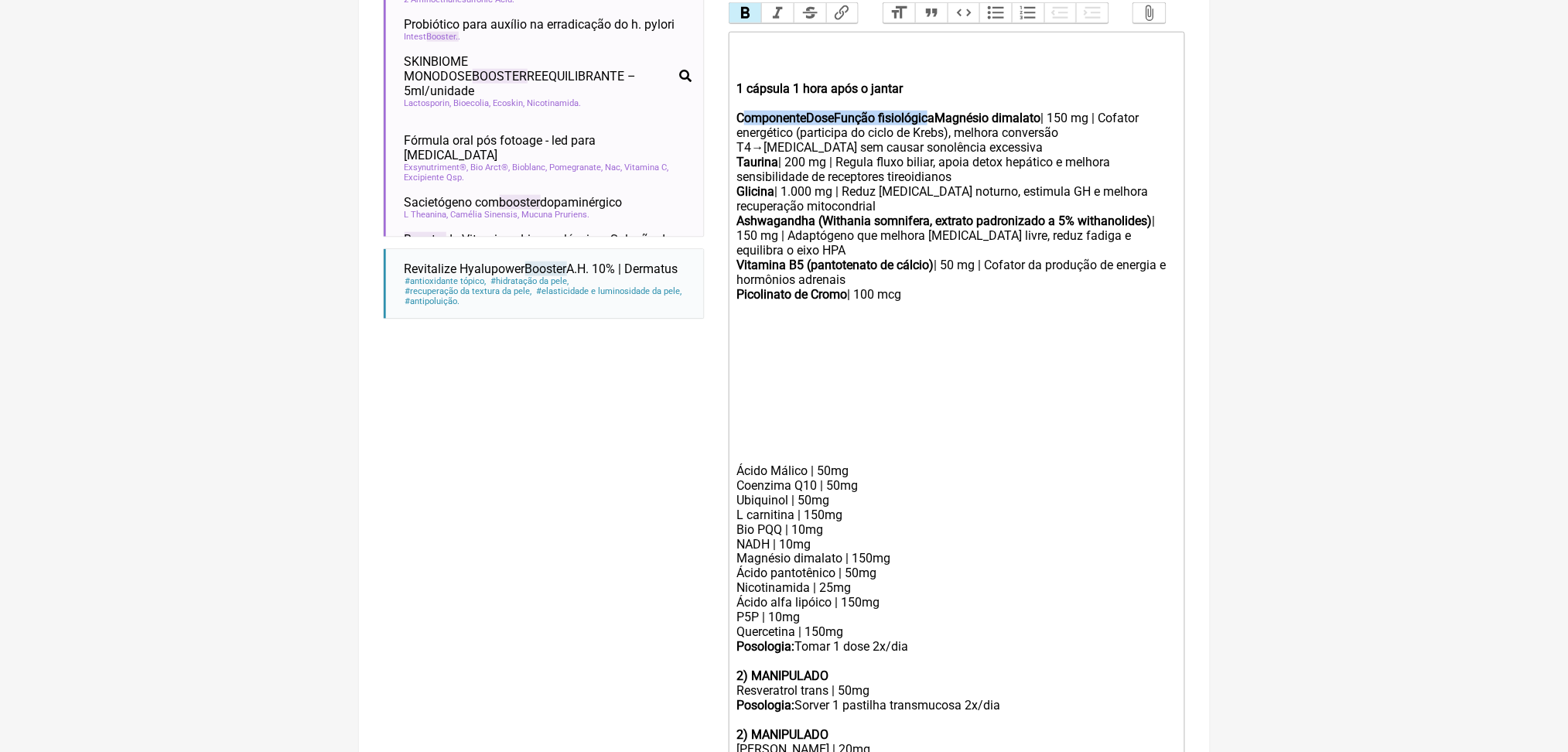
drag, startPoint x: 754, startPoint y: 264, endPoint x: 990, endPoint y: 271, distance: 236.1
click at [990, 125] on strong "ComponenteDoseFunção fisiológicaMagnésio dimalato" at bounding box center [888, 118] width 304 height 15
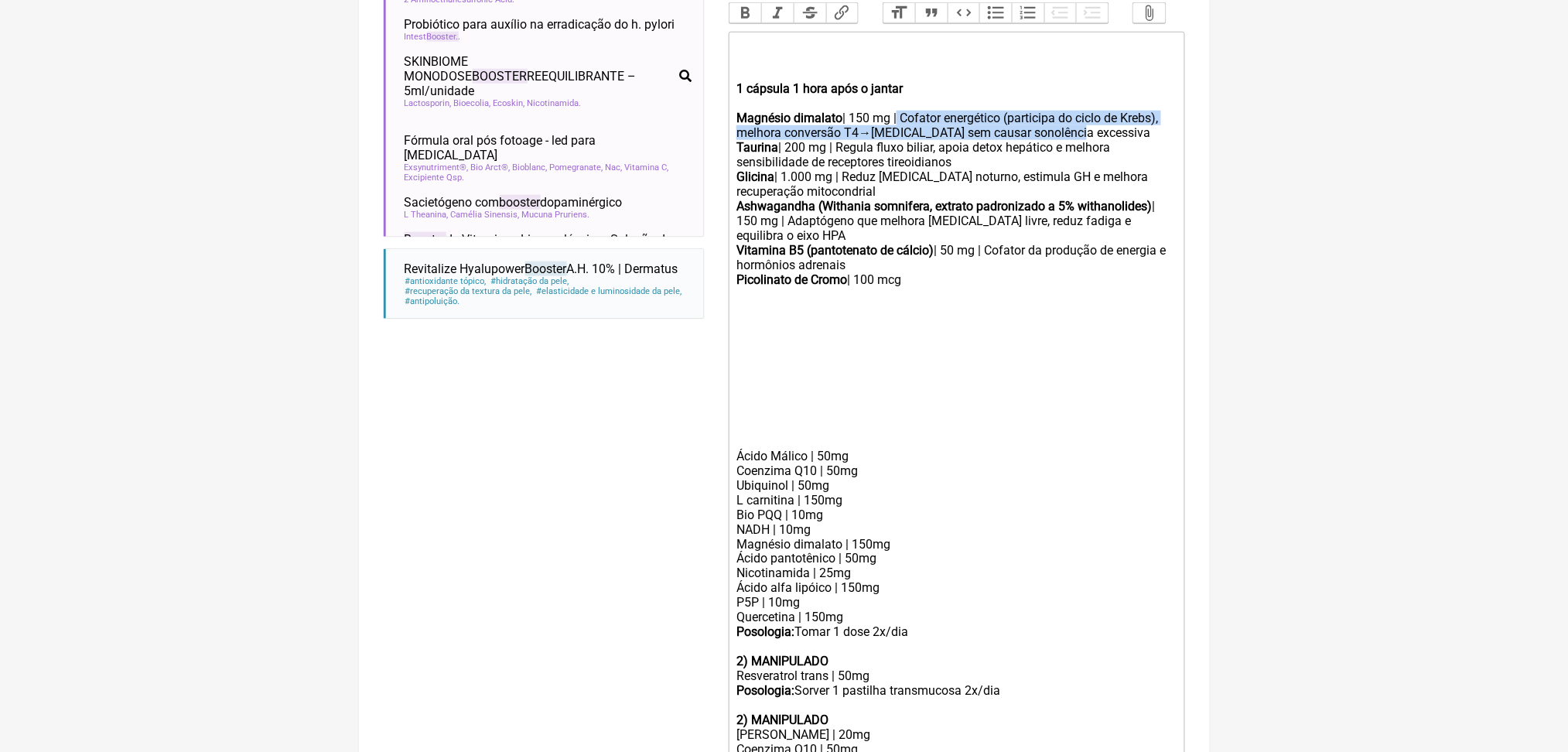
drag, startPoint x: 945, startPoint y: 265, endPoint x: 983, endPoint y: 305, distance: 55.2
click at [983, 287] on div "Magnésio dimalato | 150 mg | Cofator energético (participa do ciclo de Krebs), …" at bounding box center [955, 199] width 439 height 177
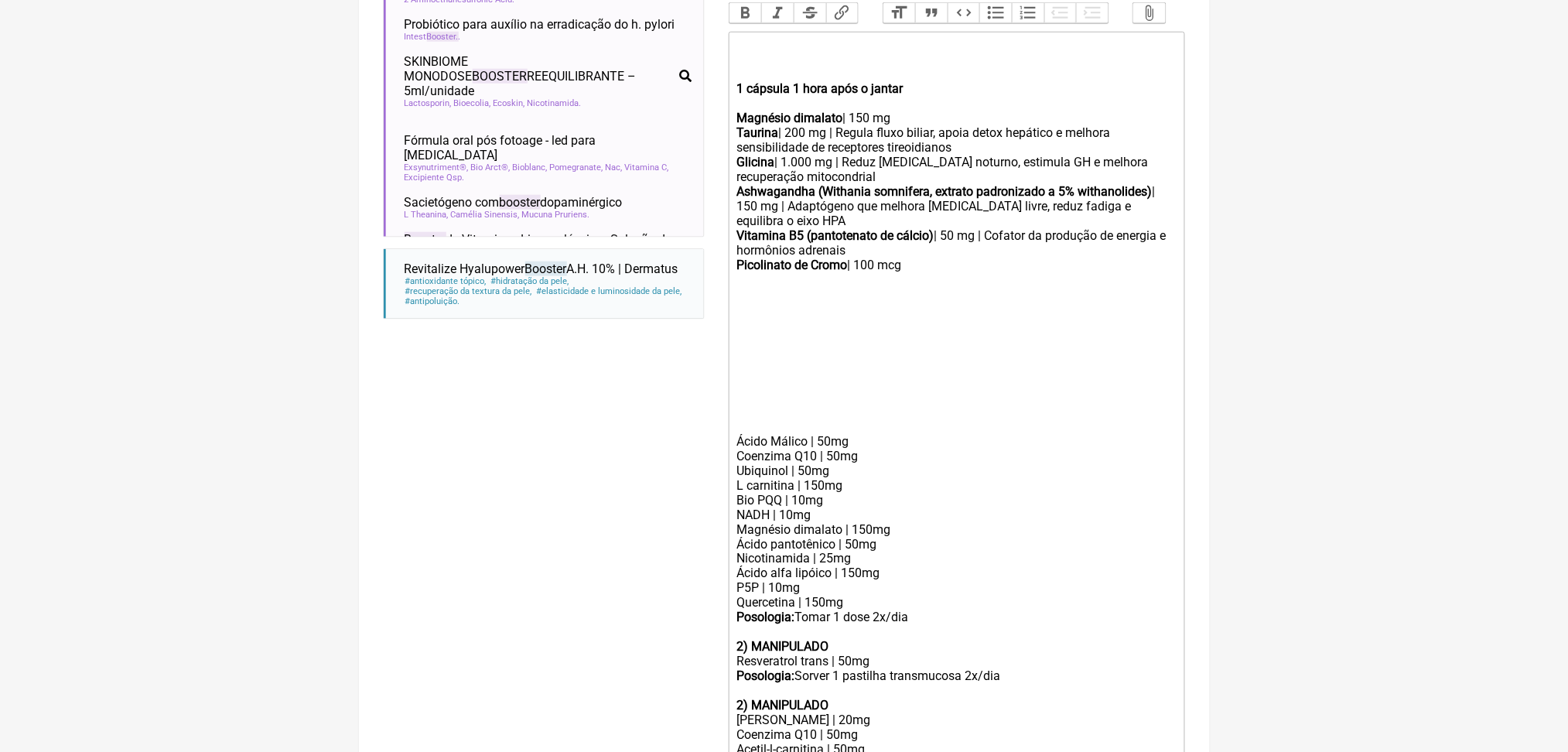
drag, startPoint x: 867, startPoint y: 286, endPoint x: 1097, endPoint y: 302, distance: 230.6
click at [1097, 272] on div "Magnésio dimalato | 150 mg Taurina | 200 mg | Regula fluxo biliar, apoia detox …" at bounding box center [955, 191] width 439 height 162
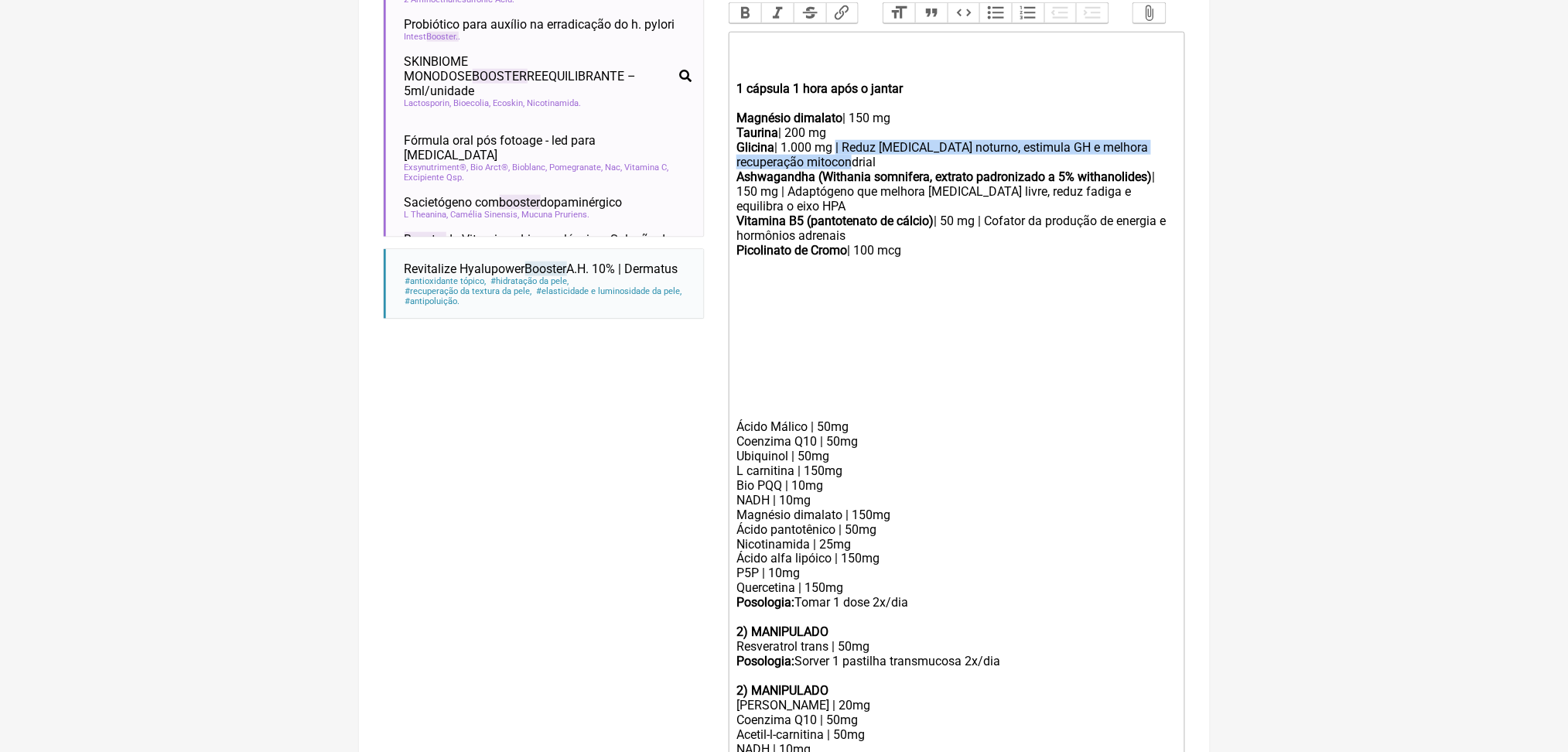
drag, startPoint x: 871, startPoint y: 303, endPoint x: 986, endPoint y: 329, distance: 117.9
click at [986, 258] on div "Magnésio dimalato | 150 mg Taurina | 200 mg Glicina | 1.000 mg | Reduz [MEDICAL…" at bounding box center [955, 184] width 439 height 147
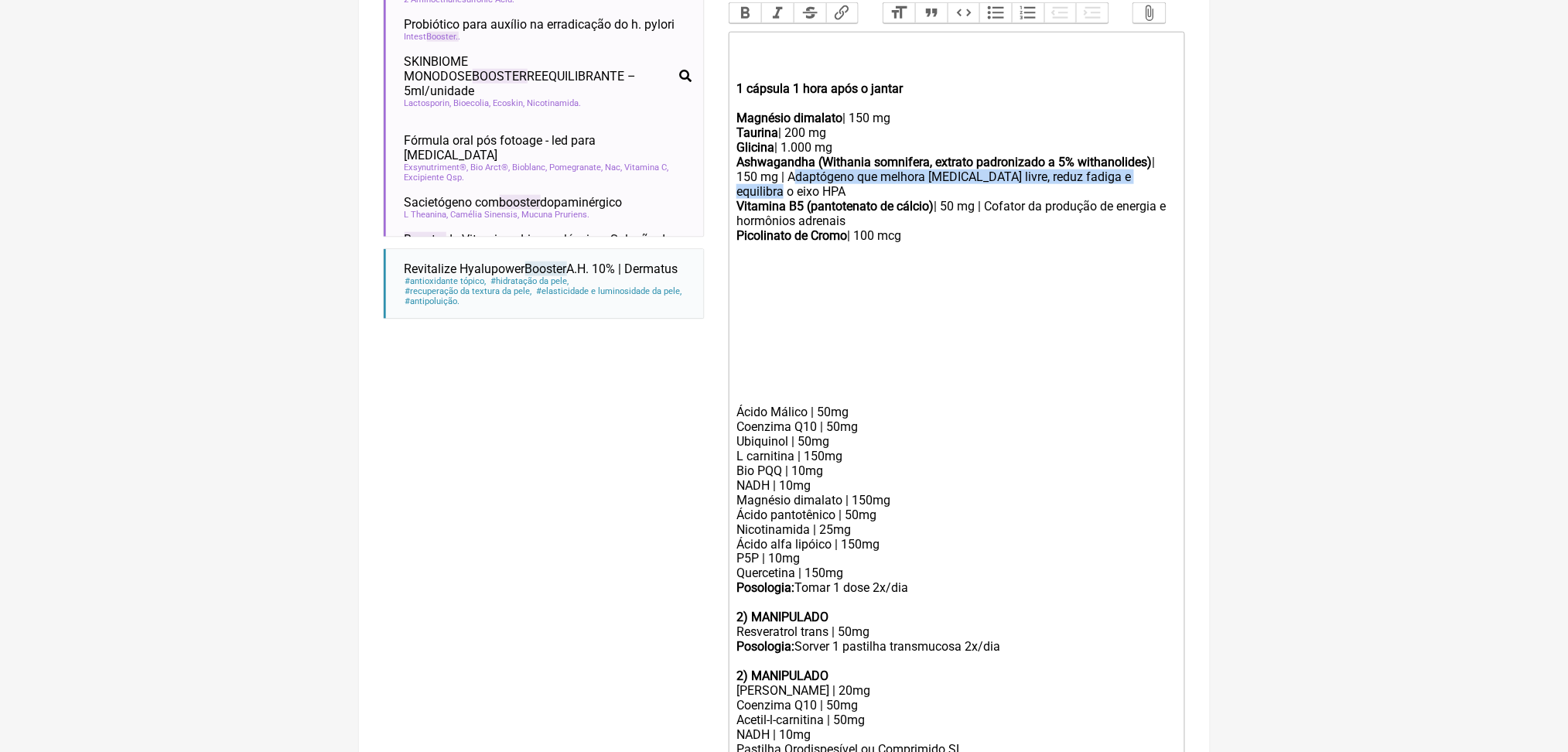
drag, startPoint x: 917, startPoint y: 343, endPoint x: 1016, endPoint y: 366, distance: 101.6
click at [1016, 243] on div "Magnésio dimalato | 150 mg Taurina | 200 mg Glicina | 1.000 mg Ashwagandha (Wit…" at bounding box center [955, 177] width 439 height 133
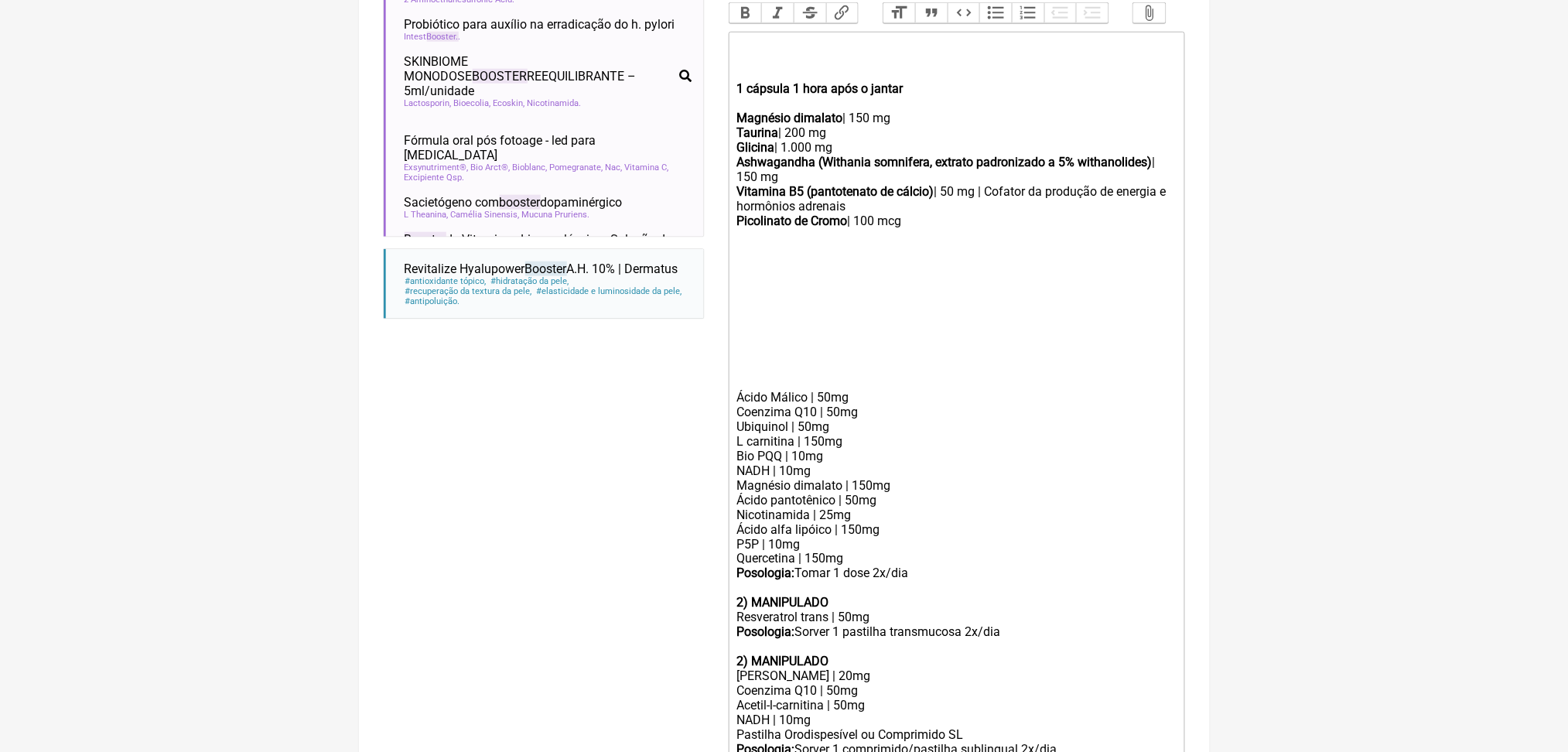
drag, startPoint x: 1055, startPoint y: 359, endPoint x: 1065, endPoint y: 379, distance: 22.4
click at [1065, 228] on div "Magnésio dimalato | 150 mg Taurina | 200 mg Glicina | 1.000 mg Ashwagandha (Wit…" at bounding box center [955, 169] width 439 height 118
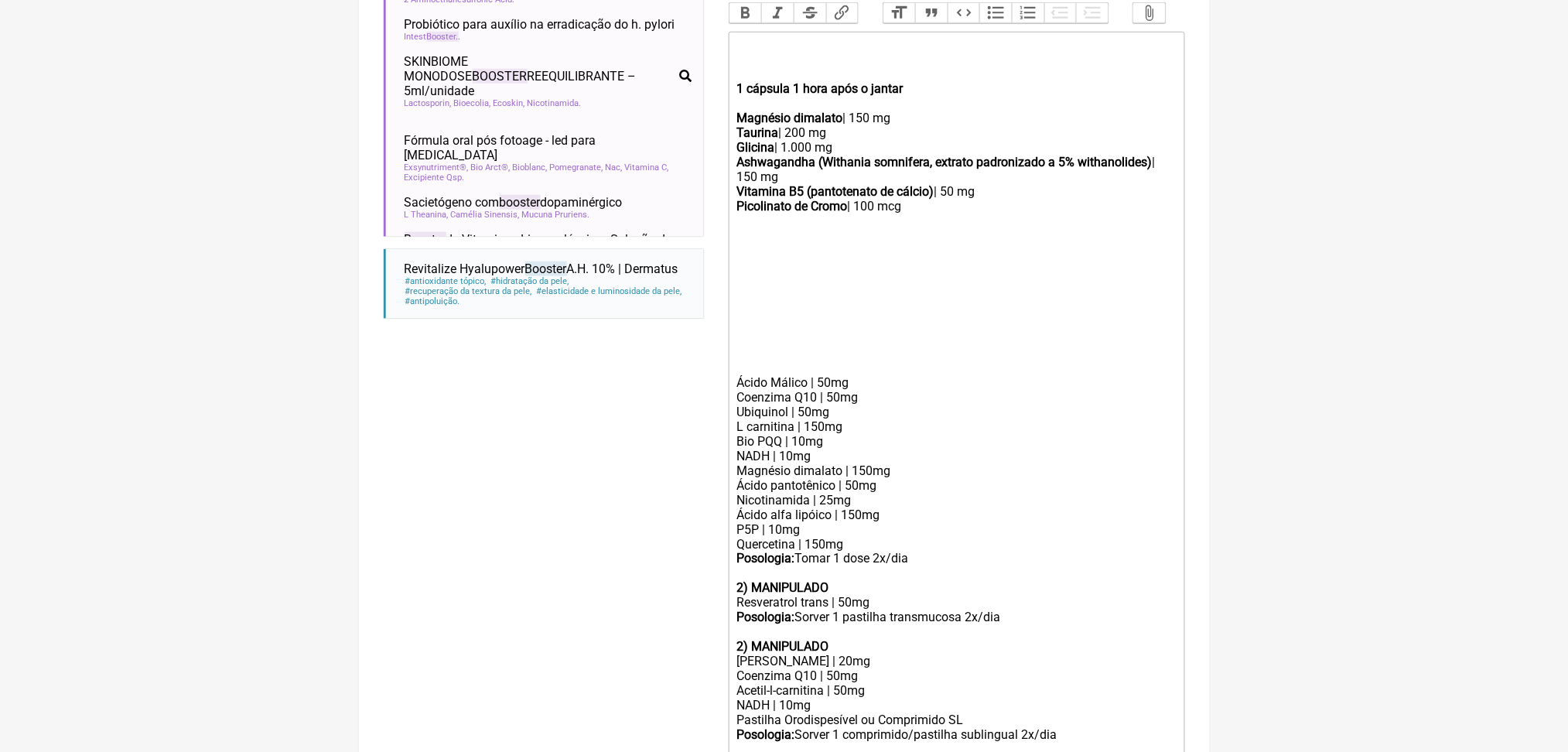
click at [826, 214] on div "Magnésio dimalato | 150 mg Taurina | 200 mg Glicina | 1.000 mg Ashwagandha (Wit…" at bounding box center [955, 162] width 439 height 103
click at [820, 214] on div "Magnésio dimalato | 150 mg Taurina | 200 mg Glicina | 00 mg Ashwagandha (Withan…" at bounding box center [955, 162] width 439 height 103
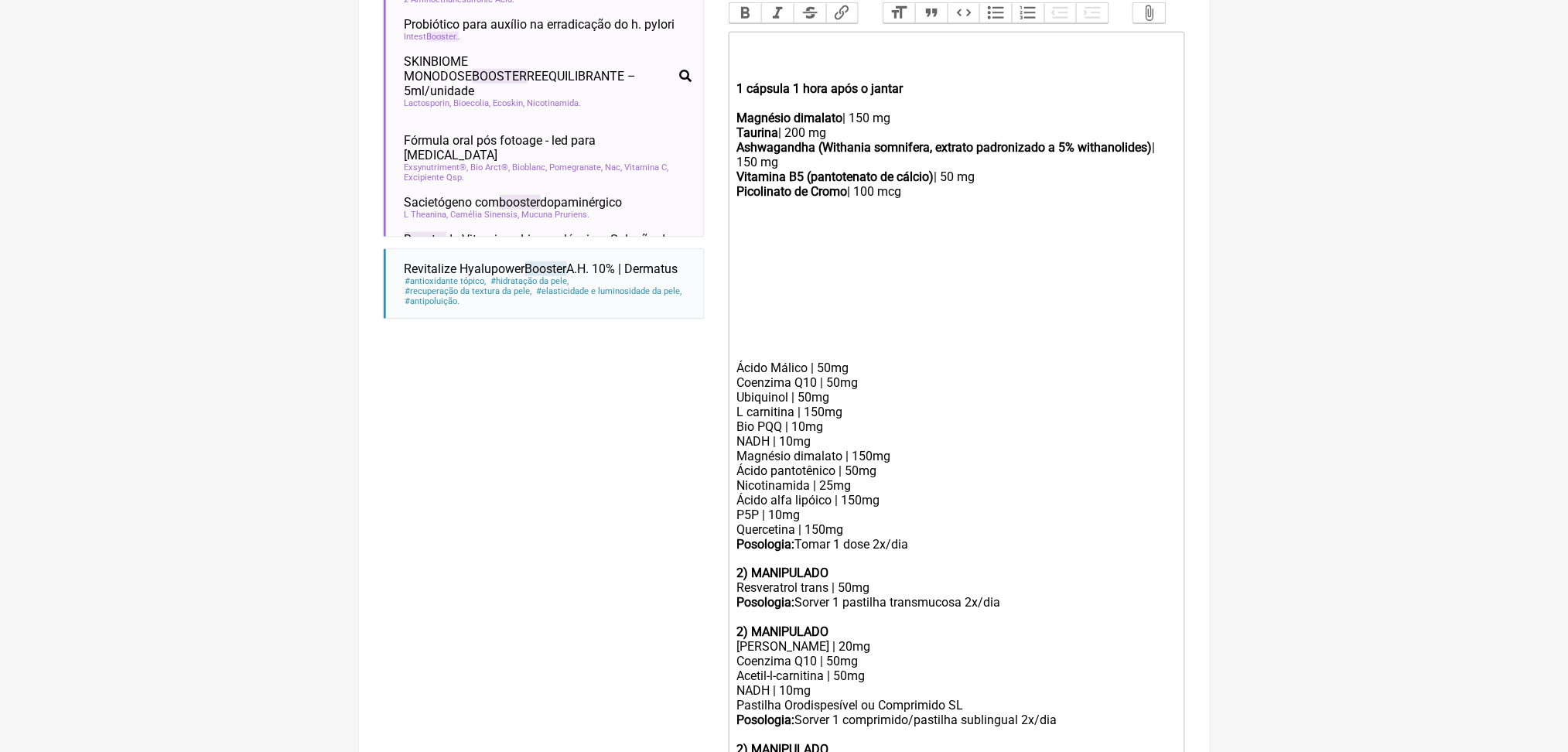
click at [795, 228] on div at bounding box center [955, 214] width 439 height 29
click at [771, 228] on div "Posologia: Tomar 01 dose 1h após o jantar." at bounding box center [955, 214] width 439 height 29
click at [747, 23] on button "Bold" at bounding box center [745, 13] width 32 height 20
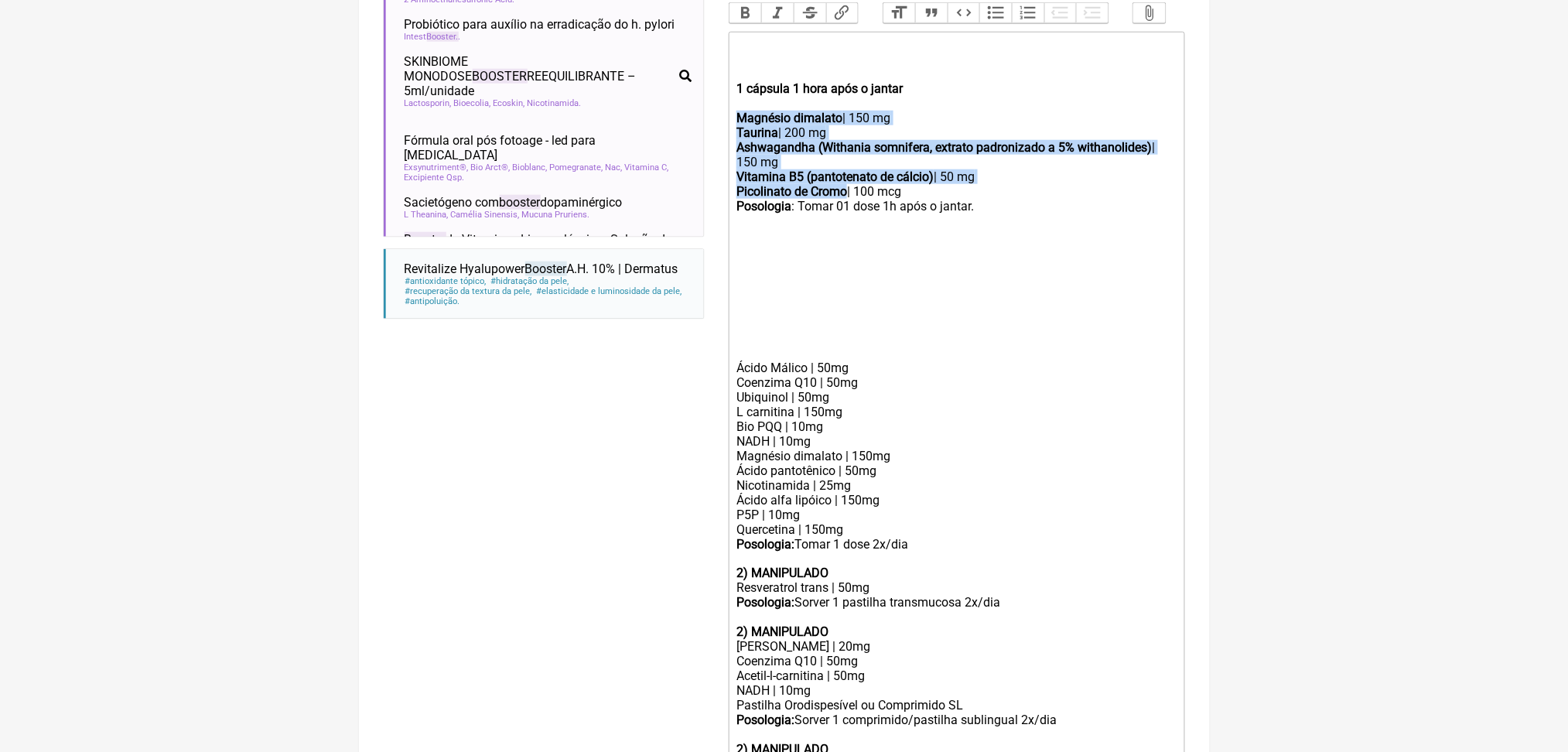
drag, startPoint x: 744, startPoint y: 263, endPoint x: 887, endPoint y: 363, distance: 174.5
click at [887, 363] on trix-editor "1 cápsula 1 hora após o jantar Magnésio dimalato | 150 mg Taurina | 200 mg Ashw…" at bounding box center [957, 434] width 456 height 805
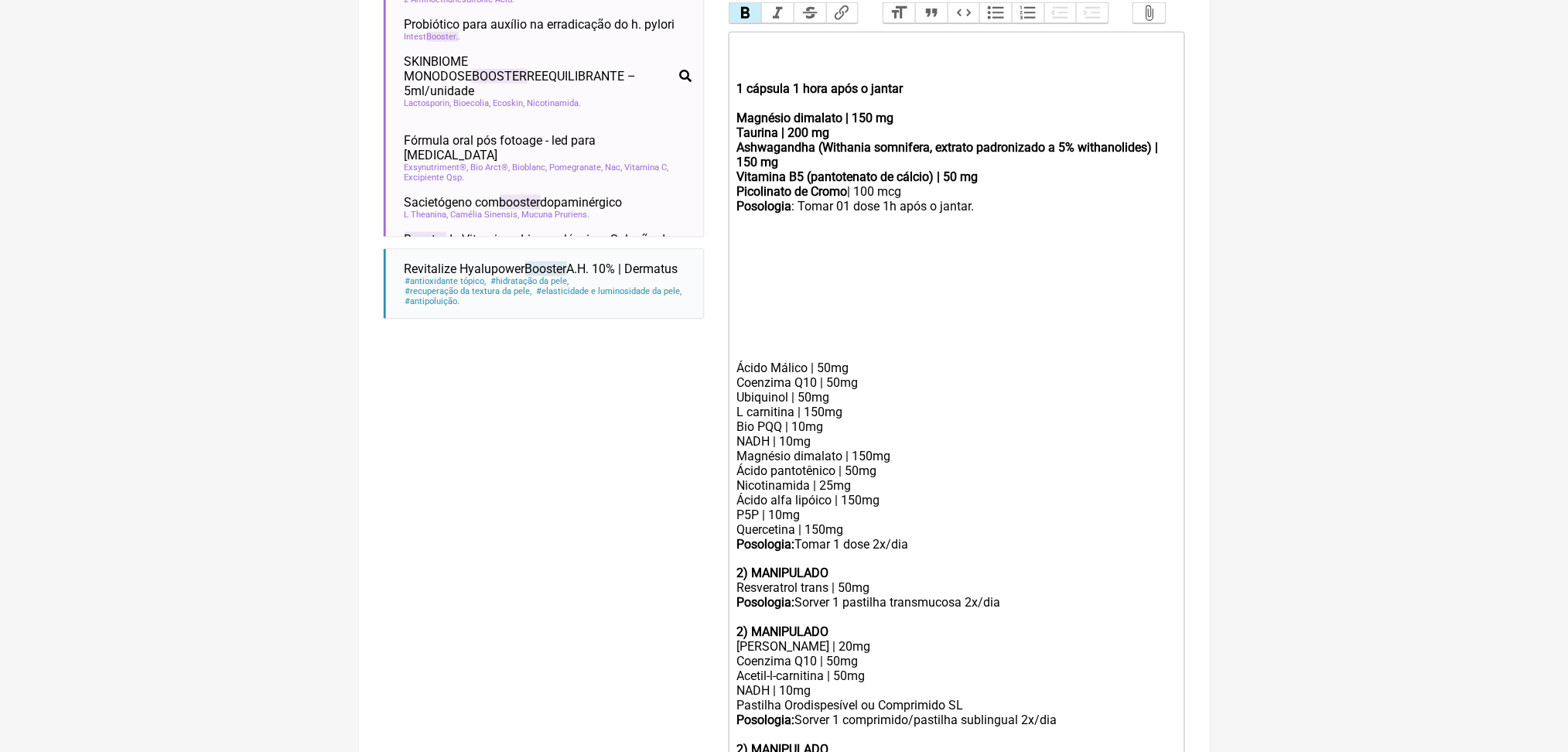
click at [750, 23] on button "Bold" at bounding box center [745, 13] width 32 height 20
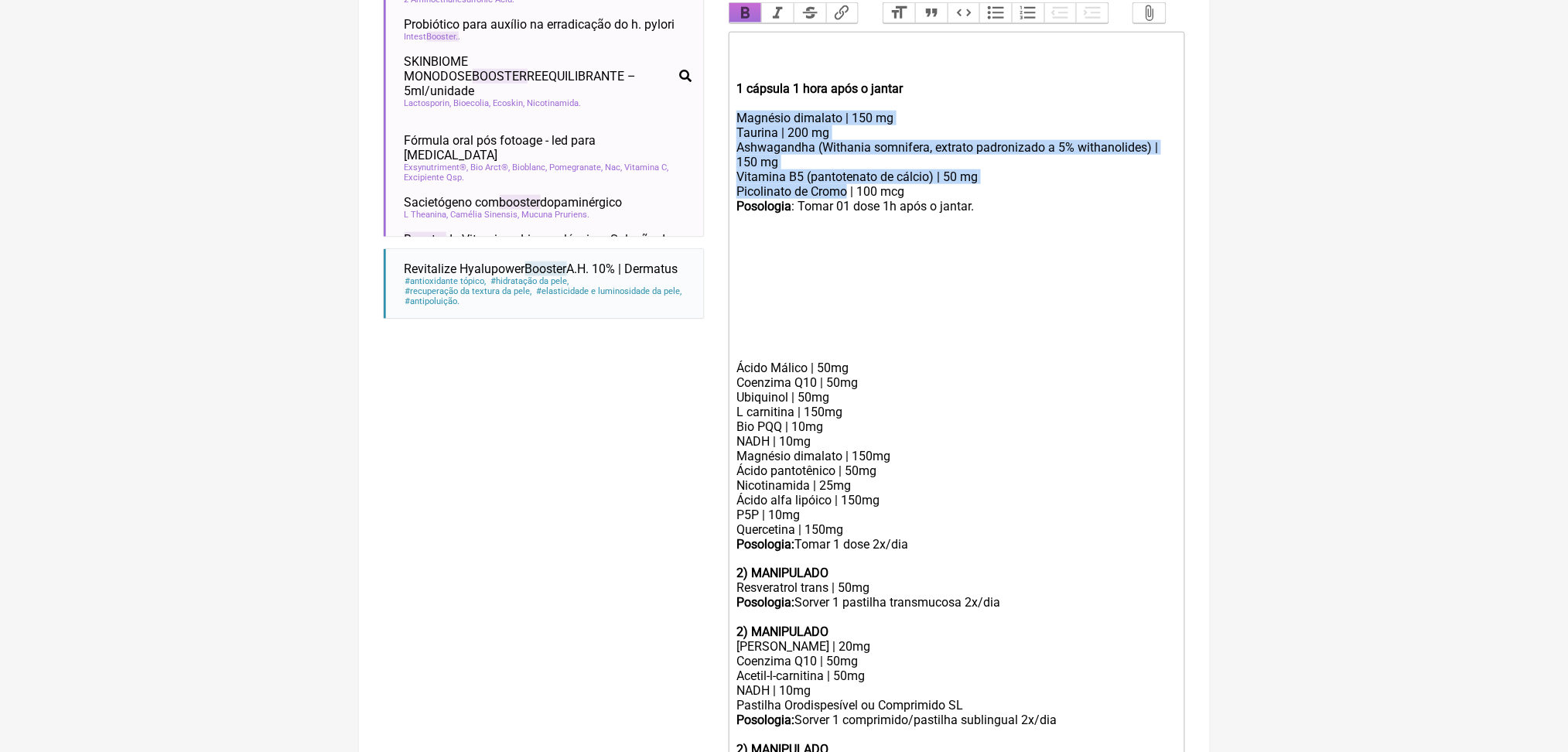
click at [750, 23] on button "Bold" at bounding box center [745, 13] width 32 height 20
click at [870, 199] on div "Magnésio dimalato | 150 mg Taurina | 200 mg Ashwagandha (Withania somnifera, ex…" at bounding box center [955, 155] width 439 height 88
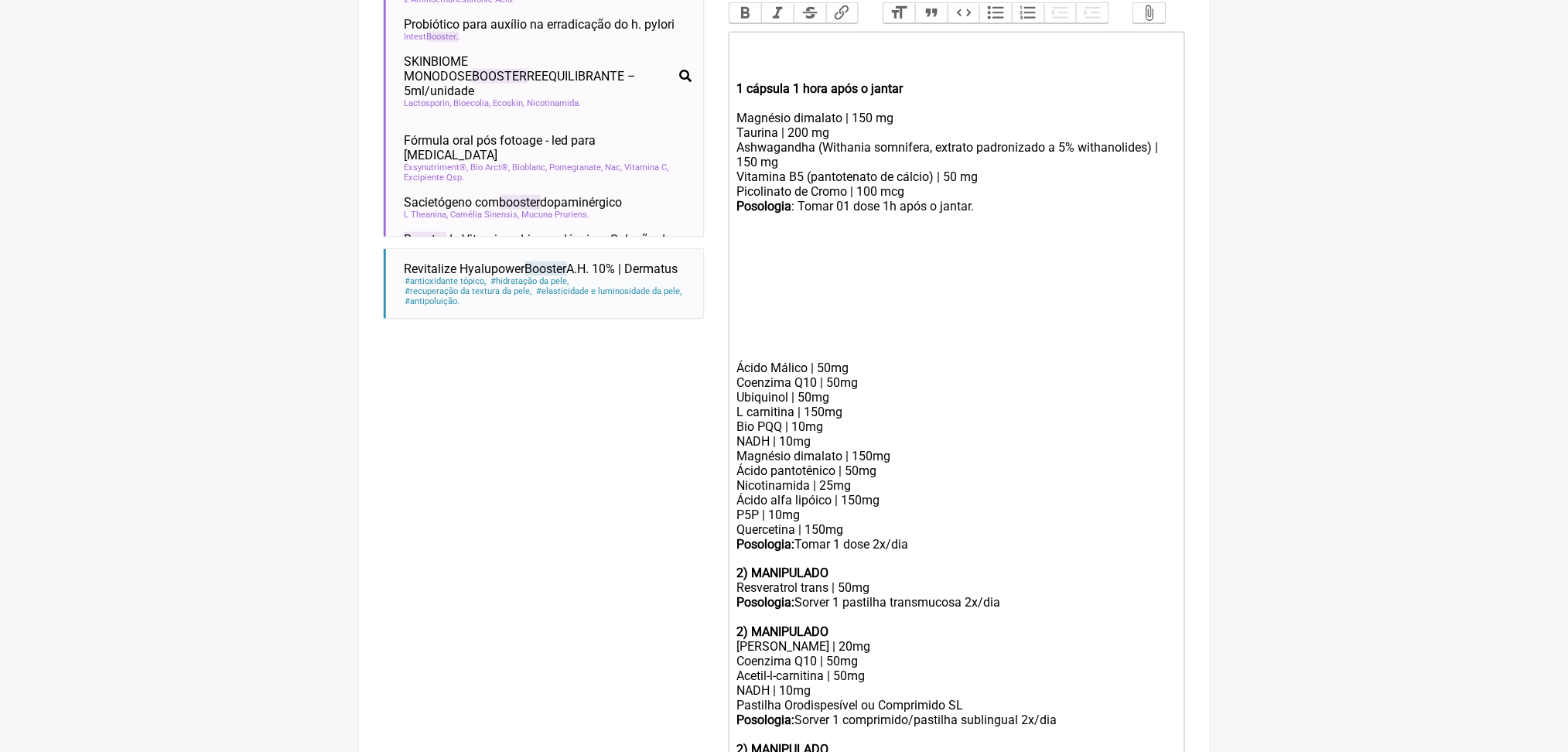
click at [863, 96] on strong "1 cápsula 1 hora após o jantar" at bounding box center [819, 88] width 167 height 15
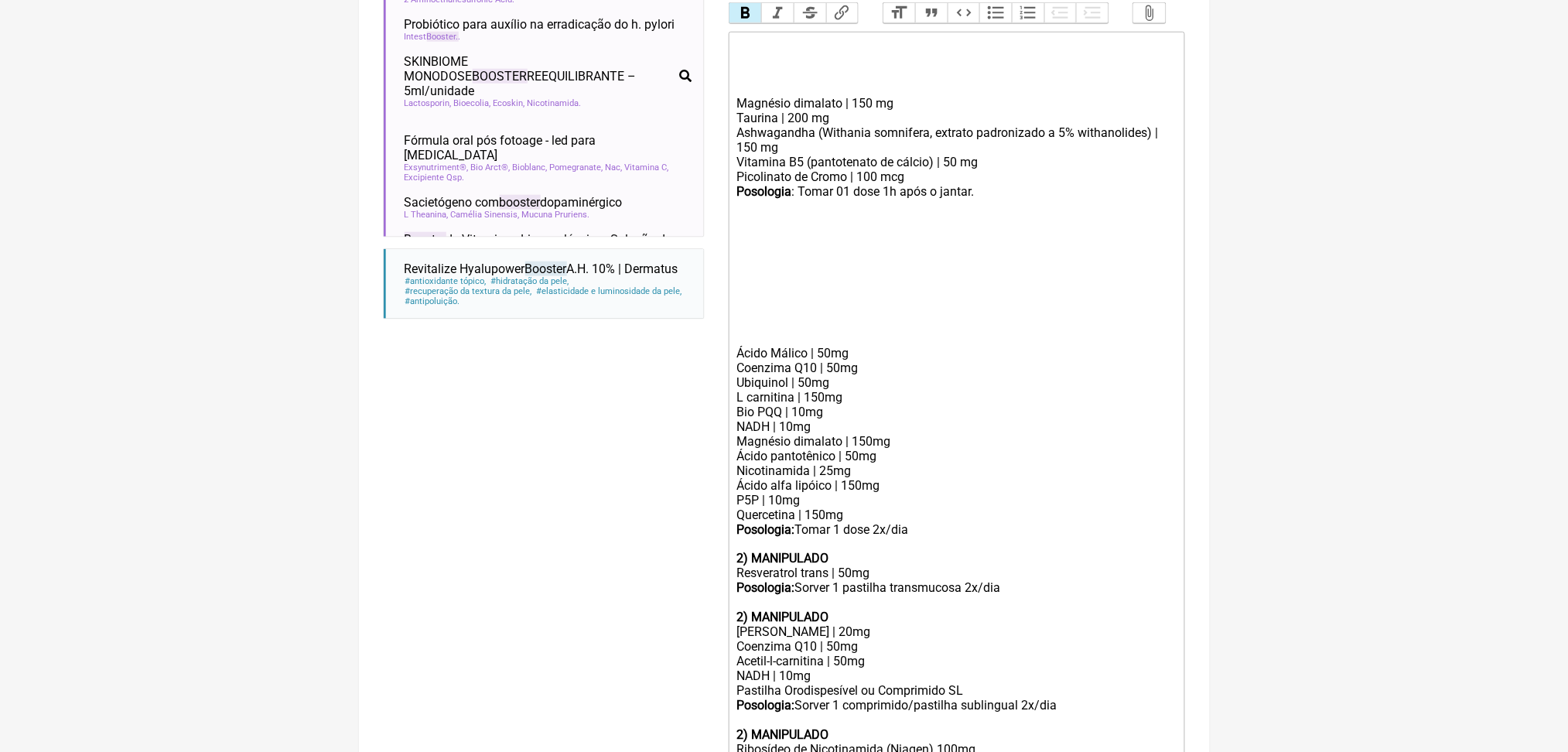
type trix-editor "<lor><ip><do><sitame><co></adipis><el></sed><doe>Temporin utlabore | 580 et&dol…"
click at [870, 184] on div "Magnésio dimalato | 150 mg Taurina | 200 mg Ashwagandha (Withania somnifera, ex…" at bounding box center [955, 140] width 439 height 88
click at [1058, 184] on div "Magnésio dimalato | 150 mg Taurina | 200 mg Ashwagandha (Withania somnifera, ex…" at bounding box center [955, 140] width 439 height 88
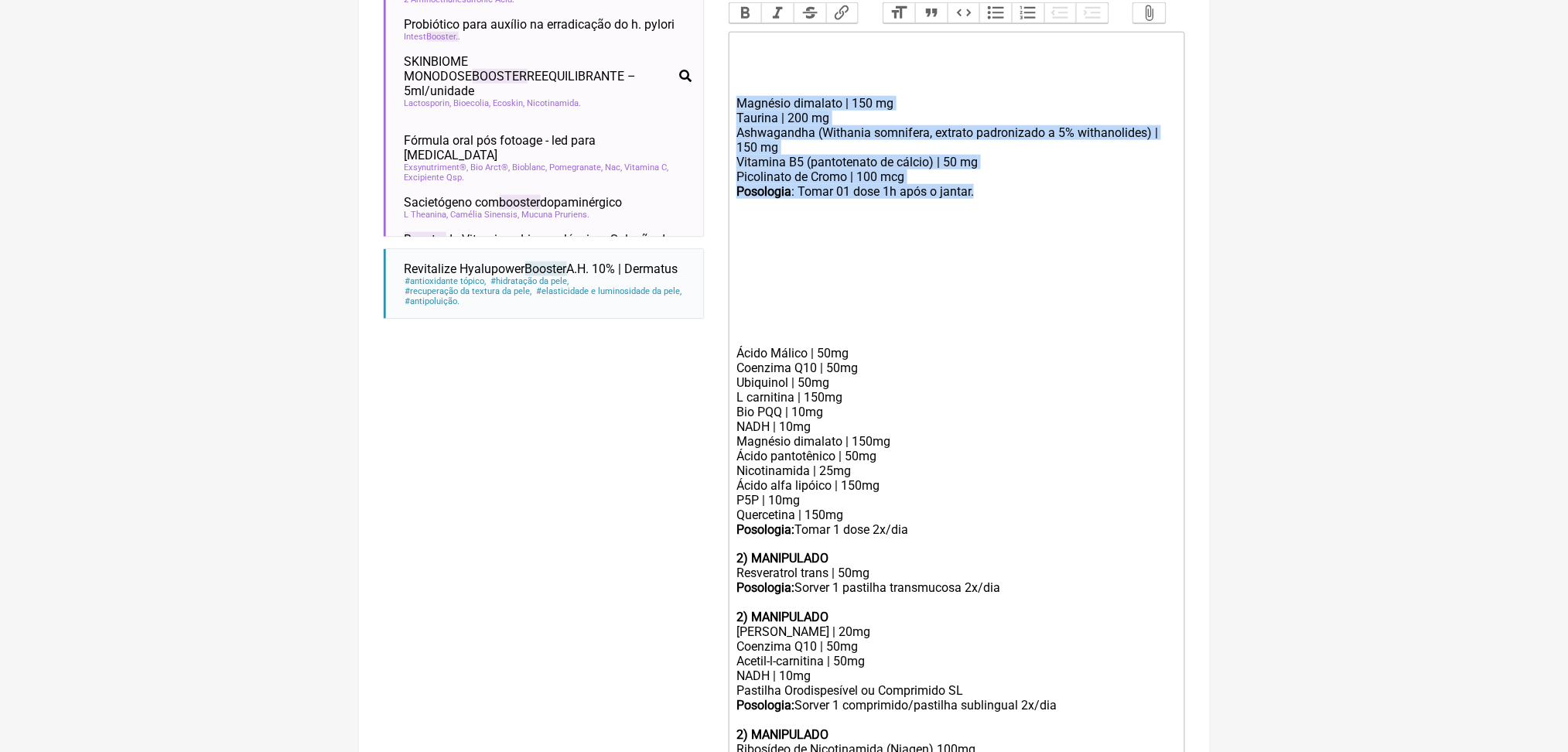
drag, startPoint x: 744, startPoint y: 245, endPoint x: 1092, endPoint y: 360, distance: 366.5
click at [1092, 360] on trix-editor "Magnésio dimalato | 150 mg Taurina | 200 mg Ashwagandha (Withania somnifera, ex…" at bounding box center [957, 426] width 456 height 791
copy trix-editor "Magnésio dimalato | 150 mg Taurina | 200 mg Ashwagandha (Withania somnifera, ex…"
click at [833, 184] on div "Magnésio dimalato | 150 mg Taurina | 200 mg Ashwagandha (Withania somnifera, ex…" at bounding box center [955, 140] width 439 height 88
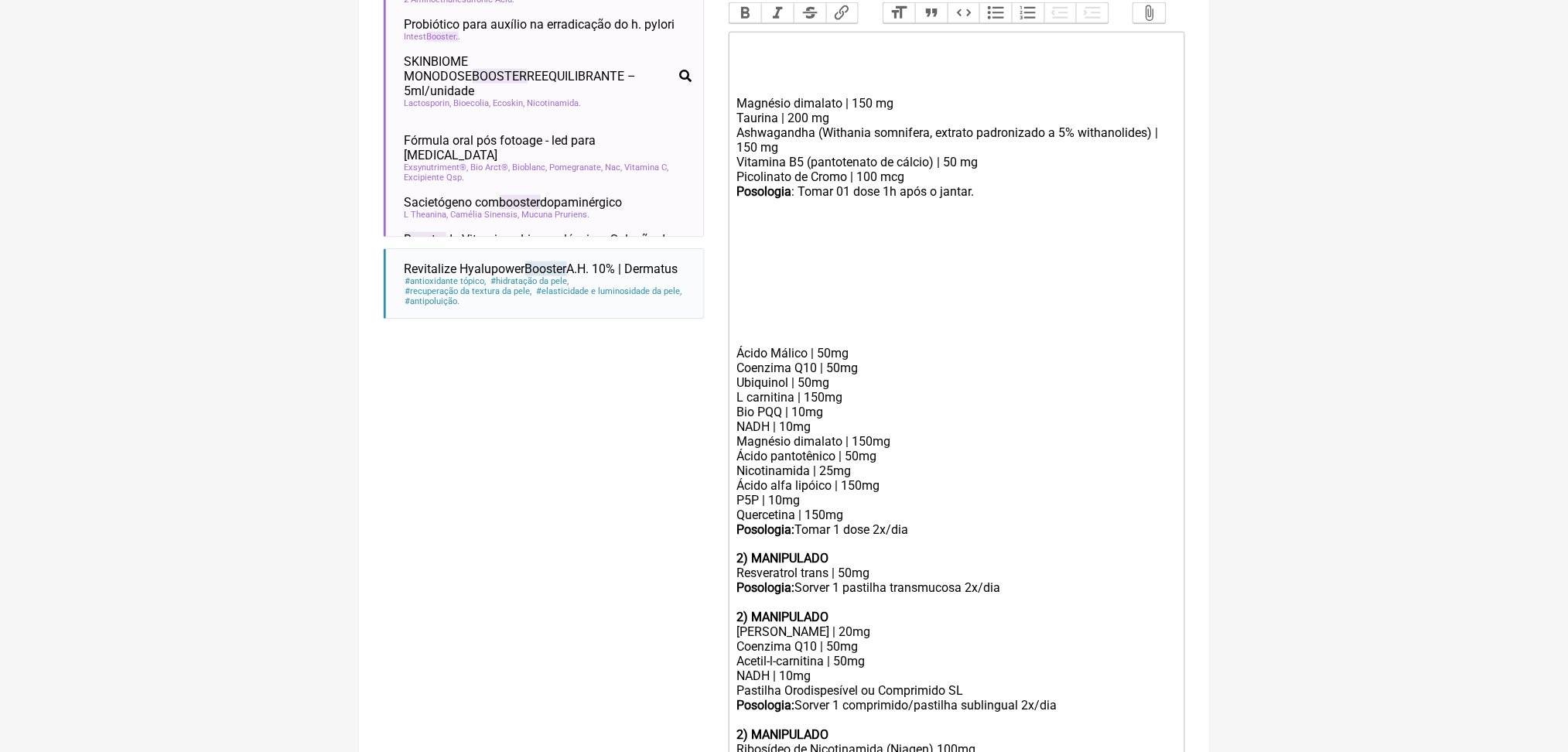
click at [882, 184] on div "Magnésio dimalato | 150 mg Taurina | 200 mg Ashwagandha (Withania somnifera, ex…" at bounding box center [955, 140] width 439 height 88
copy div "|"
